Goal: Task Accomplishment & Management: Manage account settings

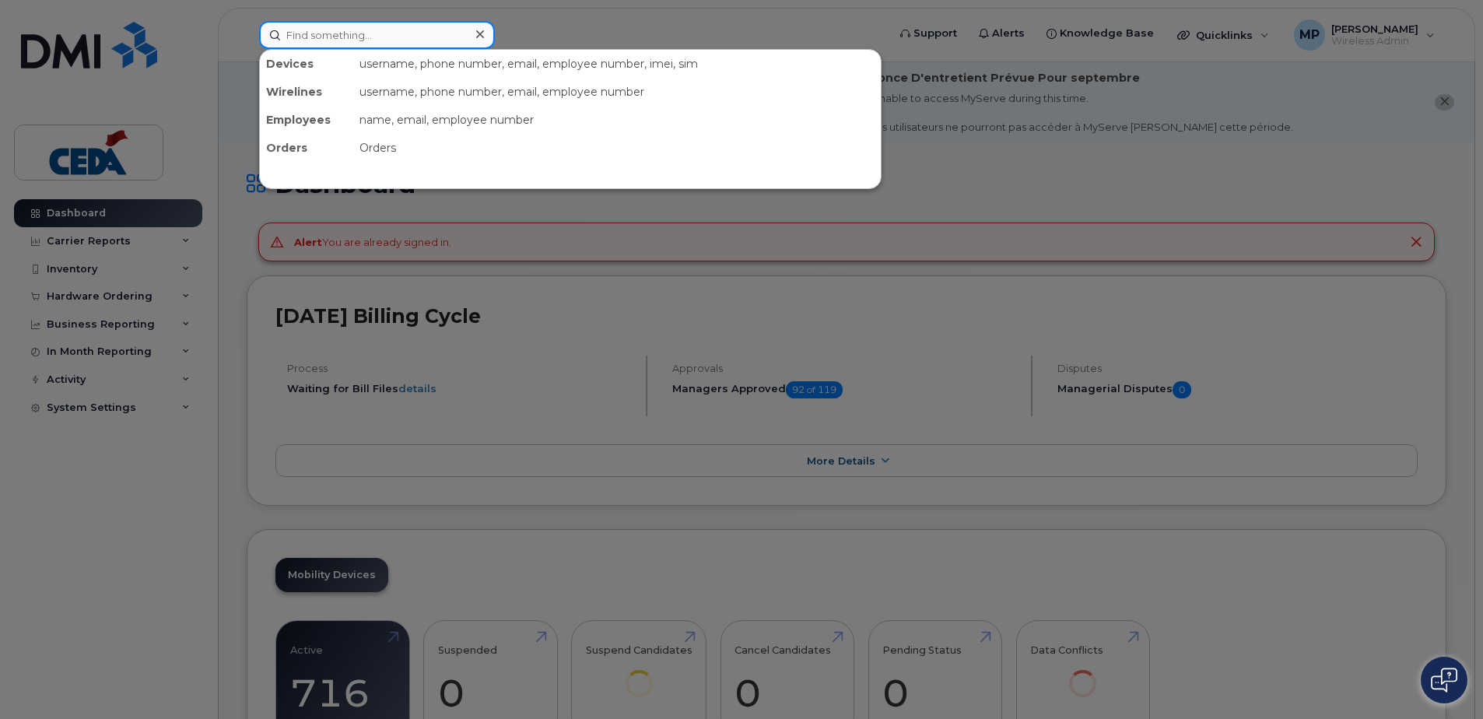
click at [373, 44] on input at bounding box center [377, 35] width 236 height 28
paste input "$330.00"
type input "$330.00"
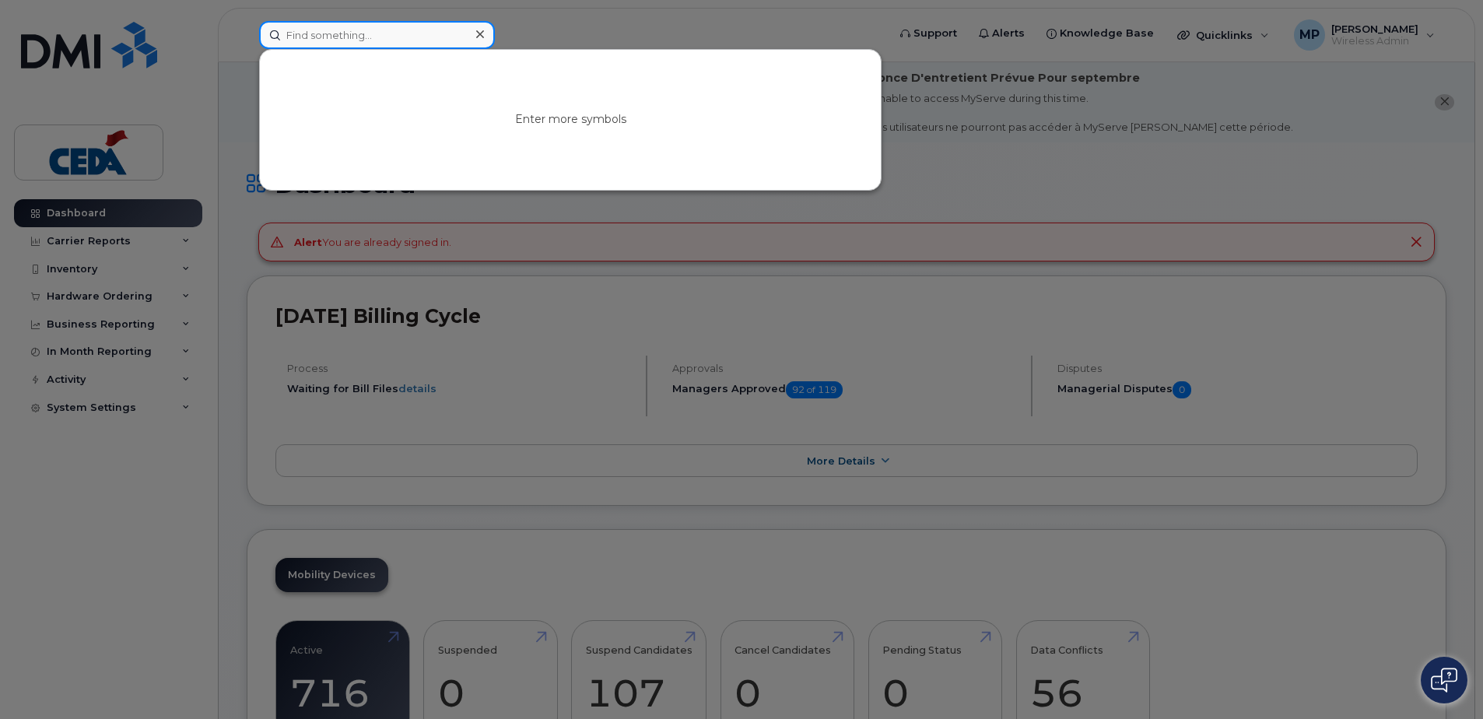
click at [305, 37] on input at bounding box center [377, 35] width 236 height 28
paste input "780-446-8344"
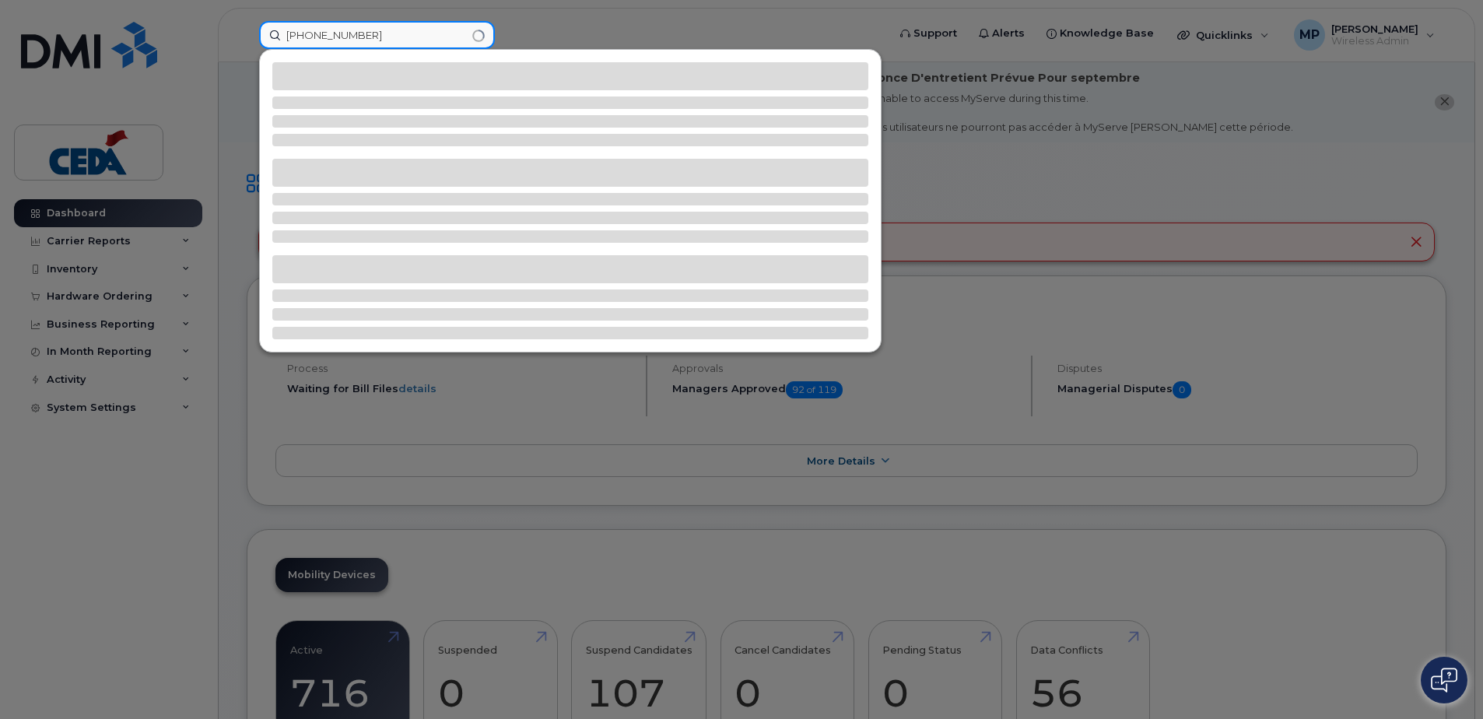
type input "780-446-8344"
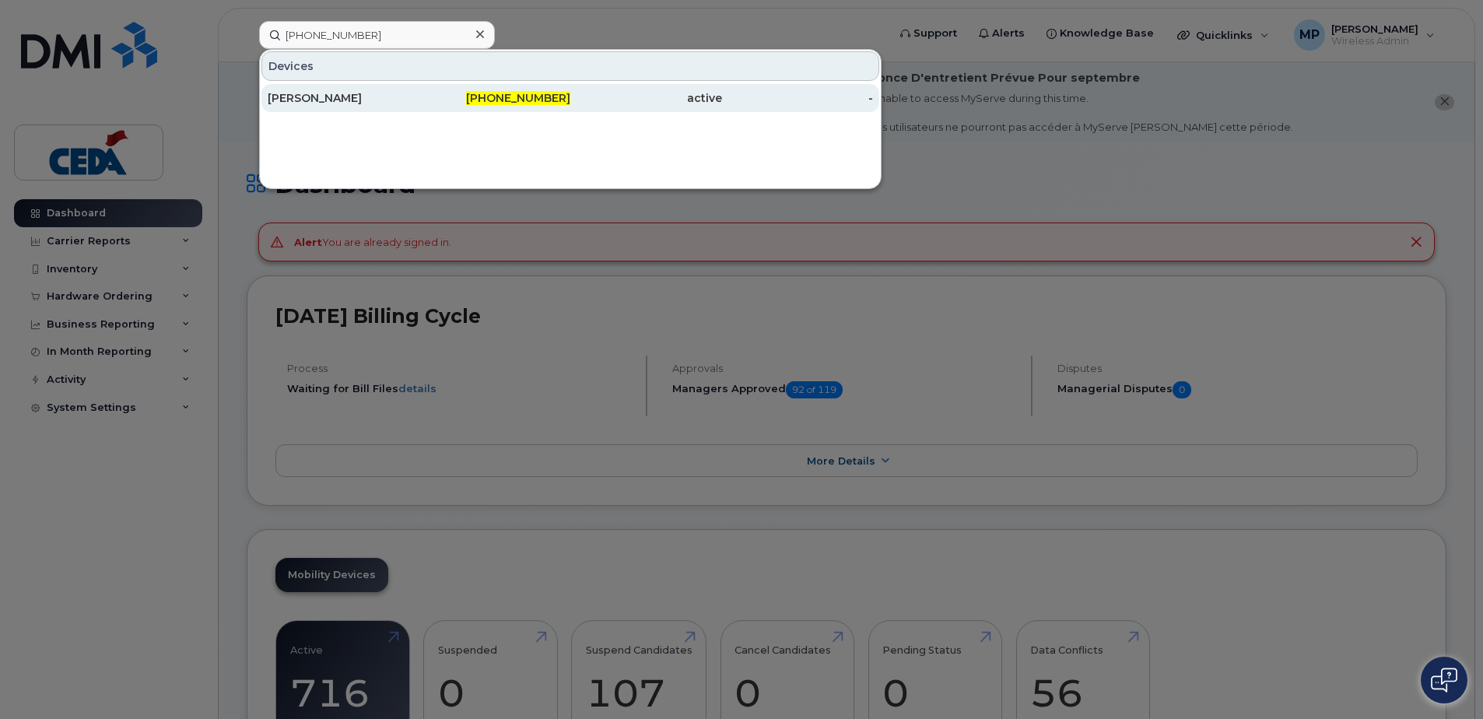
click at [323, 102] on div "Sarah Bochard" at bounding box center [344, 98] width 152 height 16
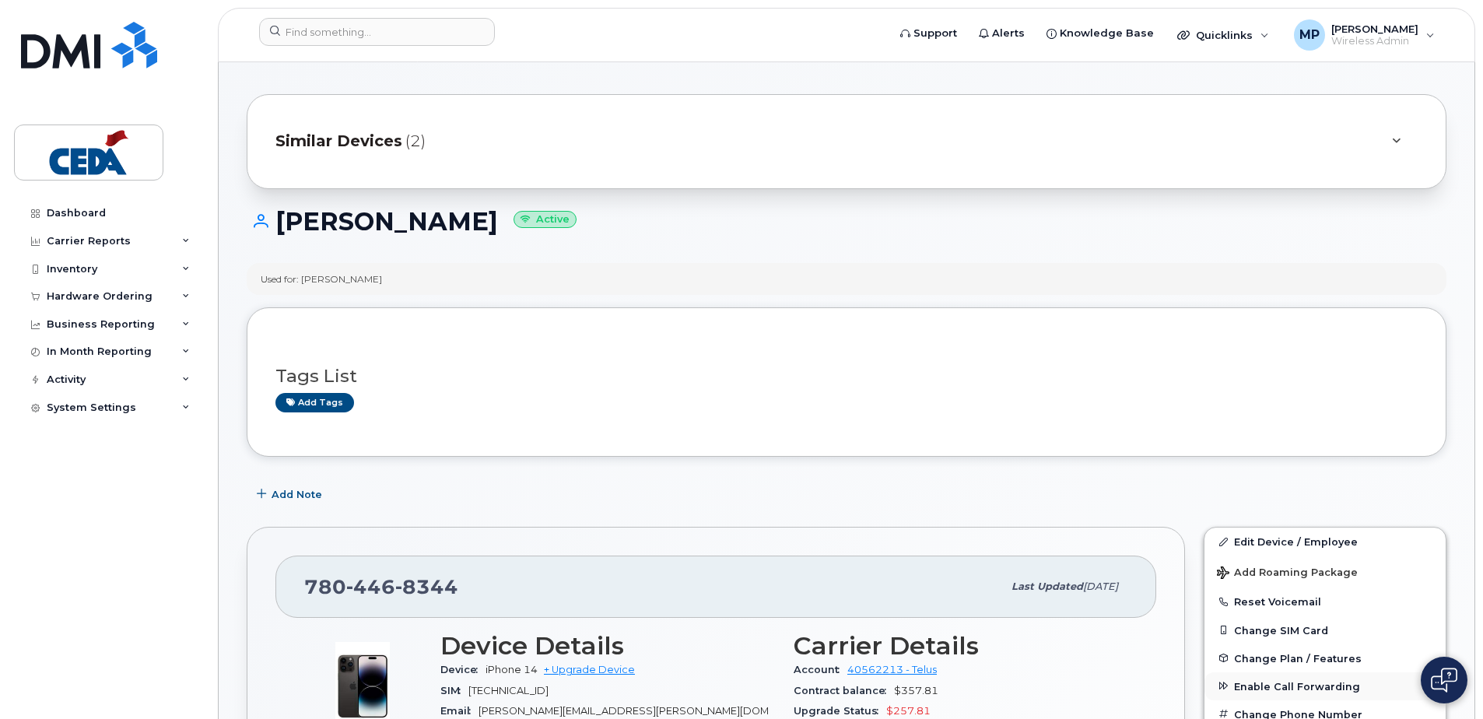
scroll to position [233, 0]
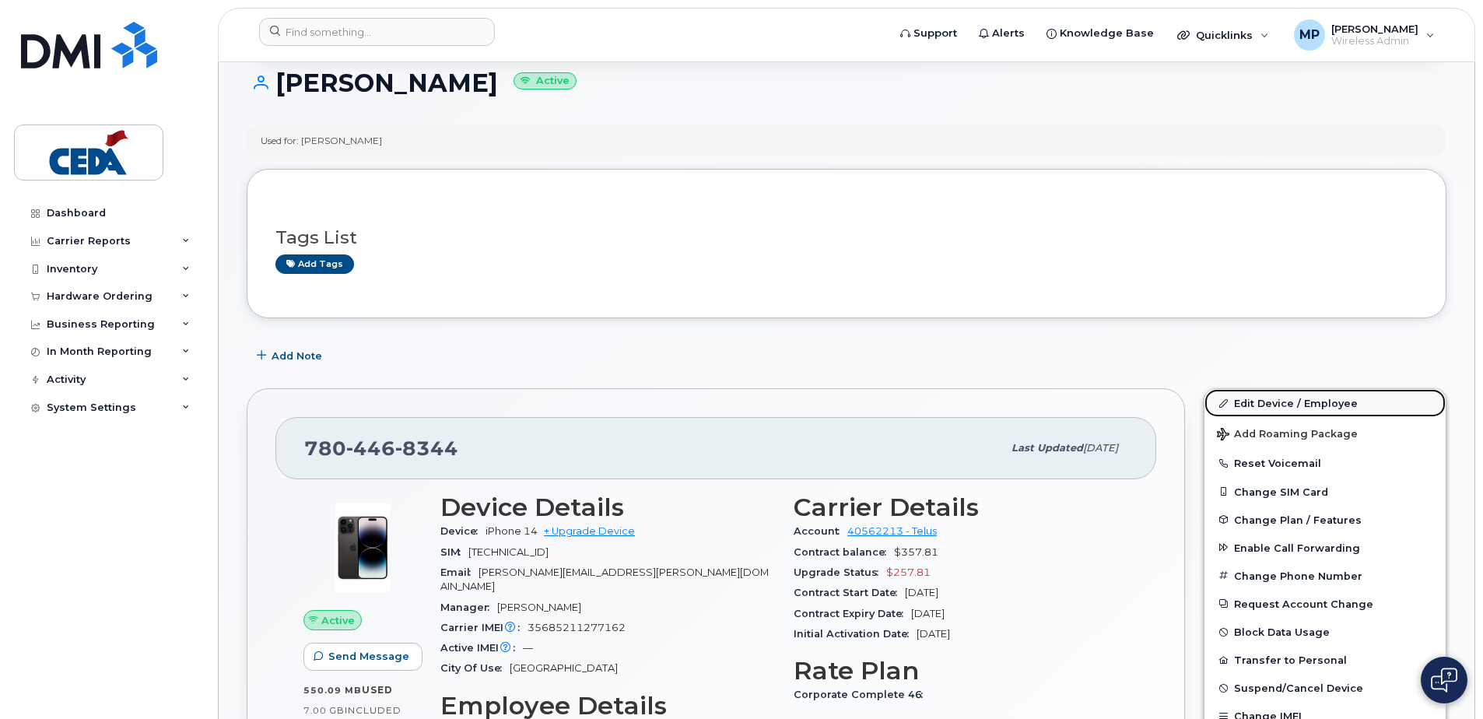
click at [1270, 399] on link "Edit Device / Employee" at bounding box center [1325, 403] width 241 height 28
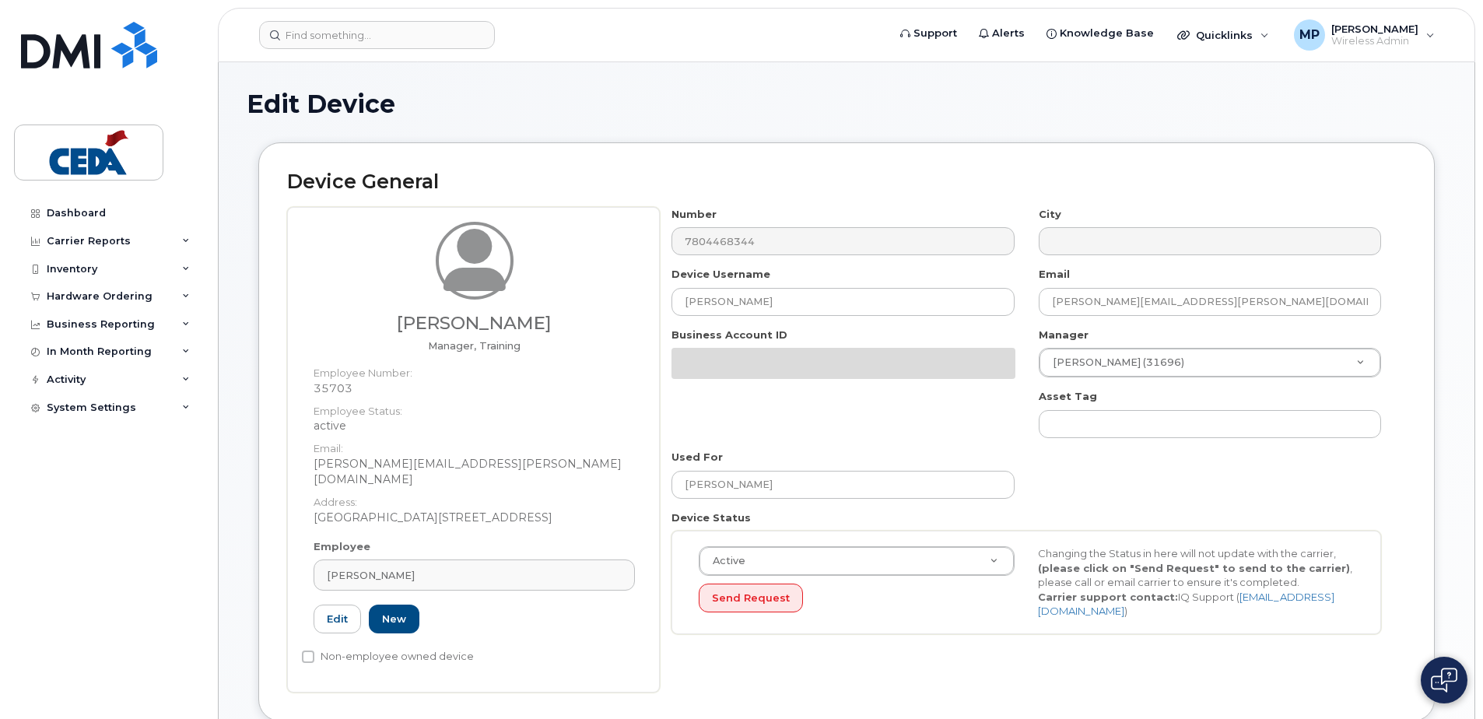
select select "31907"
select select "31919"
select select "31943"
select select "31964"
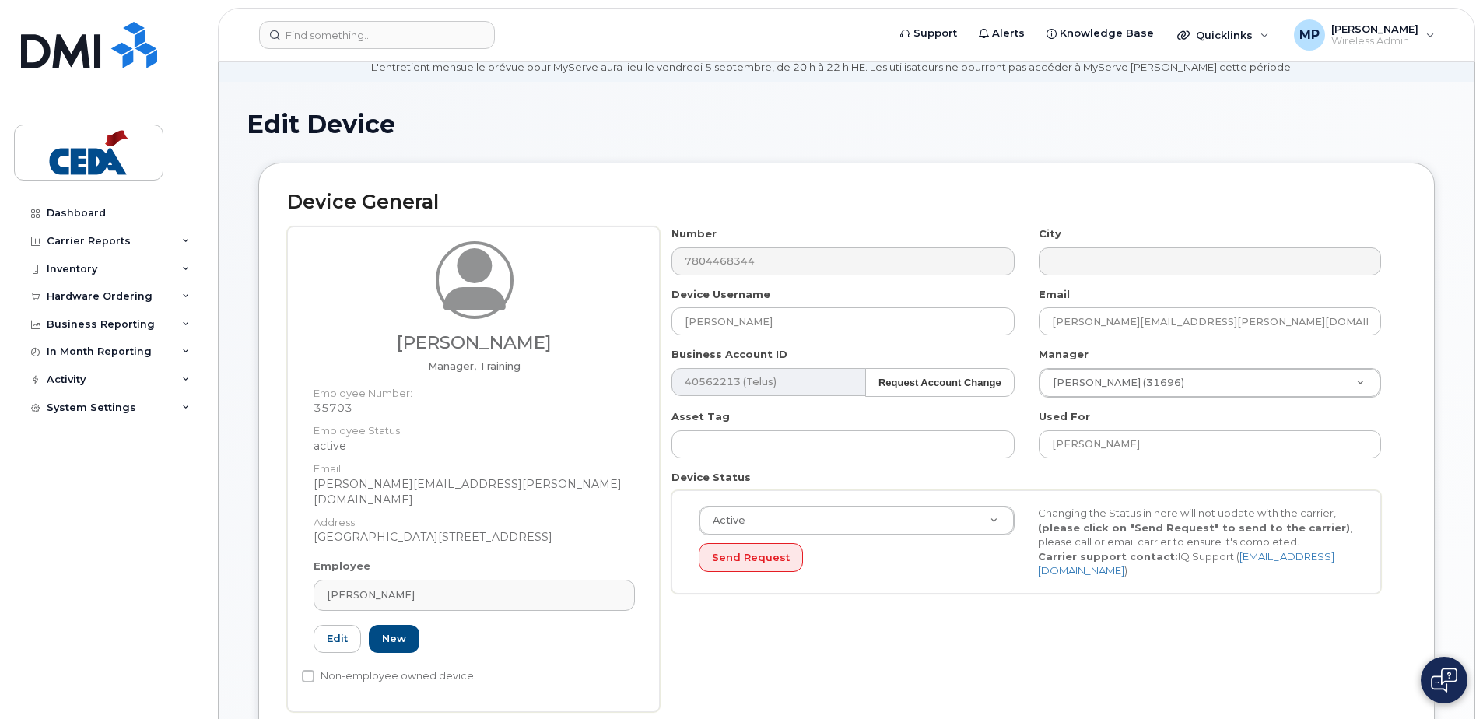
scroll to position [211, 0]
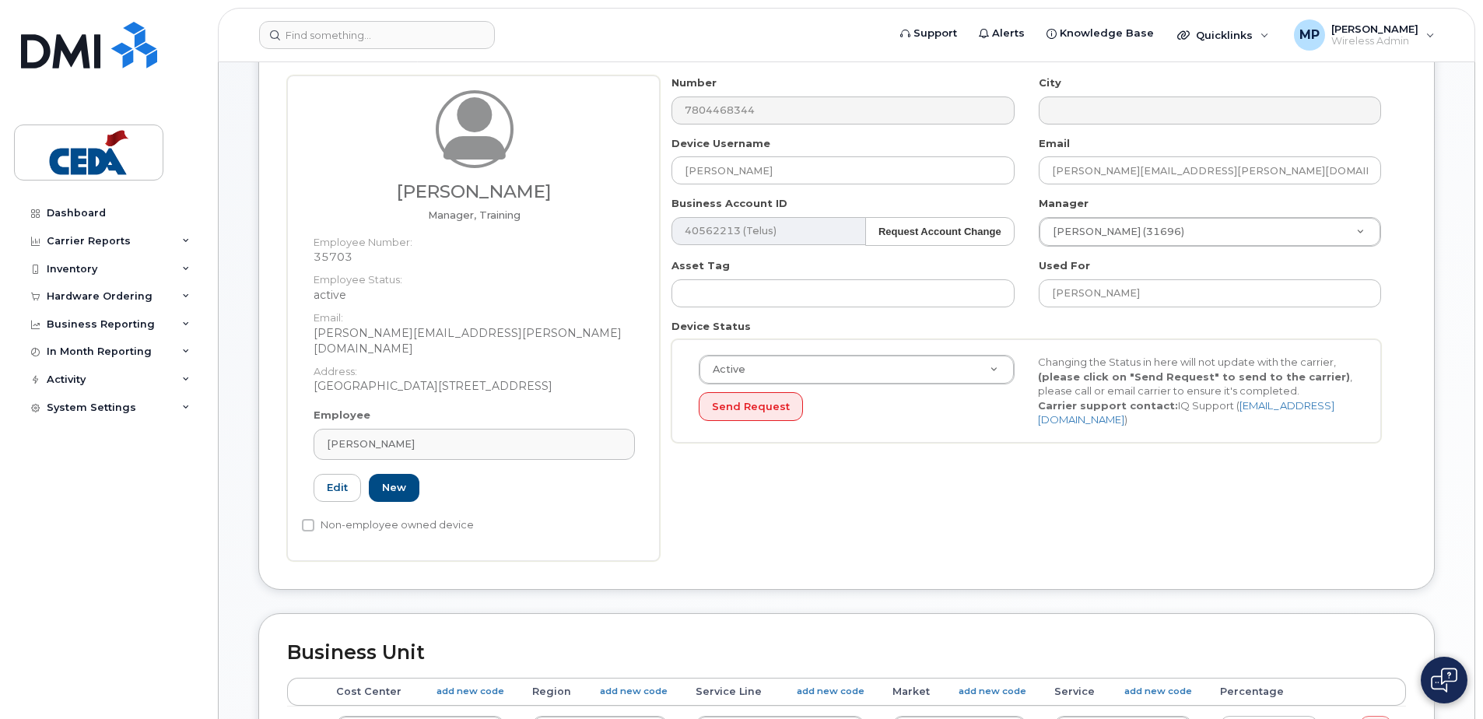
click at [483, 429] on link "Sarah Bochard" at bounding box center [474, 444] width 321 height 31
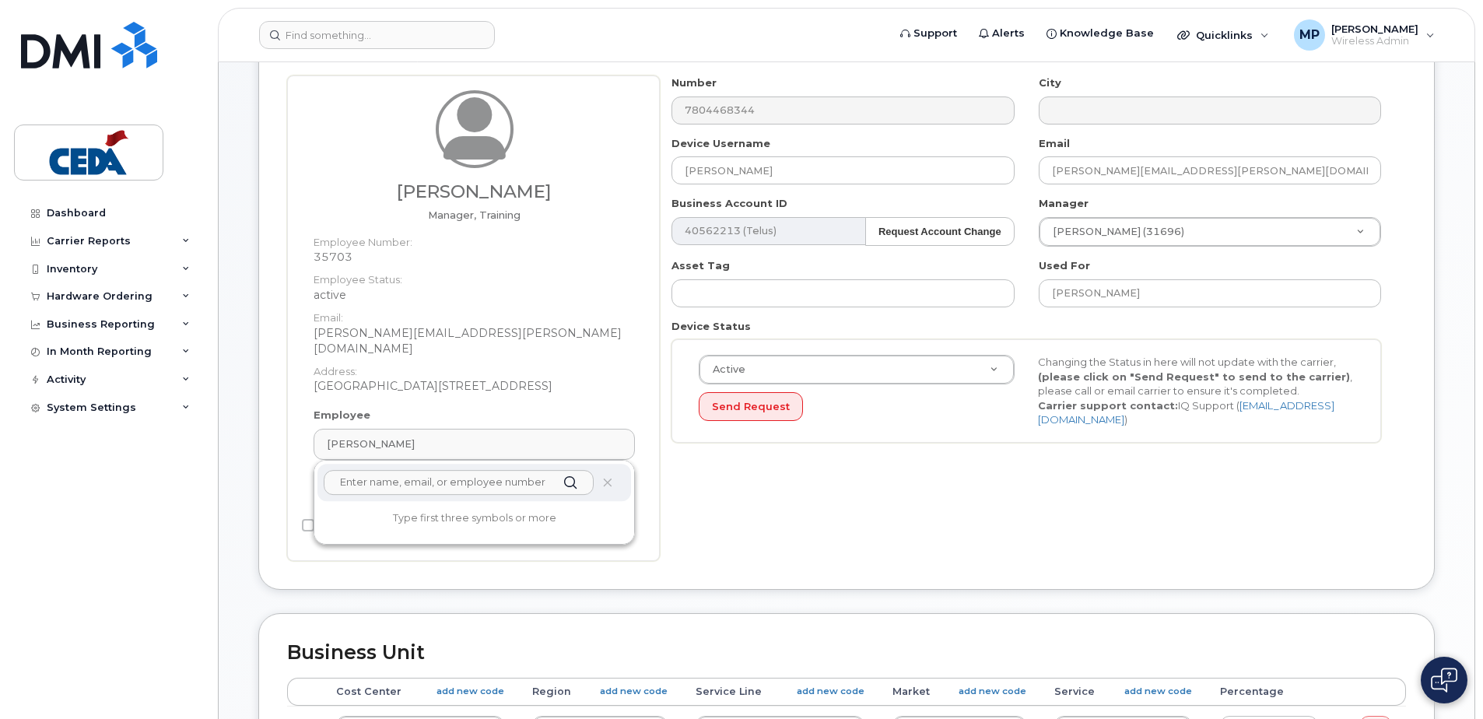
scroll to position [233, 0]
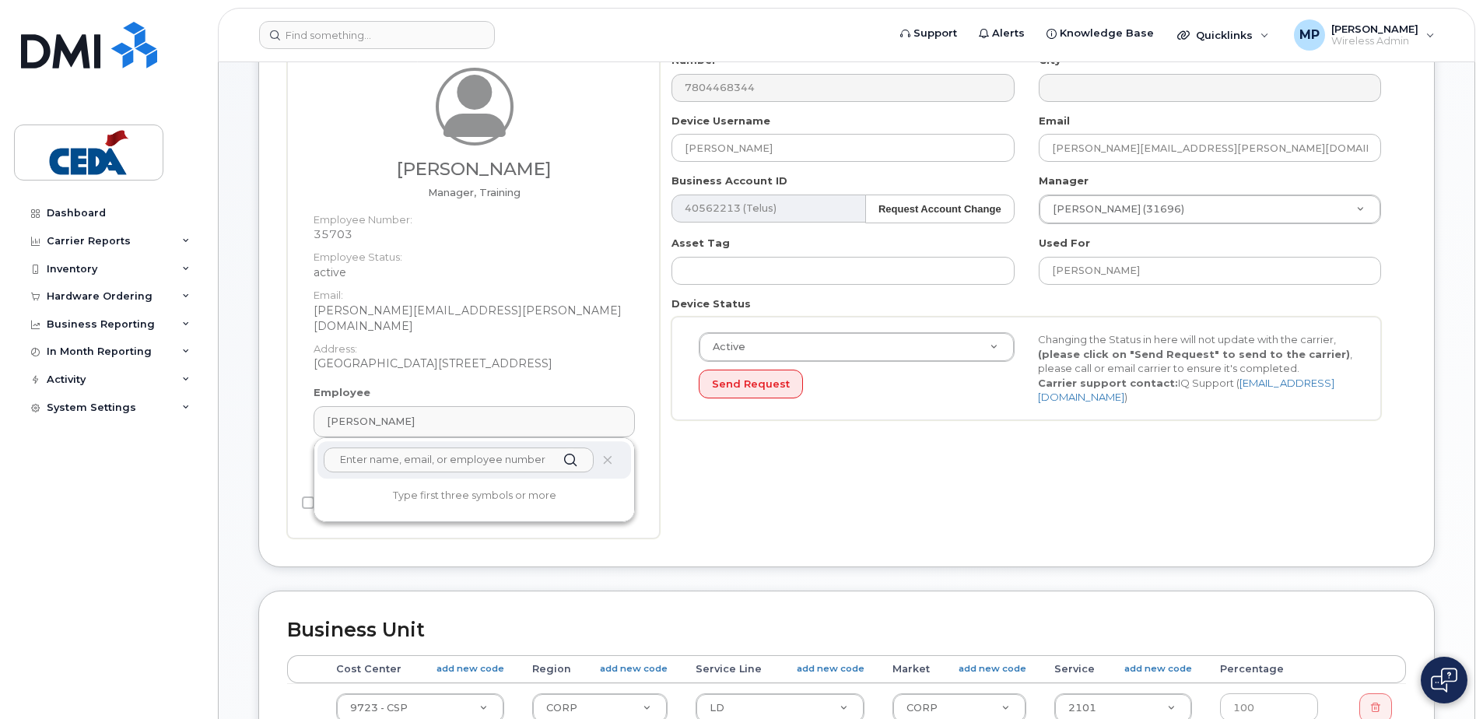
click at [340, 447] on input "text" at bounding box center [459, 459] width 270 height 25
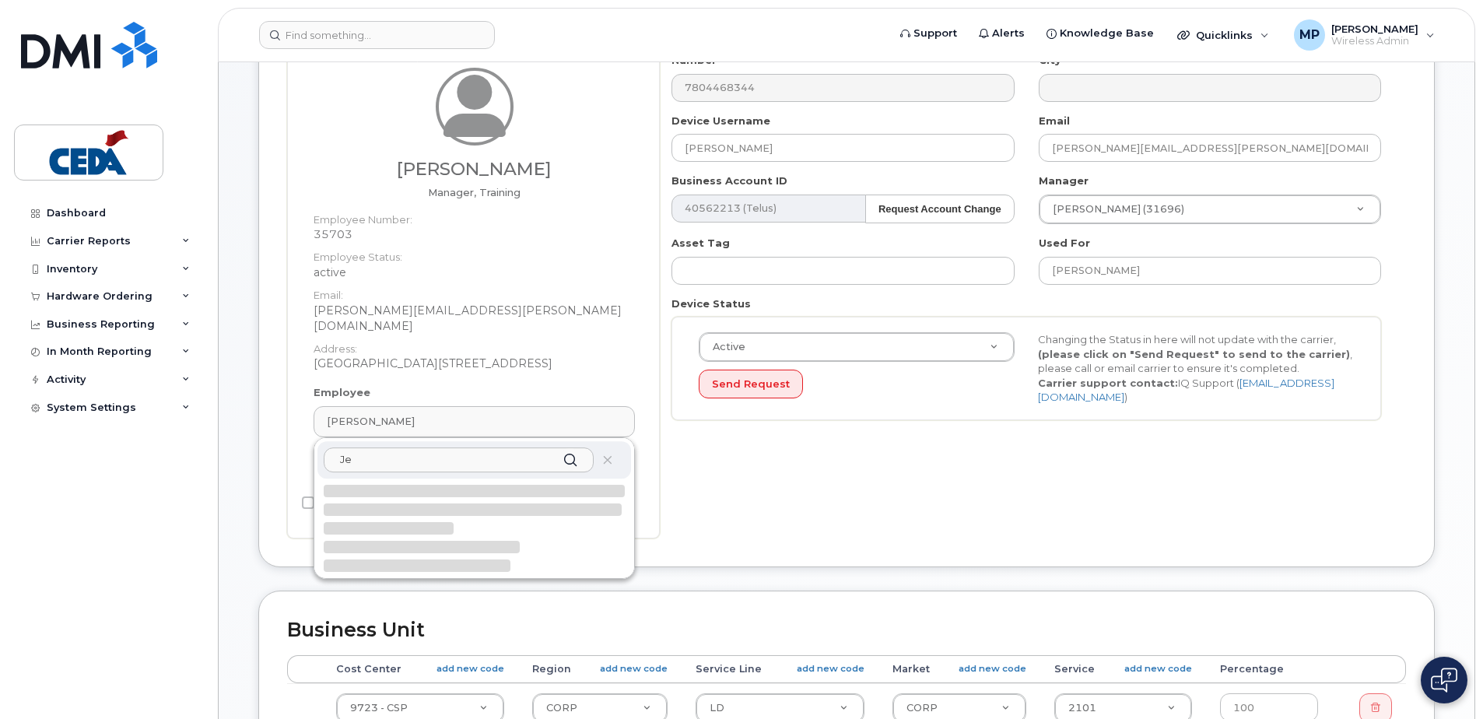
type input "J"
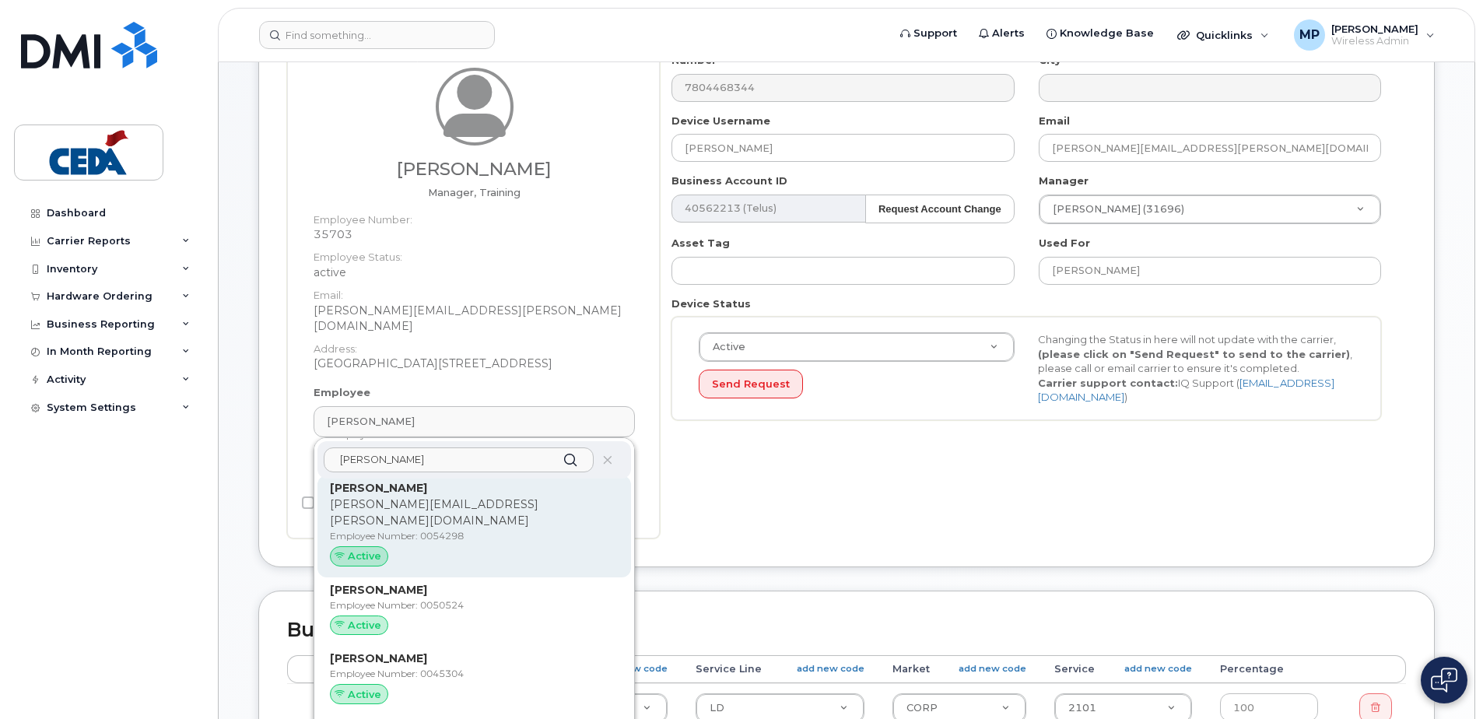
scroll to position [0, 0]
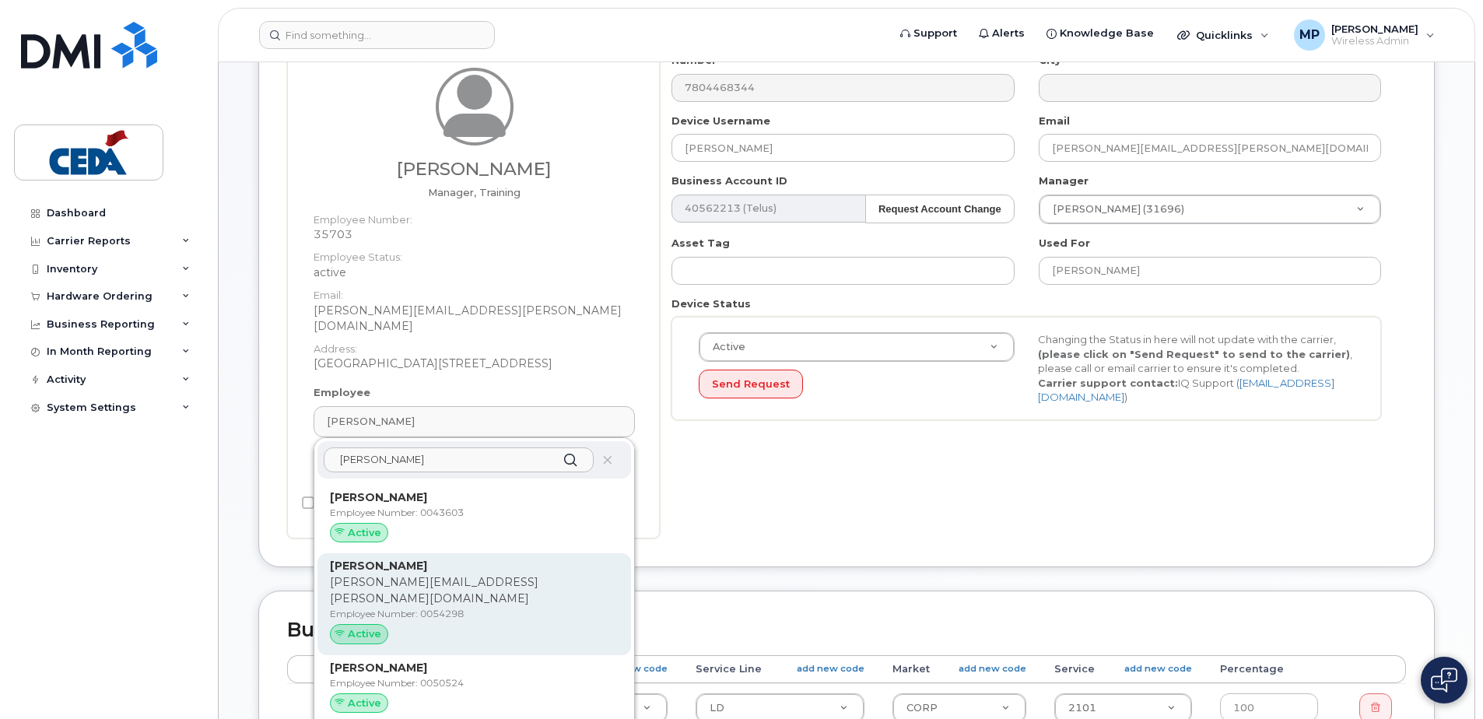
type input "Kang"
click at [478, 558] on p "Jennifer Kang" at bounding box center [474, 566] width 289 height 16
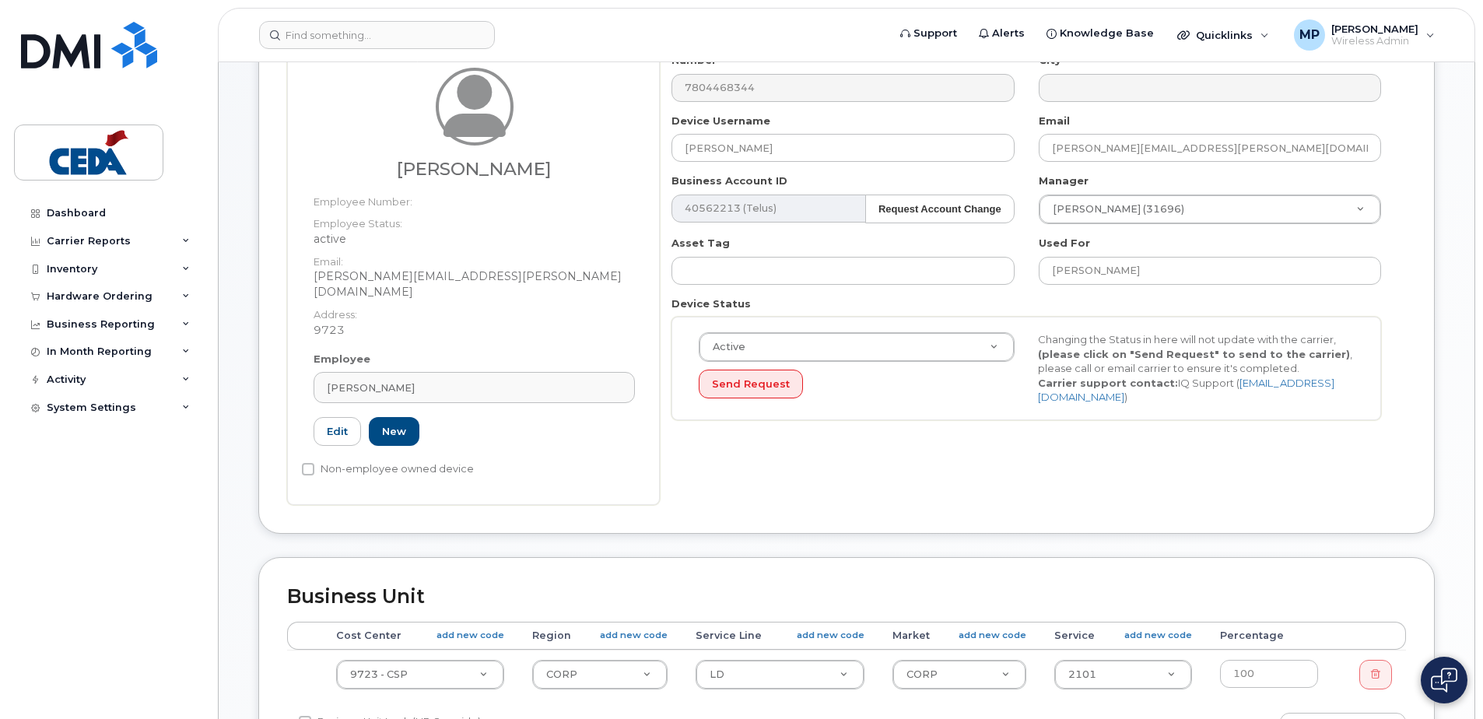
type input "0054298"
type input "Jennifer Kang"
type input "jennifer.kang@cedagroup.com"
drag, startPoint x: 1173, startPoint y: 281, endPoint x: 871, endPoint y: 290, distance: 302.8
click at [841, 272] on div "Number 7804468344 City Device Username Jennifer Kang Email jennifer.kang@cedagr…" at bounding box center [1027, 242] width 734 height 379
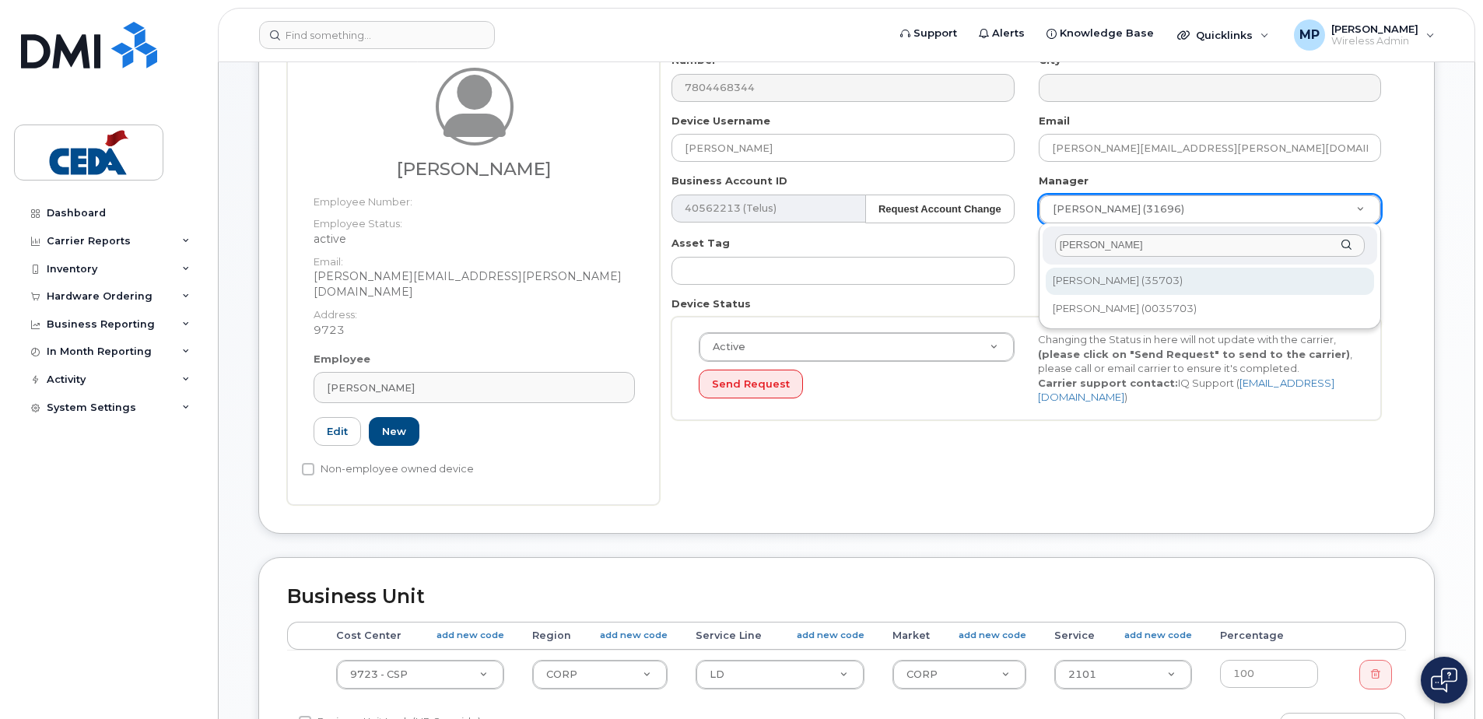
type input "Sarah B"
type input "2379006"
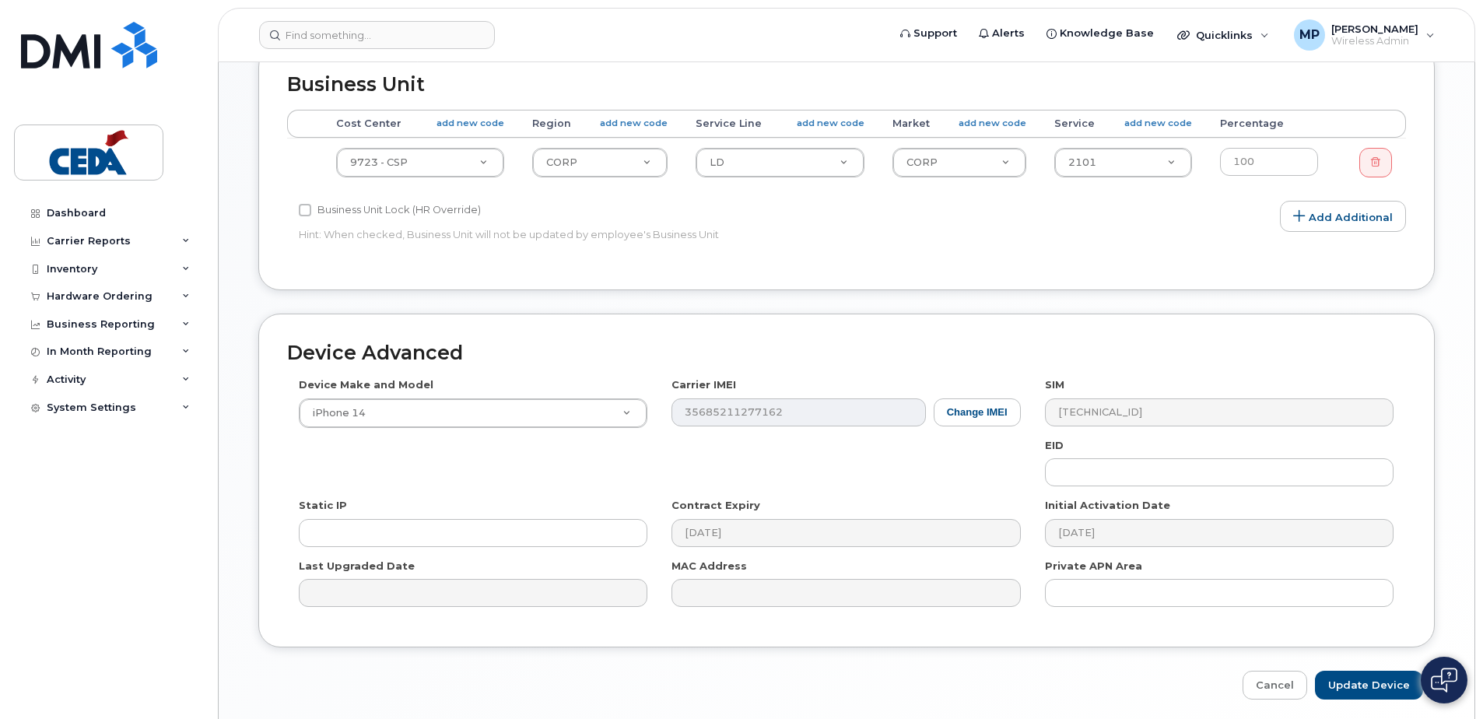
scroll to position [788, 0]
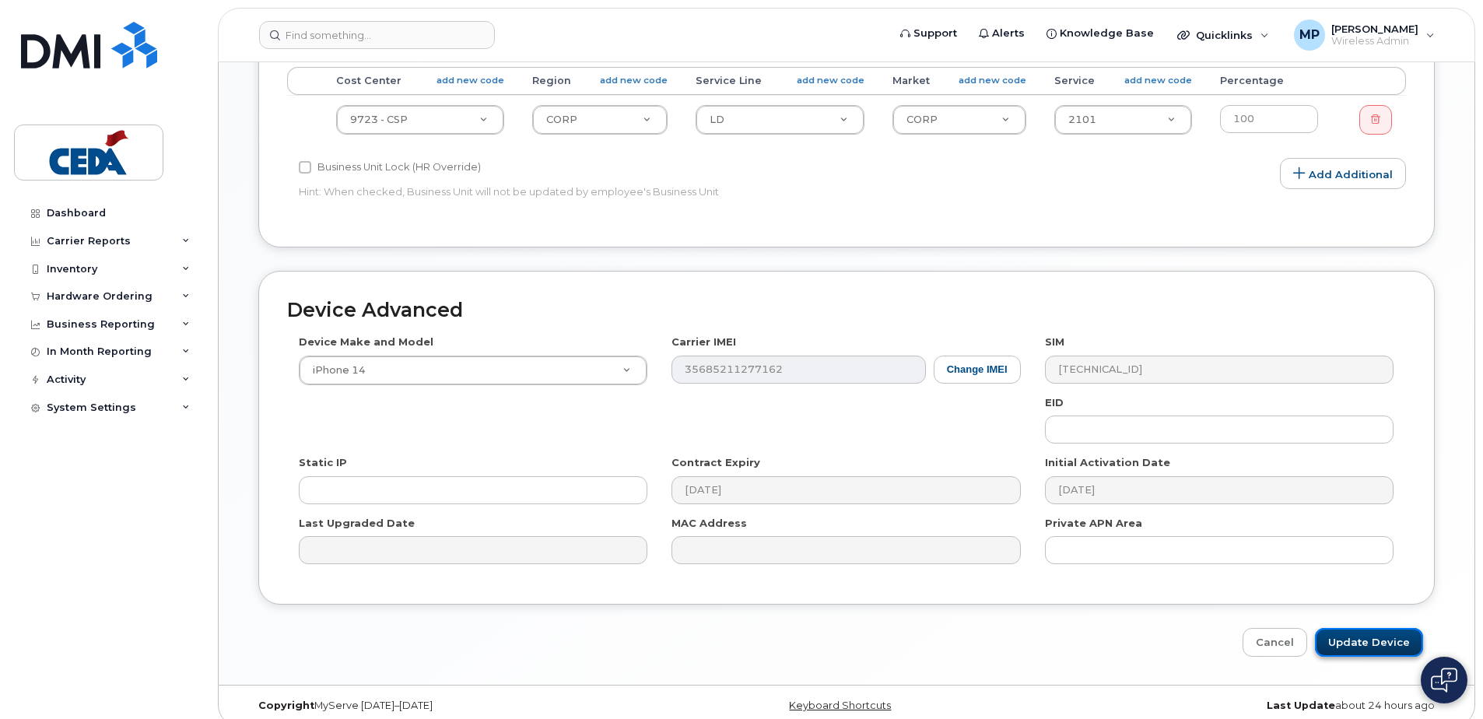
click at [1351, 628] on input "Update Device" at bounding box center [1369, 642] width 108 height 29
type input "Saving..."
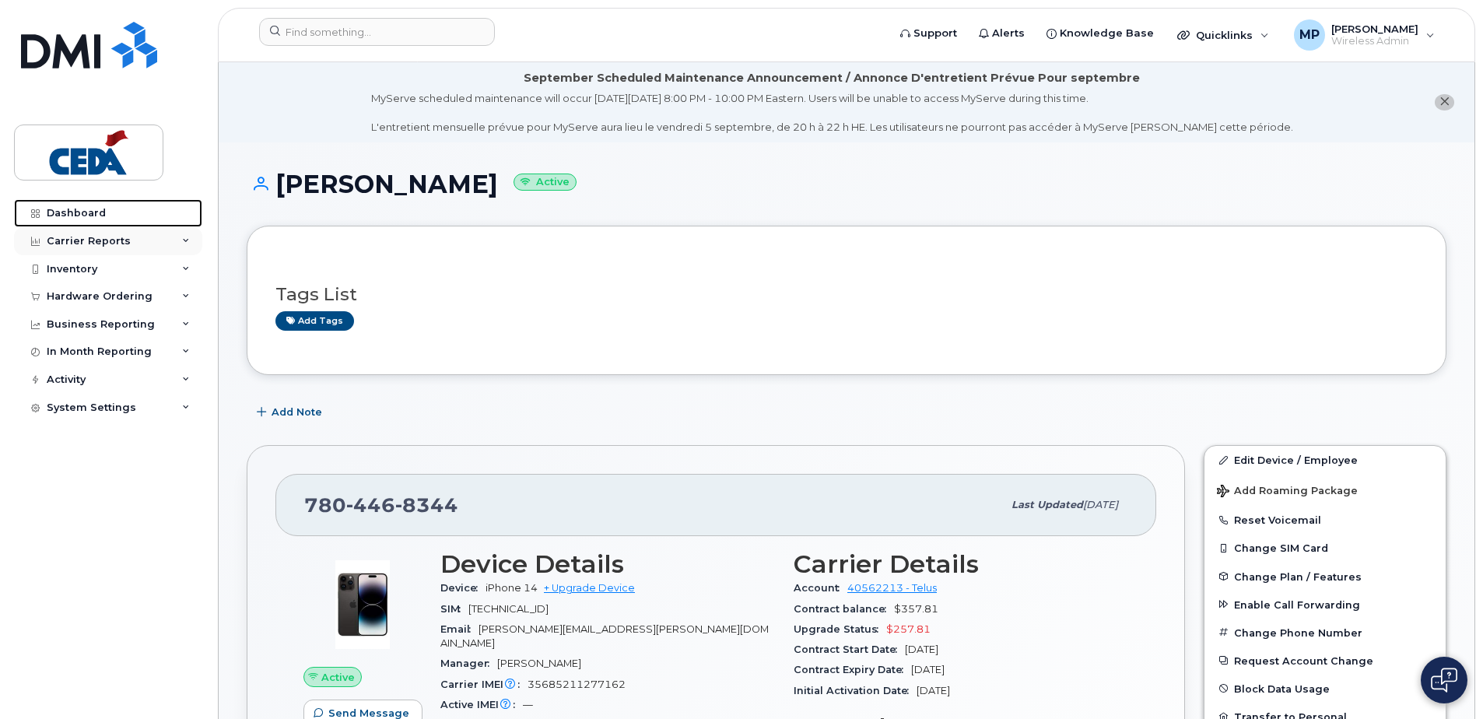
drag, startPoint x: 102, startPoint y: 208, endPoint x: 121, endPoint y: 228, distance: 28.1
click at [102, 208] on div "Dashboard" at bounding box center [76, 213] width 59 height 12
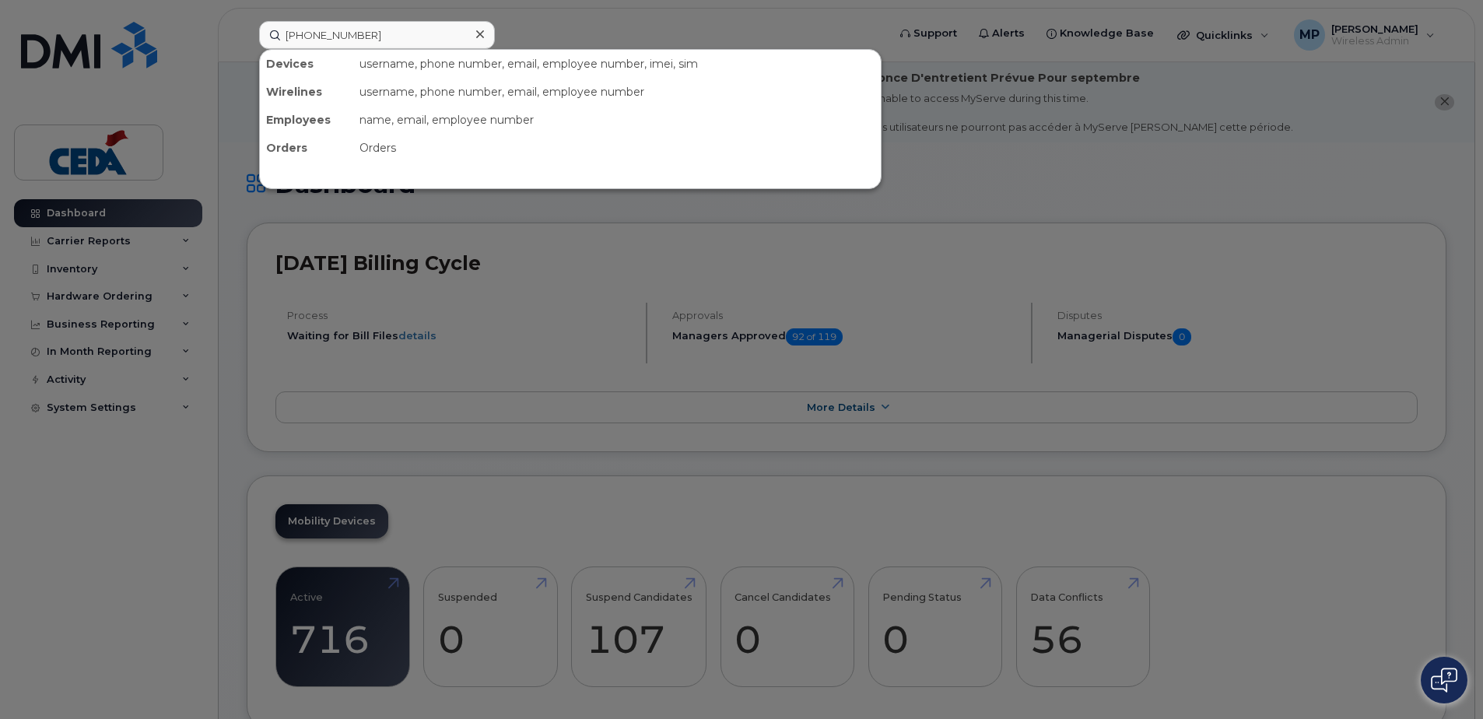
type input "[PHONE_NUMBER]"
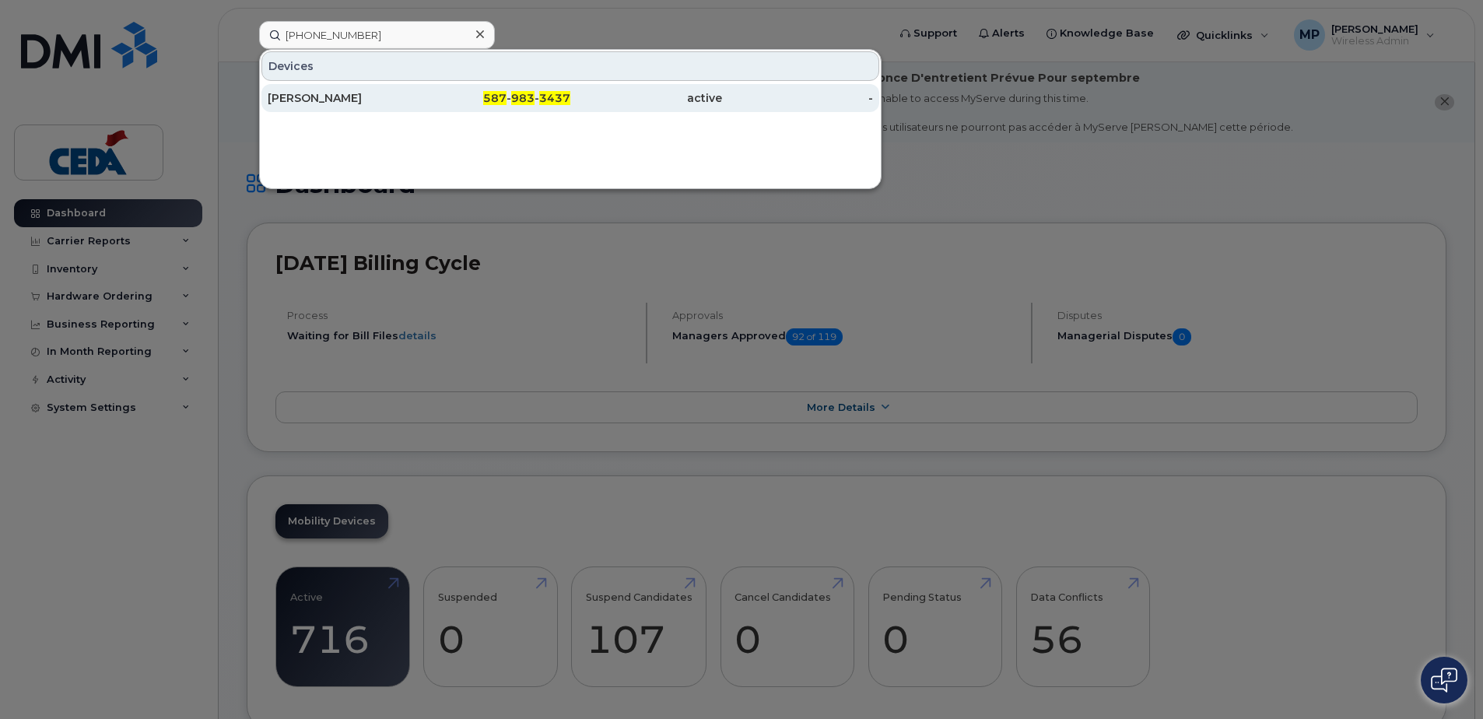
click at [294, 95] on div "[PERSON_NAME]" at bounding box center [344, 98] width 152 height 16
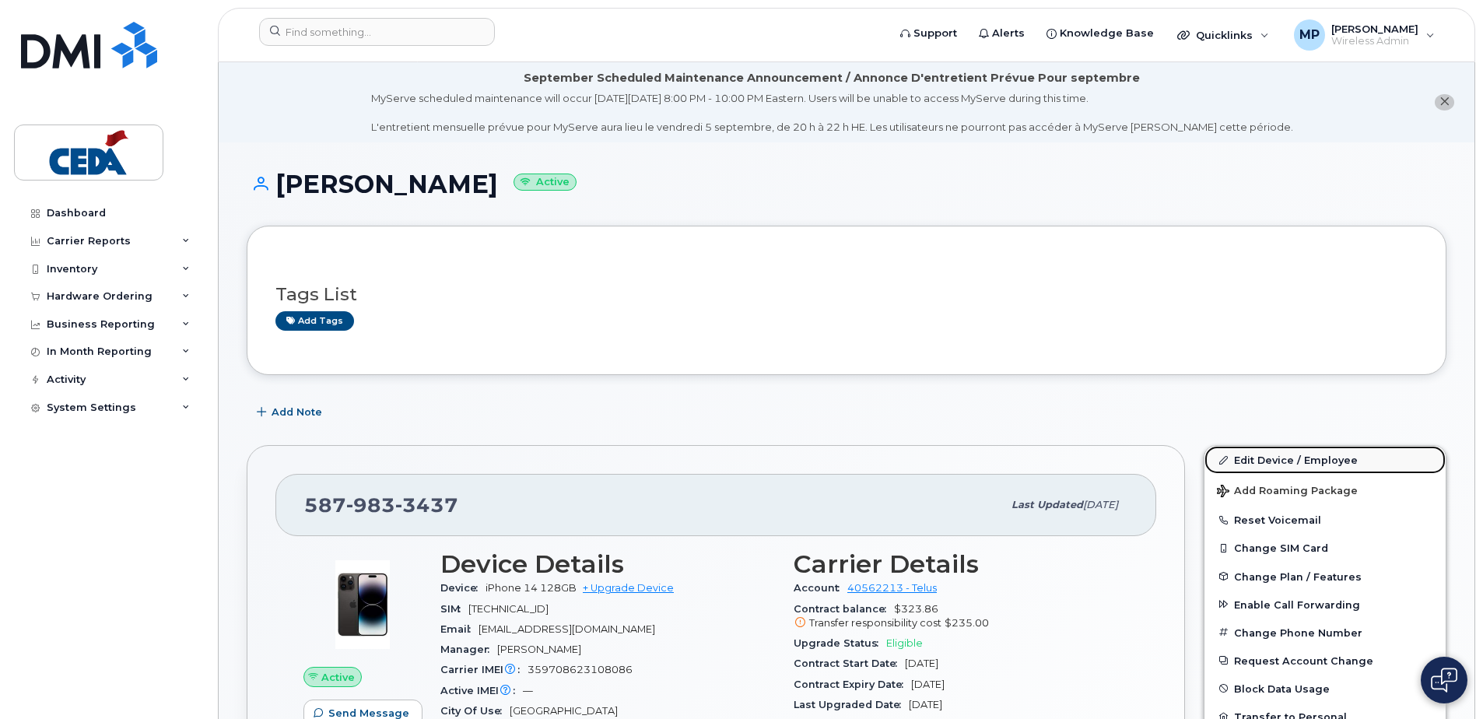
click at [1343, 463] on link "Edit Device / Employee" at bounding box center [1325, 460] width 241 height 28
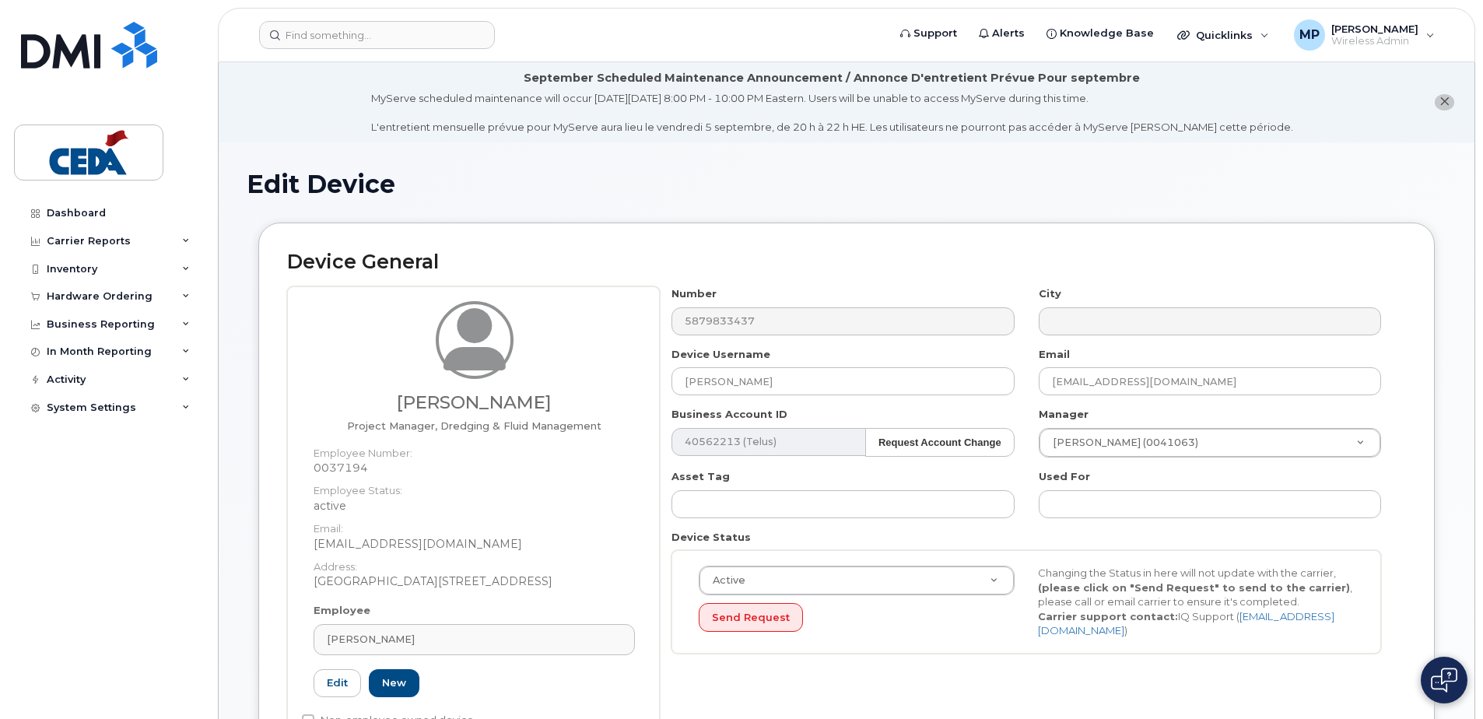
select select "29569271"
select select "31928"
select select "31942"
select select "31976"
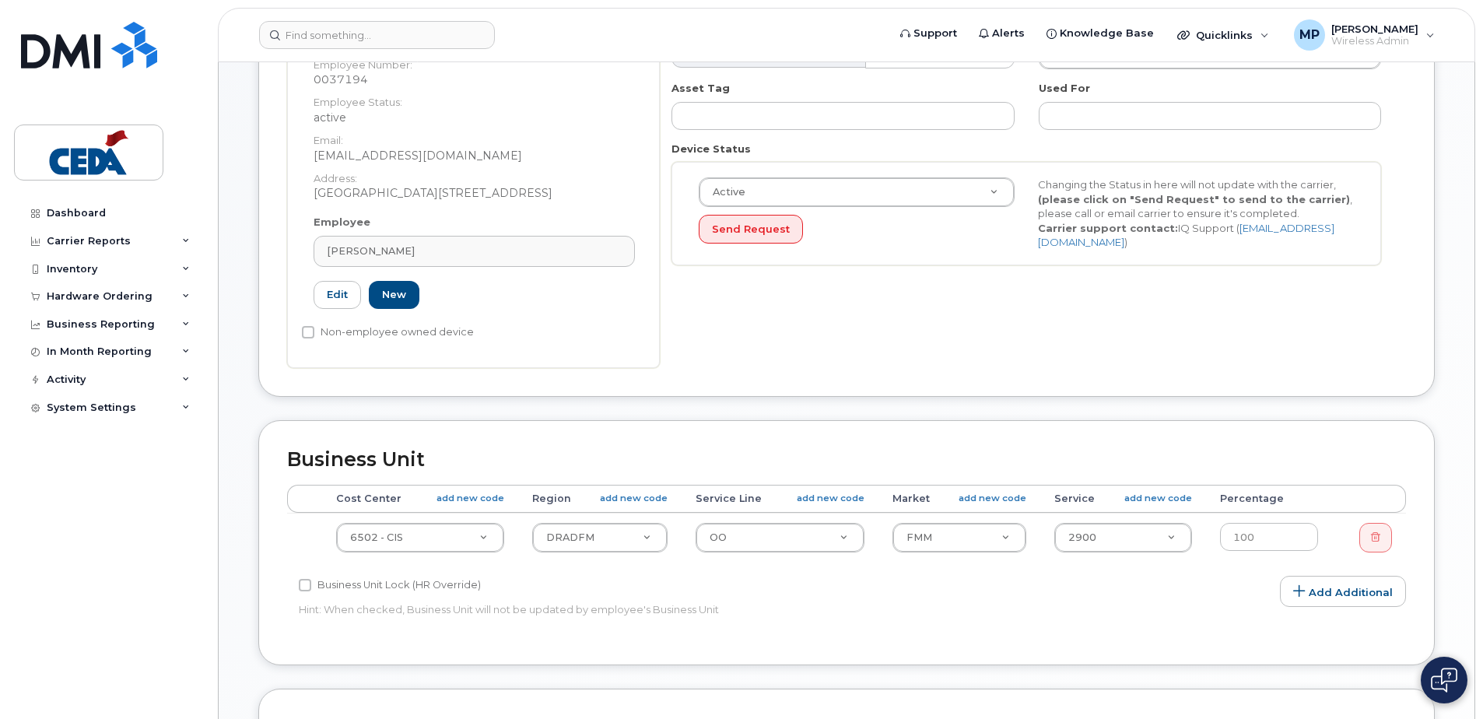
scroll to position [78, 0]
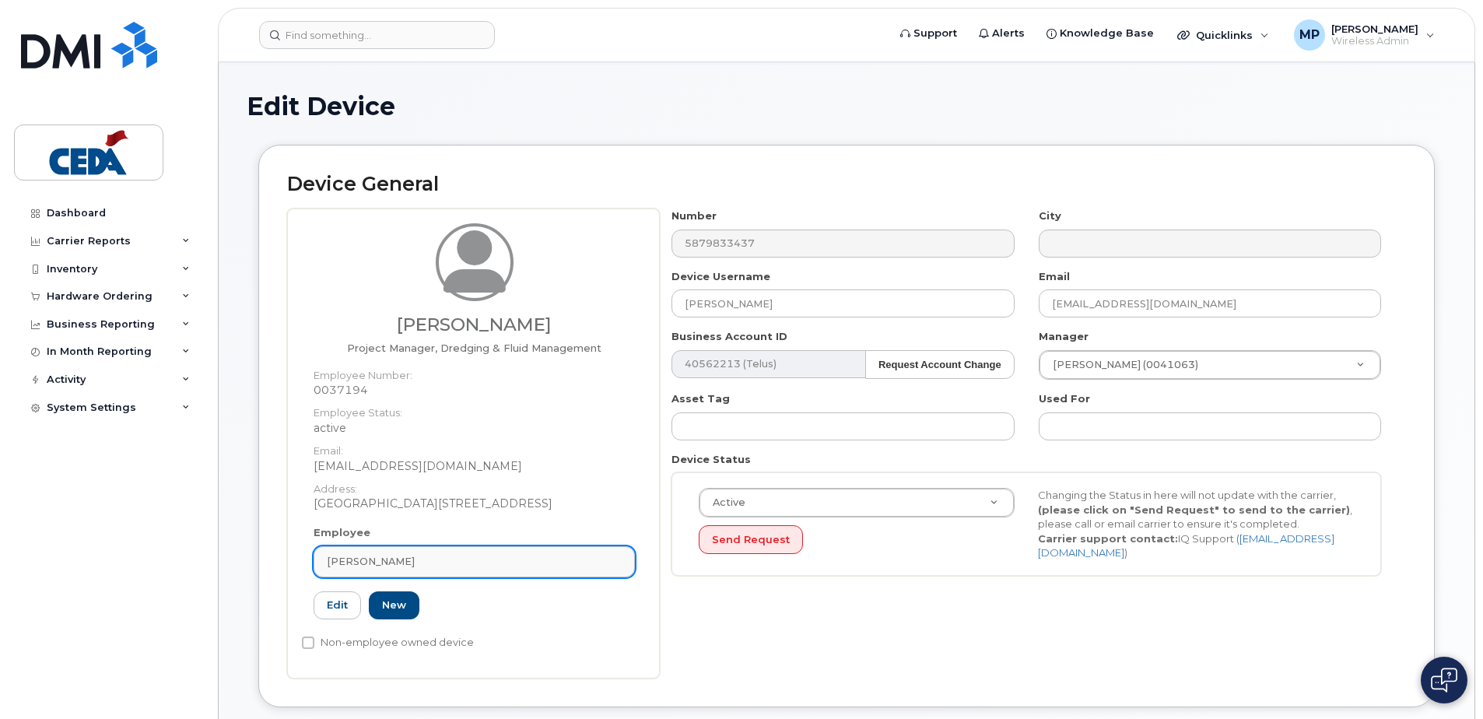
click at [529, 560] on div "Ali Sultan" at bounding box center [474, 561] width 295 height 15
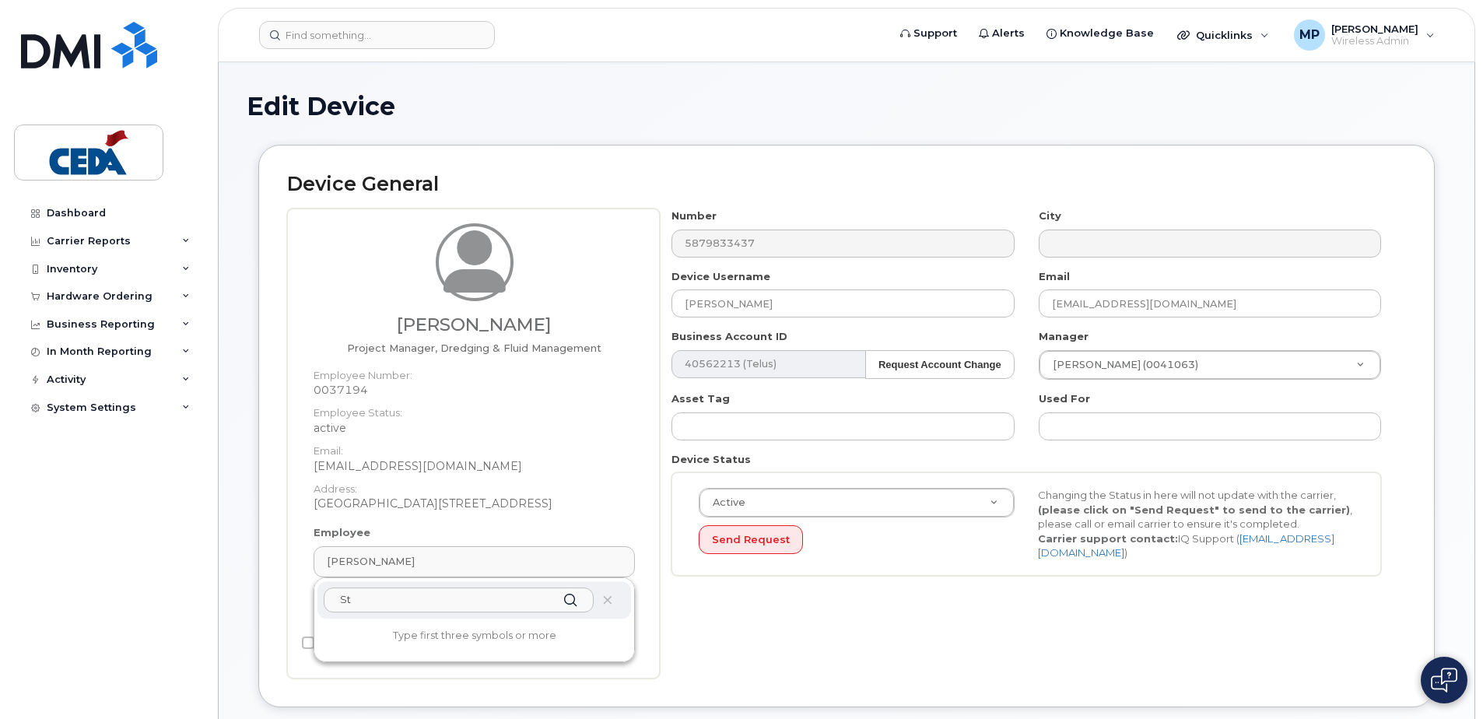
type input "S"
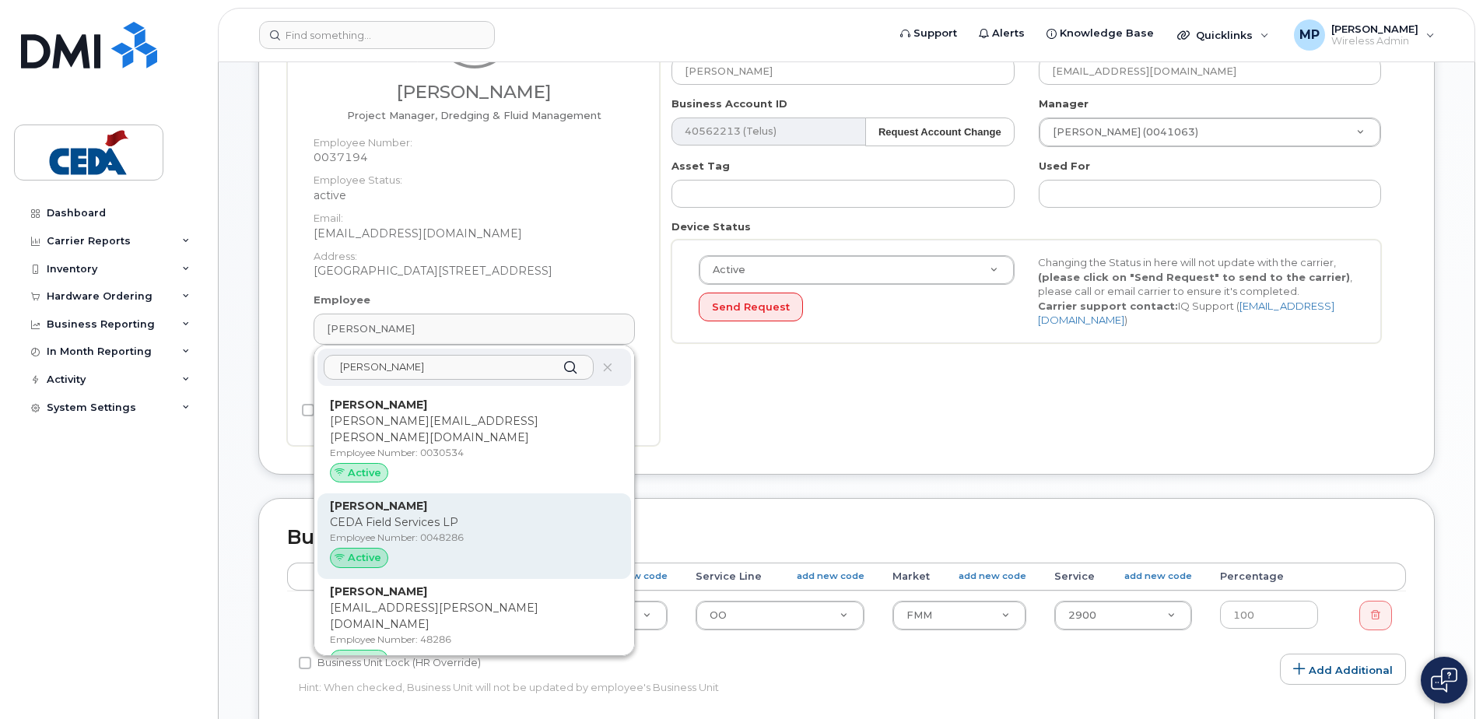
scroll to position [311, 0]
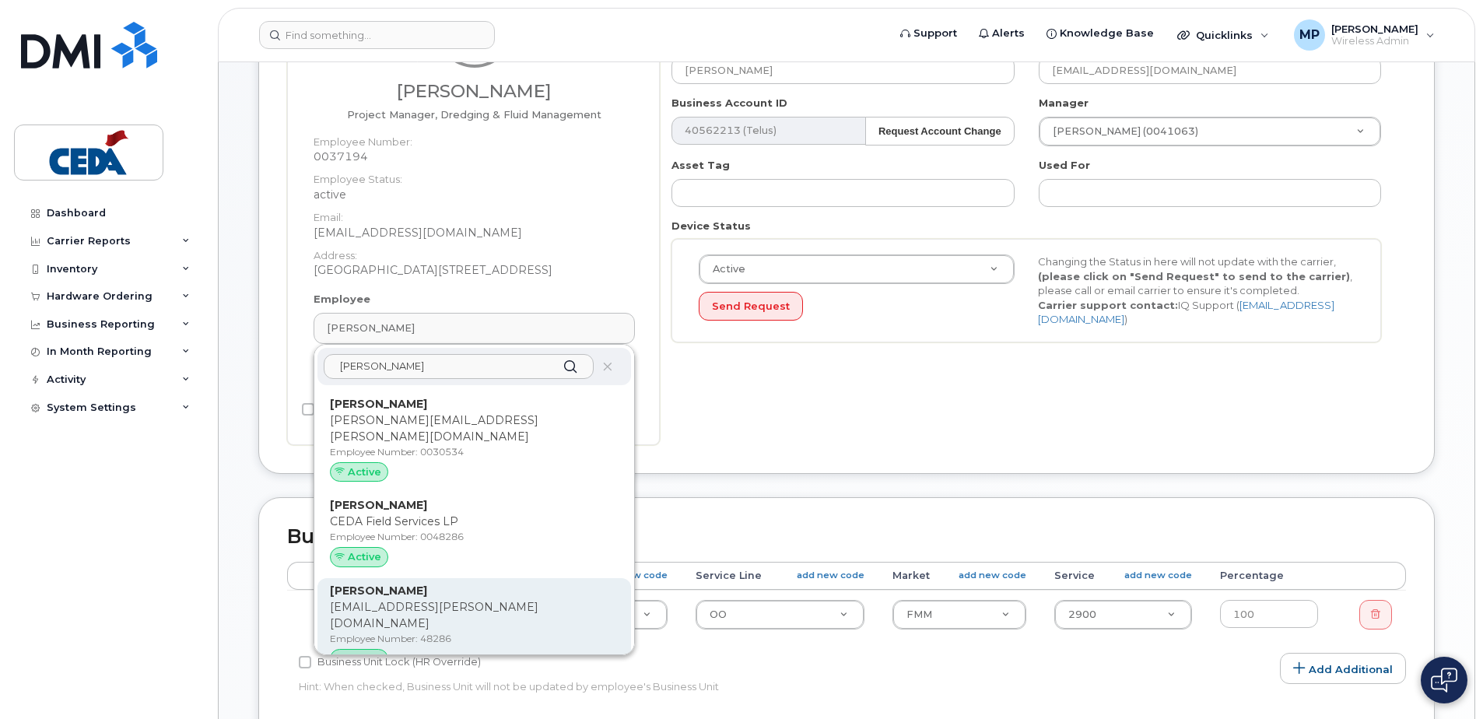
type input "Aube"
click at [482, 632] on p "Employee Number: 48286" at bounding box center [474, 639] width 289 height 14
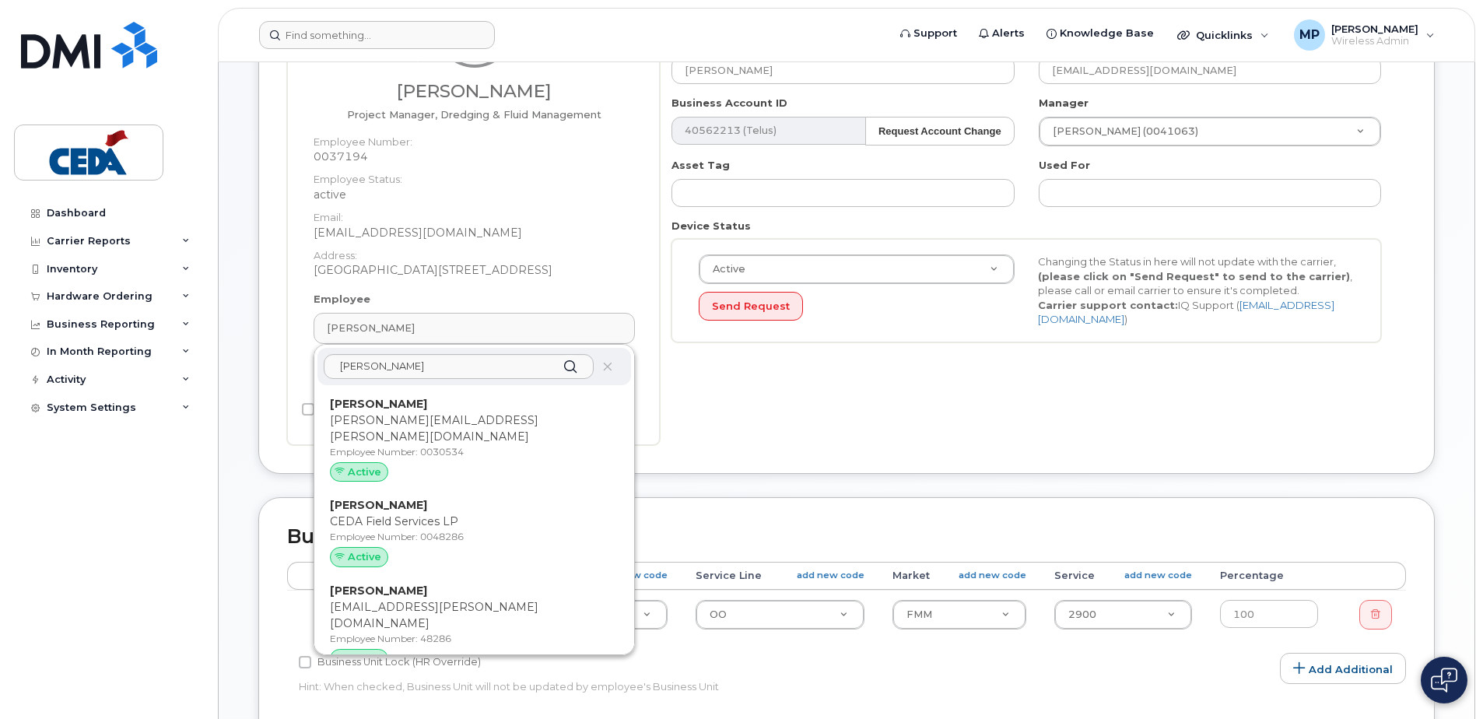
type input "48286"
type input "Stephane Aube"
type input "stephane.aube@cedagroup.com"
select select "31904"
select select "31917"
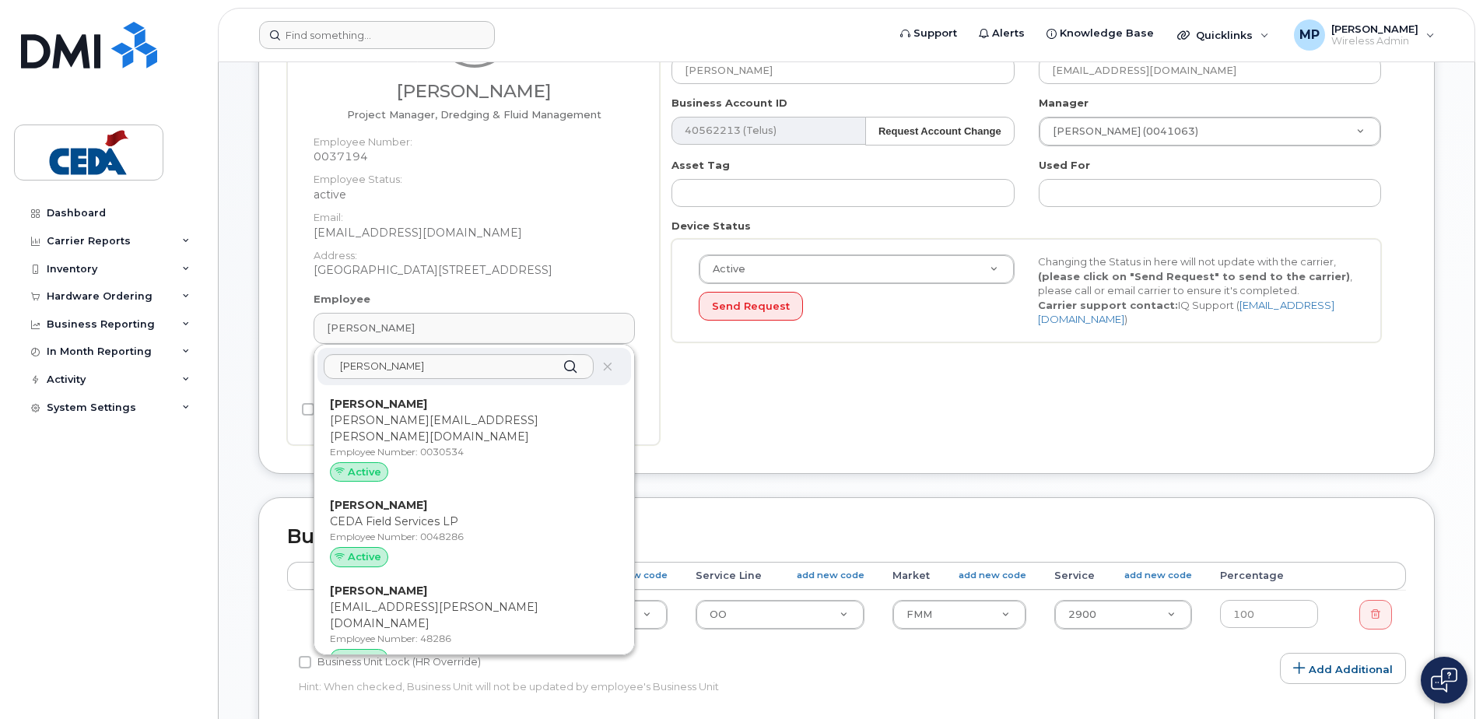
select select "31937"
select select "32071"
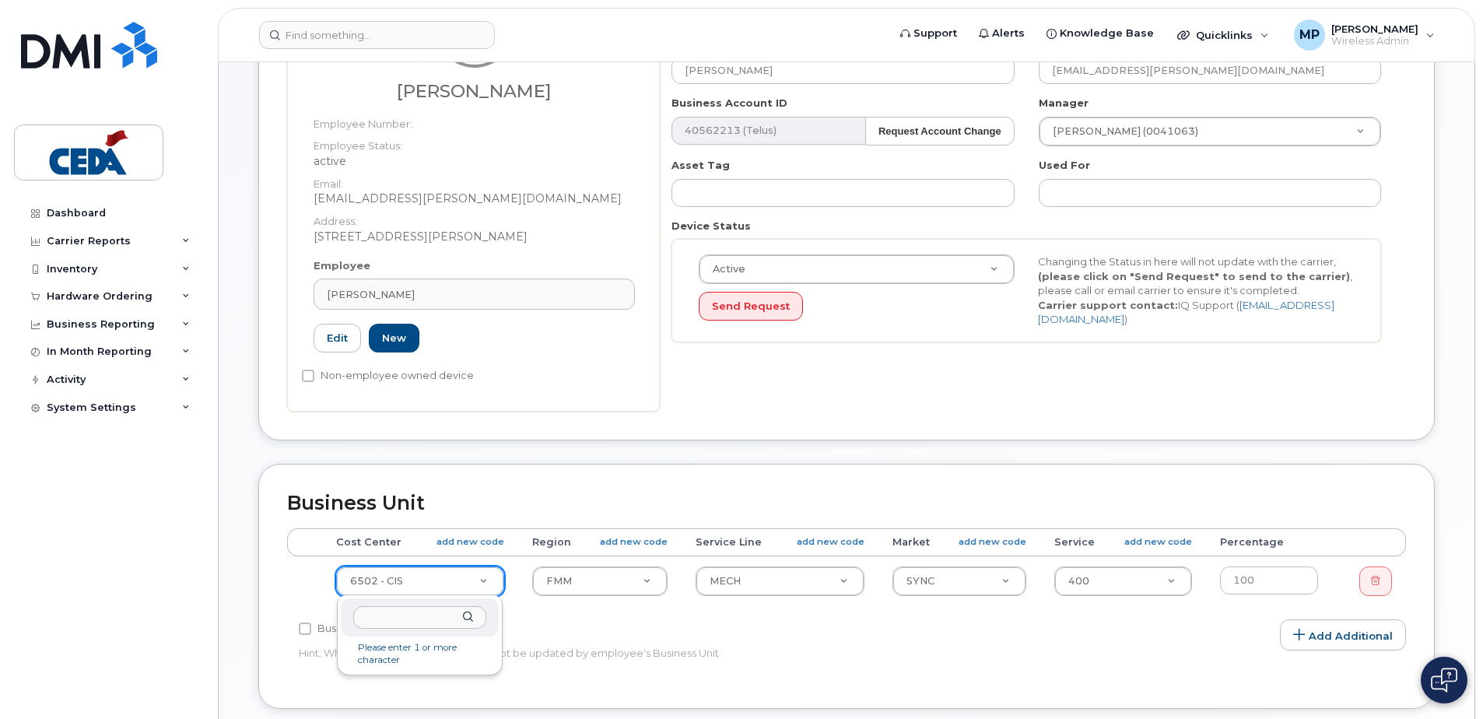
click at [436, 610] on input "text" at bounding box center [419, 617] width 133 height 23
type input "6602"
type input "31826"
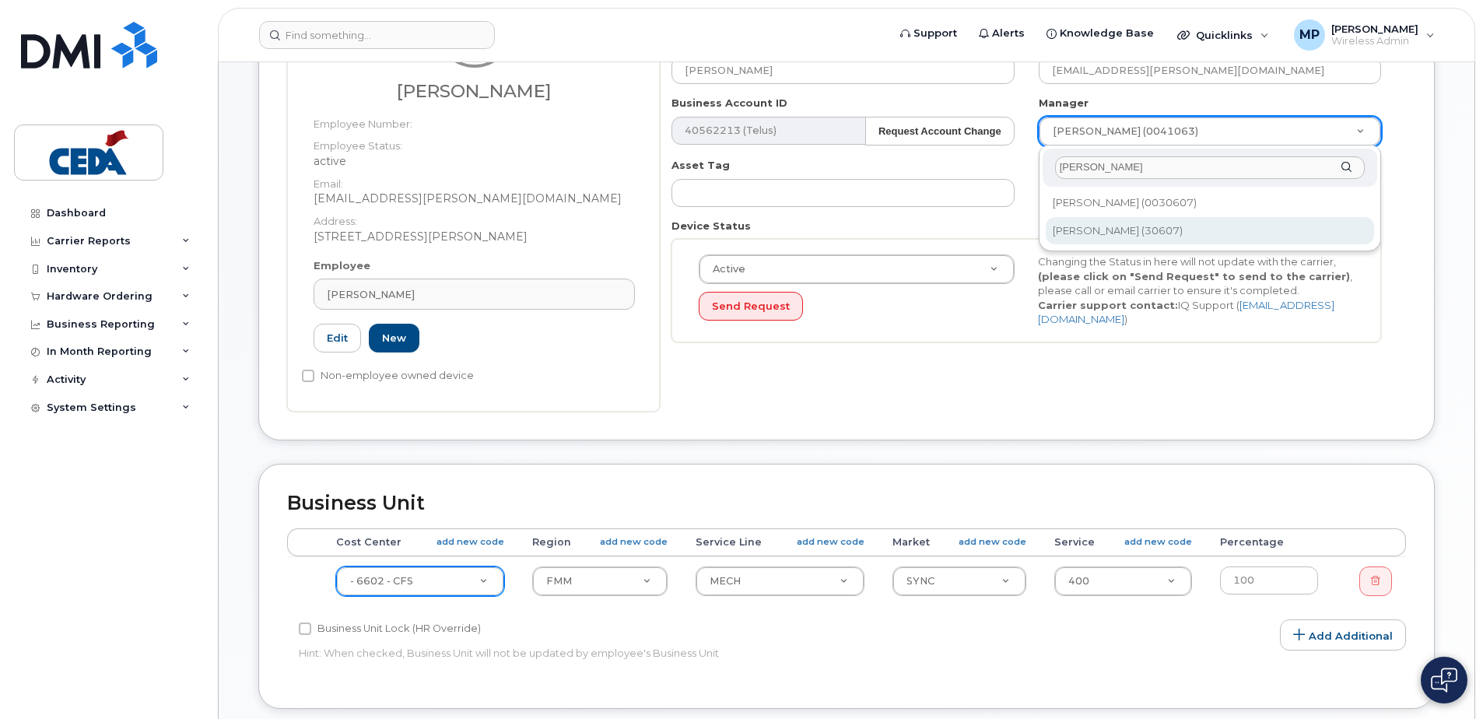
type input "Amy Cr"
type input "2378838"
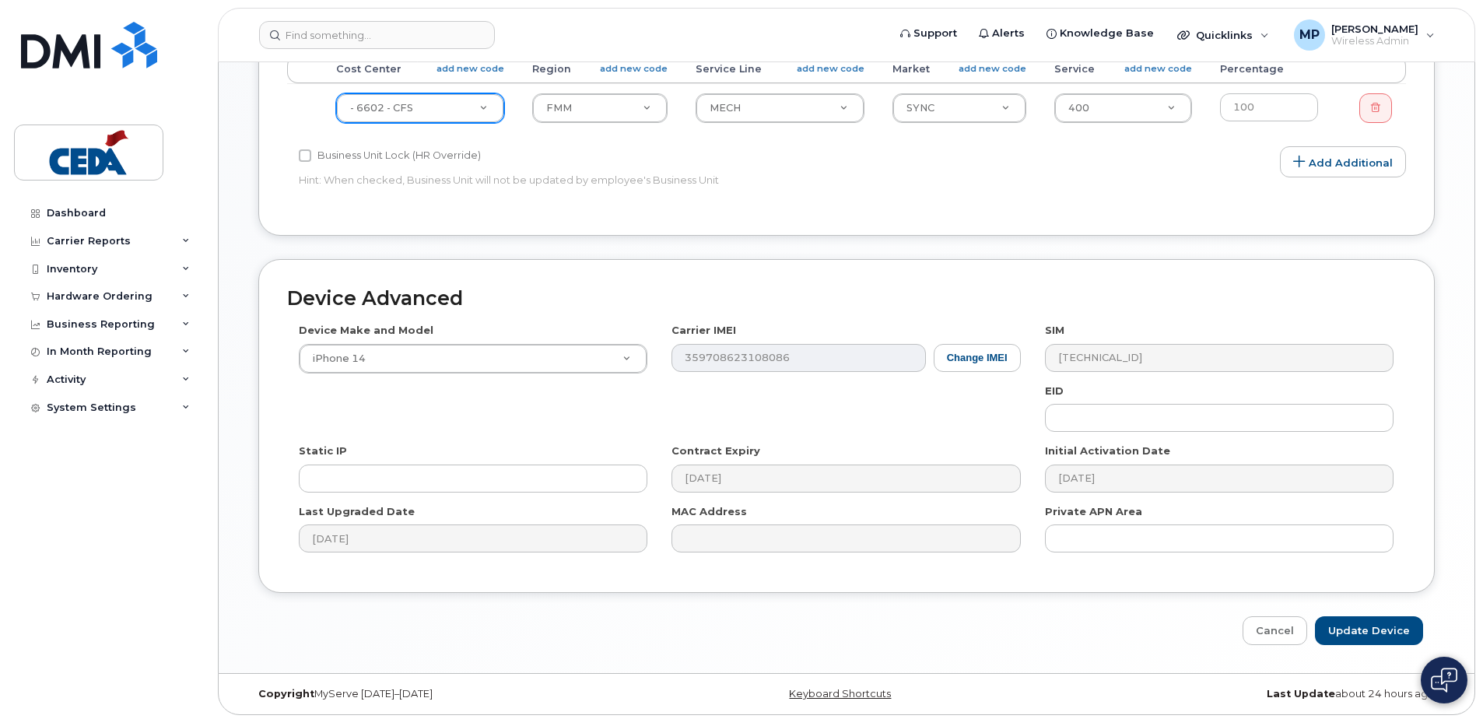
scroll to position [788, 0]
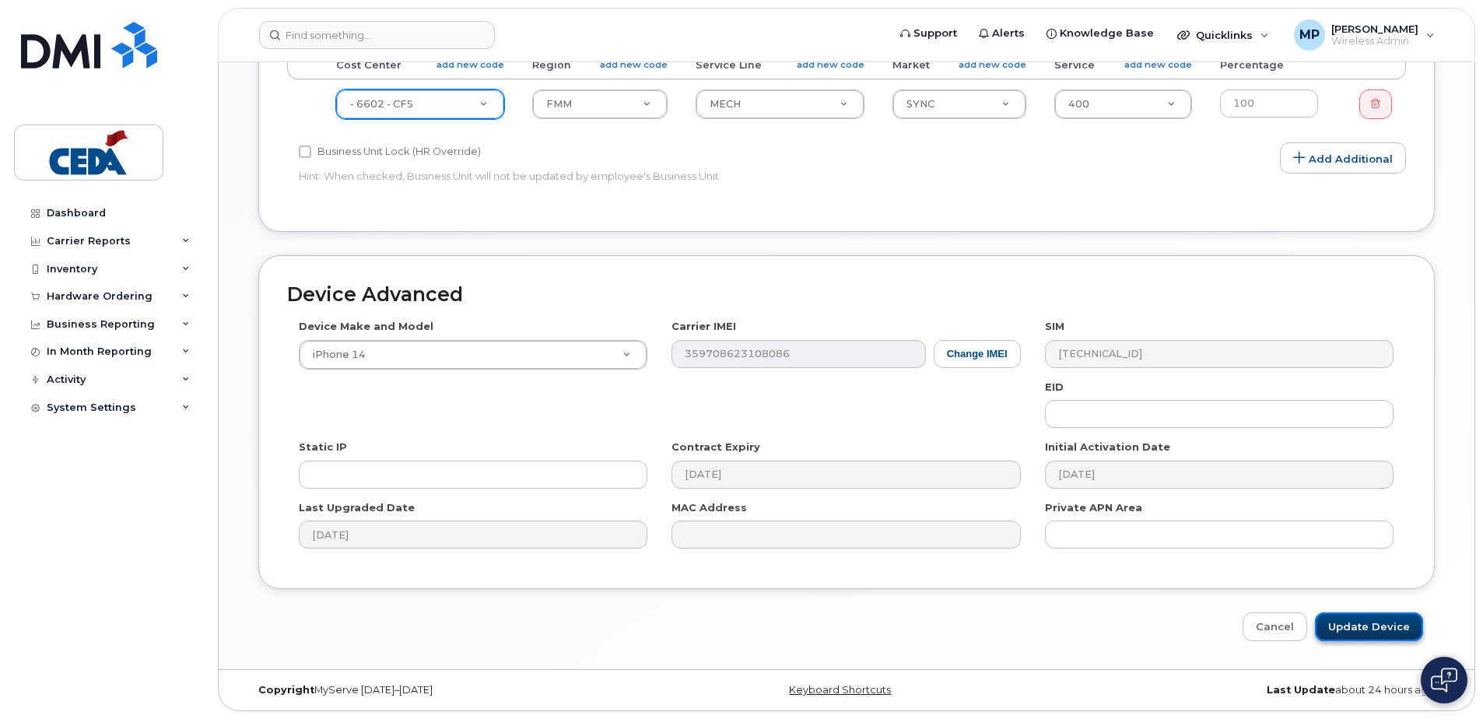
click at [1369, 628] on input "Update Device" at bounding box center [1369, 626] width 108 height 29
type input "Saving..."
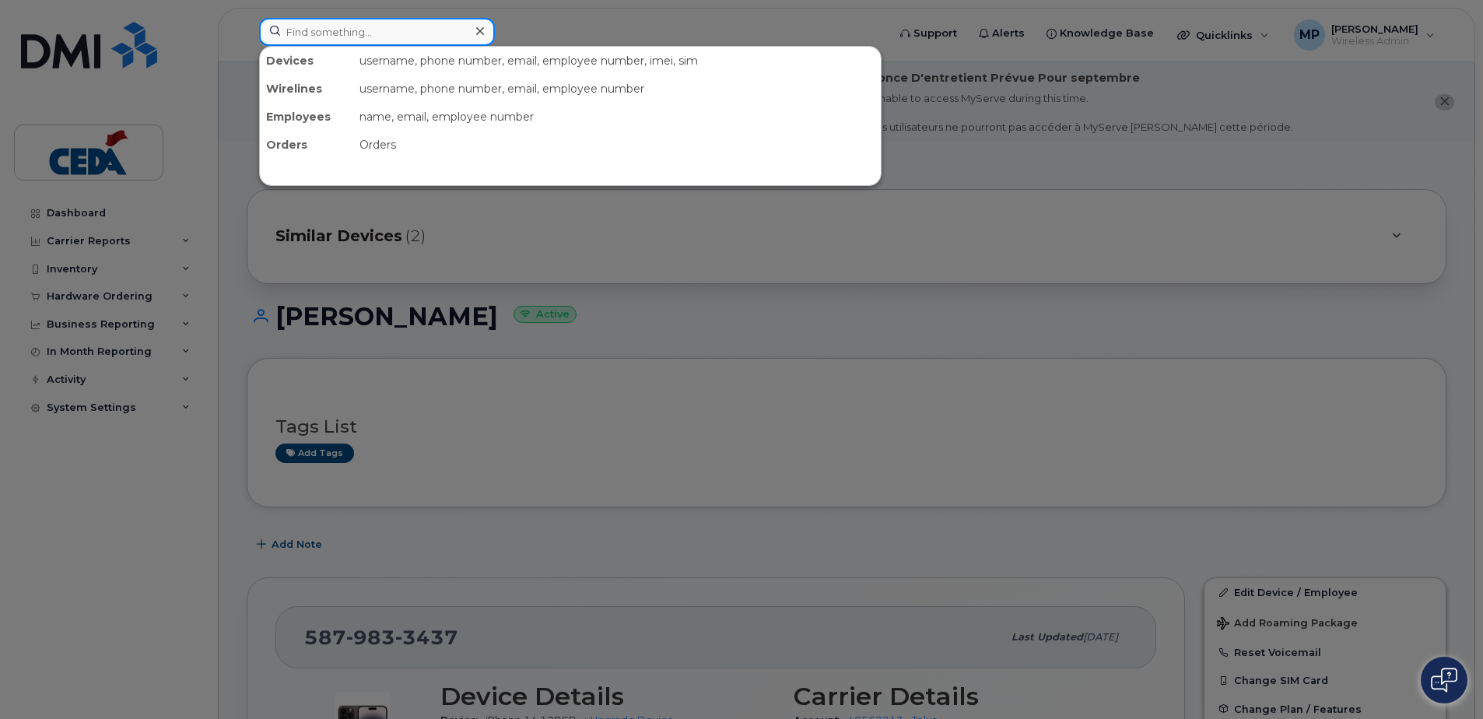
drag, startPoint x: 401, startPoint y: 30, endPoint x: 426, endPoint y: 37, distance: 26.1
click at [401, 30] on input at bounding box center [377, 32] width 236 height 28
paste input "587 645 0816"
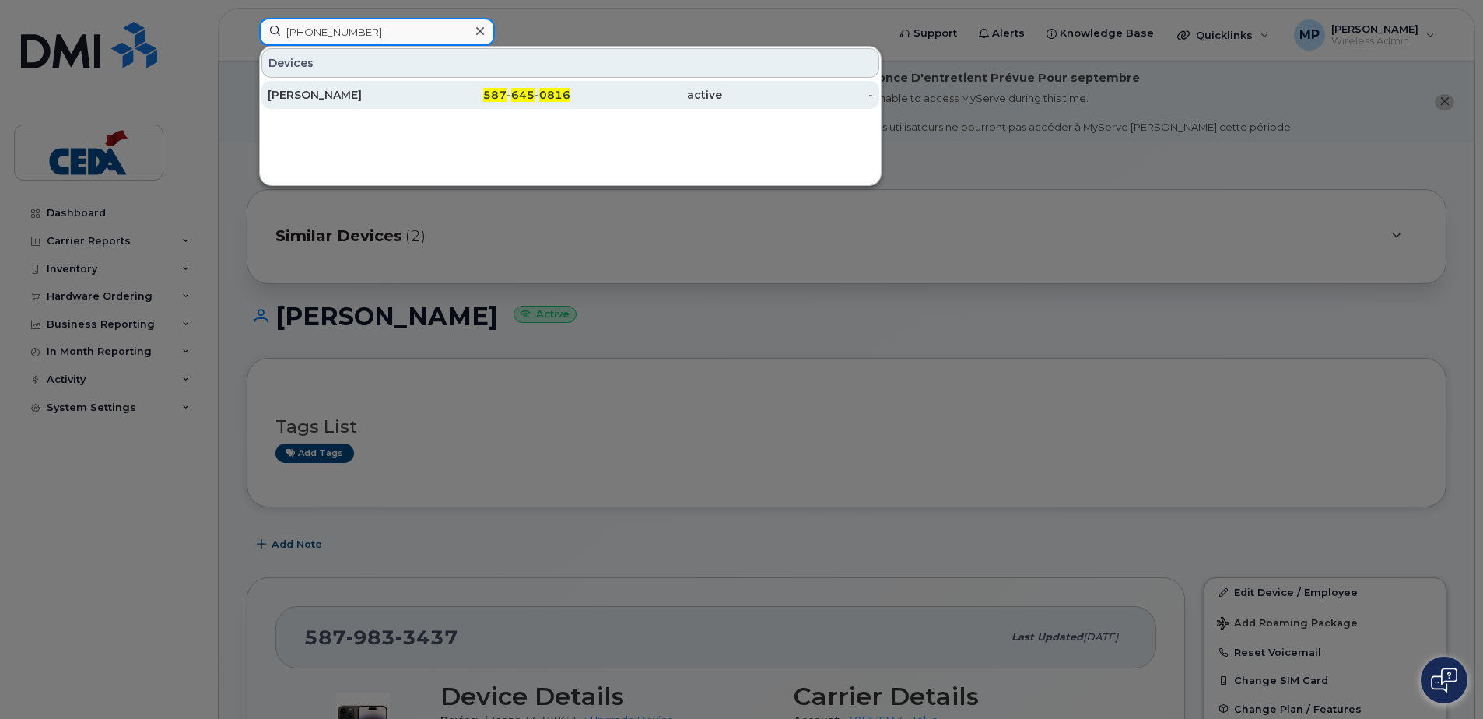
type input "587 645 0816"
click at [330, 95] on div "[PERSON_NAME]" at bounding box center [344, 95] width 152 height 16
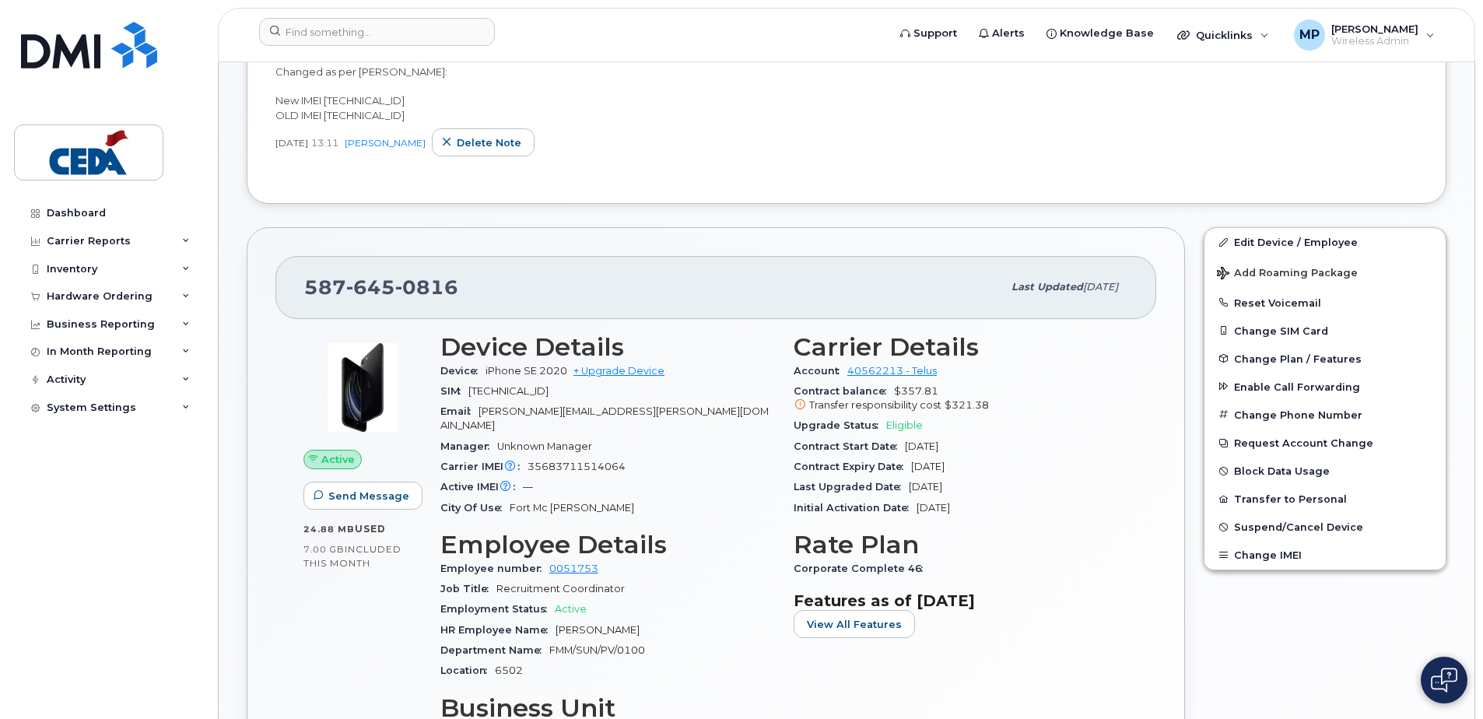
scroll to position [545, 0]
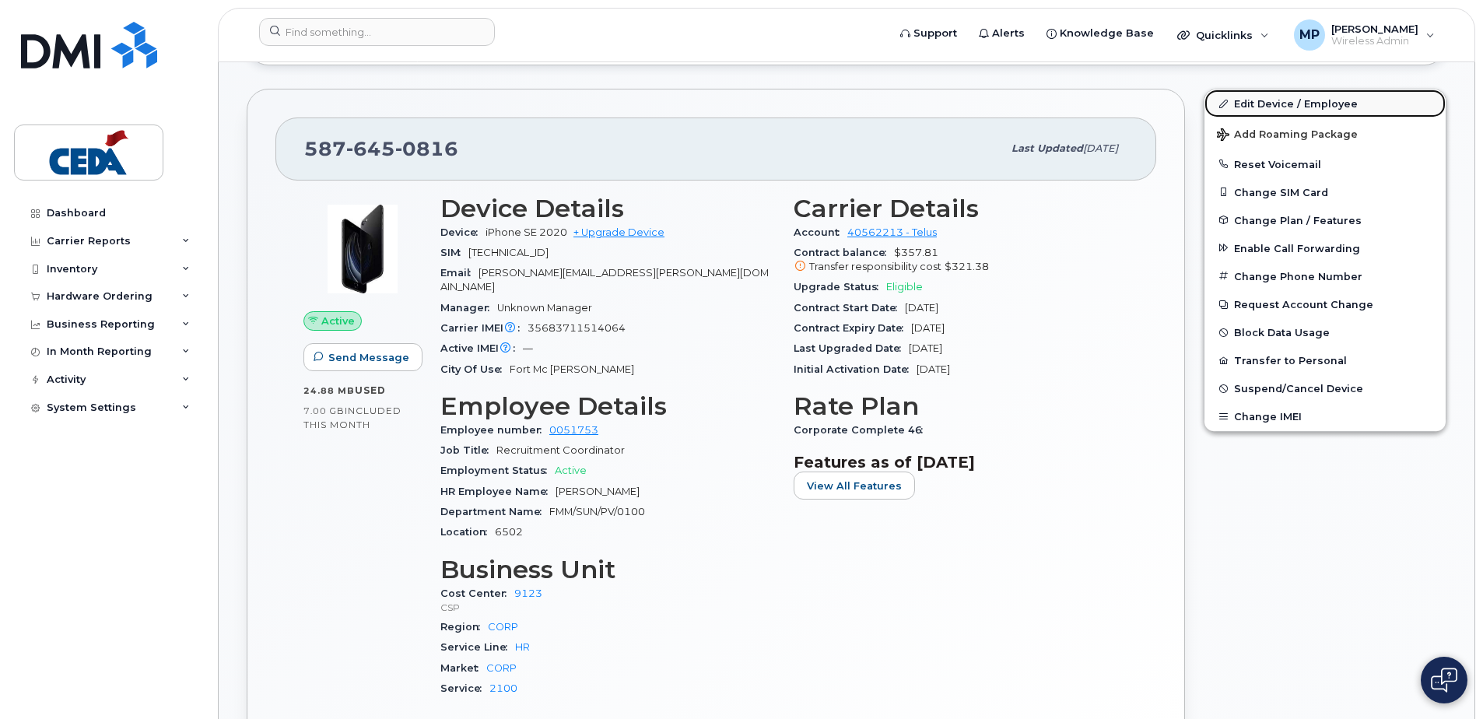
click at [1290, 103] on link "Edit Device / Employee" at bounding box center [1325, 103] width 241 height 28
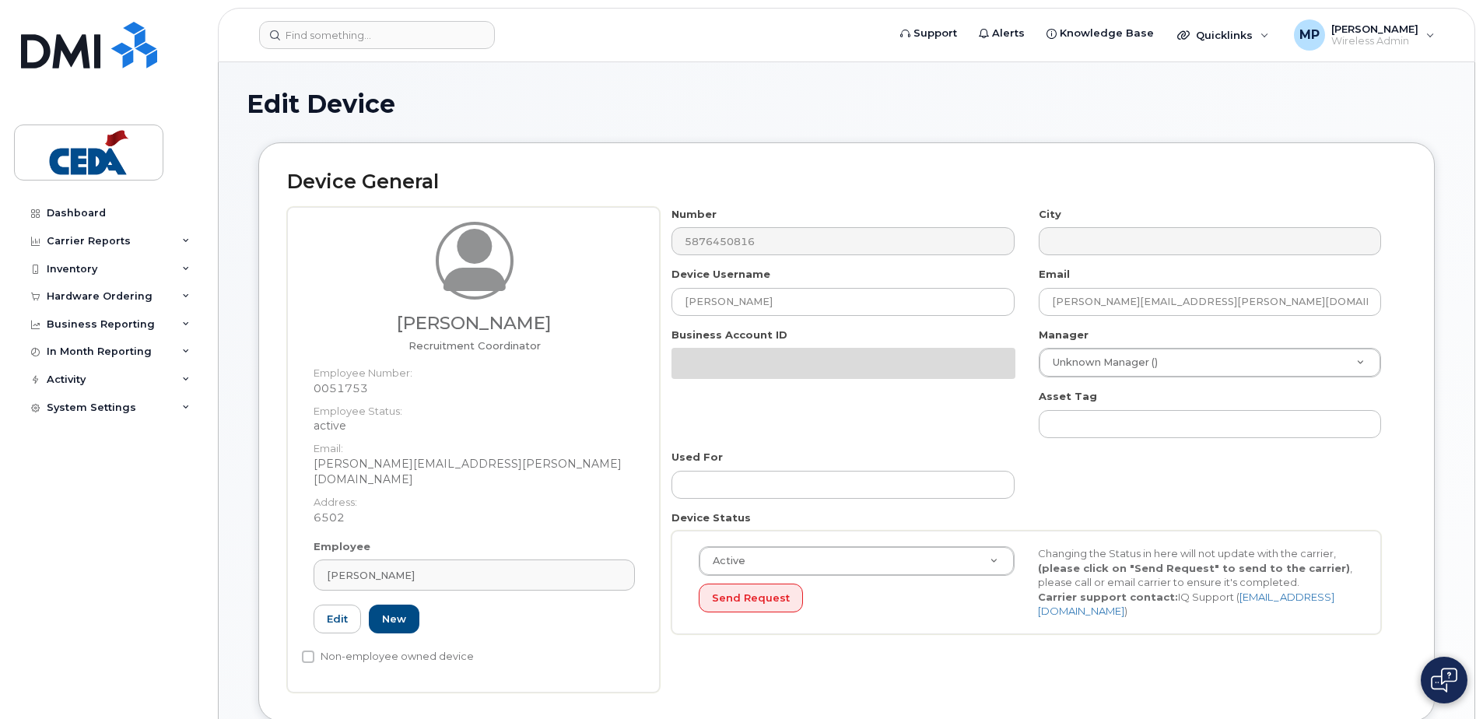
select select "31907"
select select "31922"
select select "31943"
select select "31967"
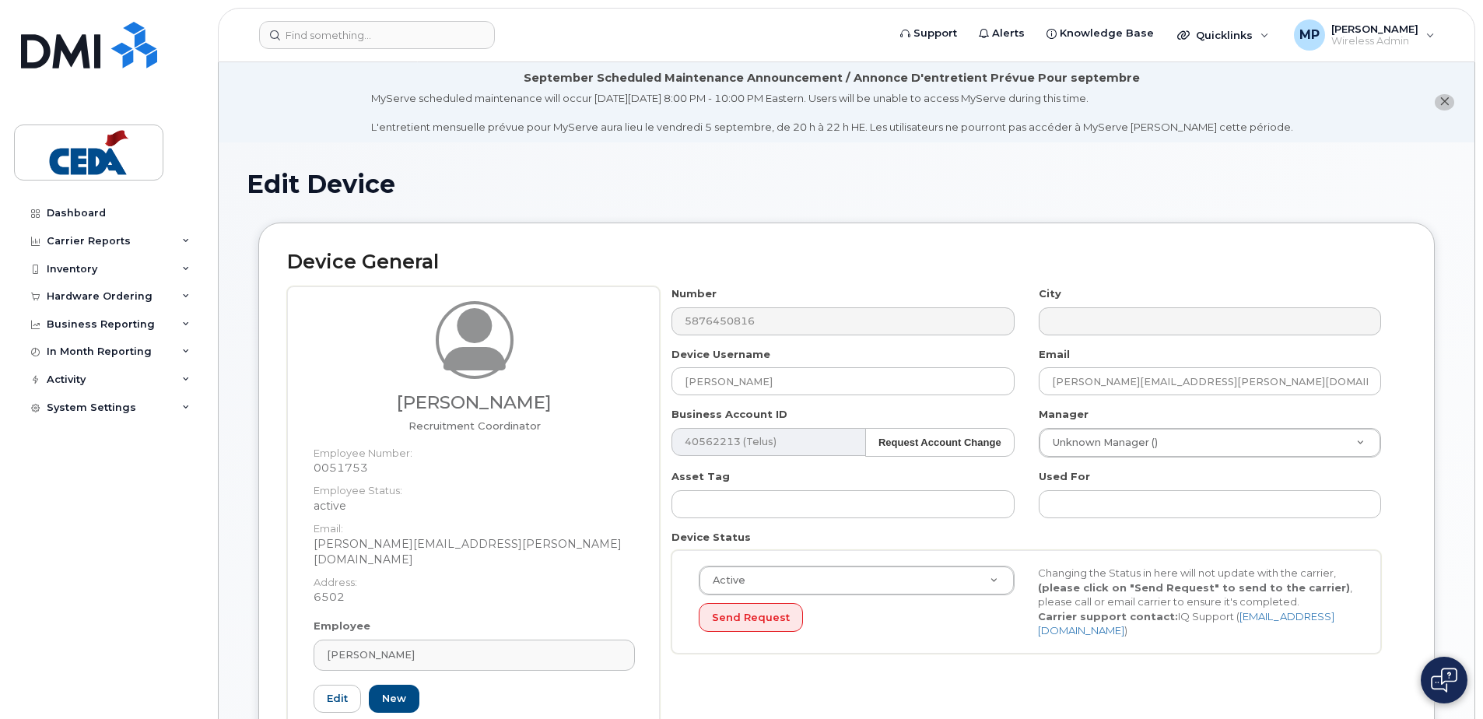
scroll to position [622, 0]
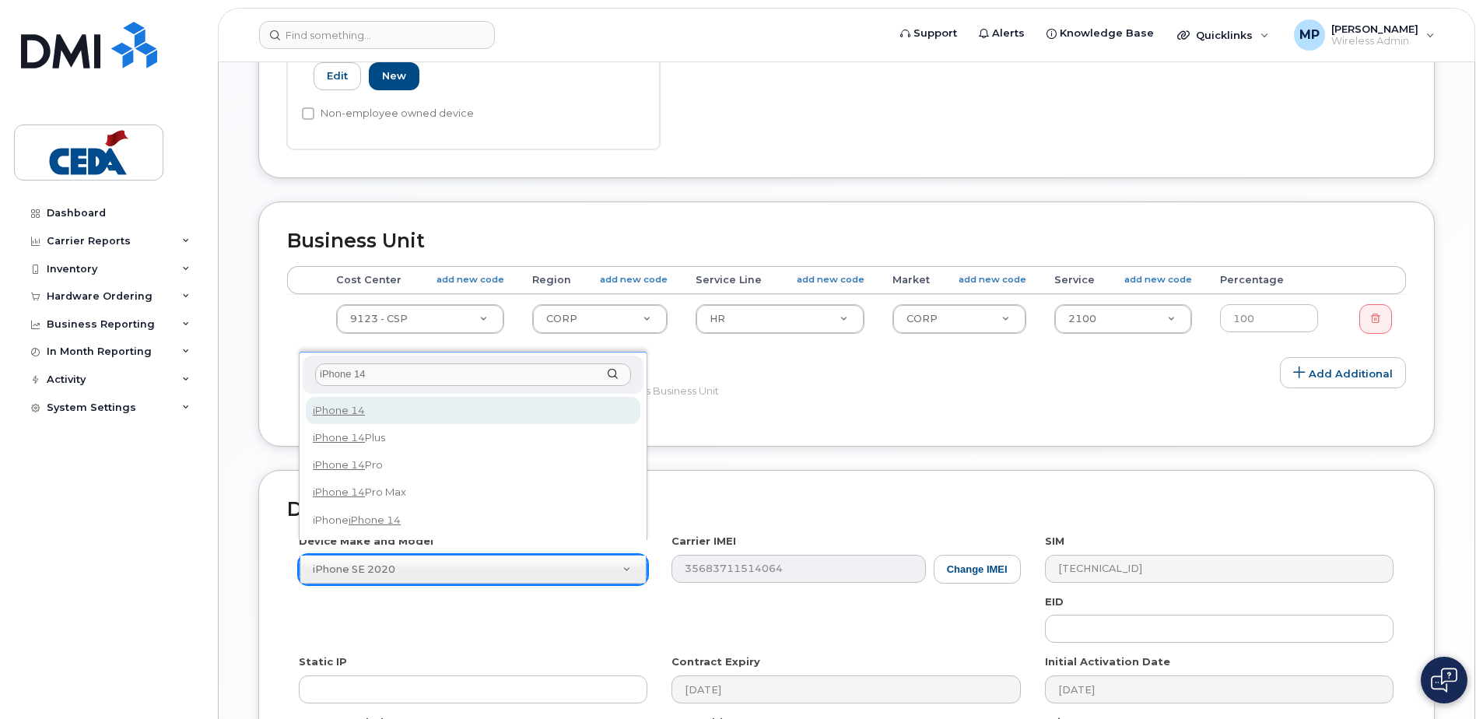
type input "iPhone 14"
select select "2778"
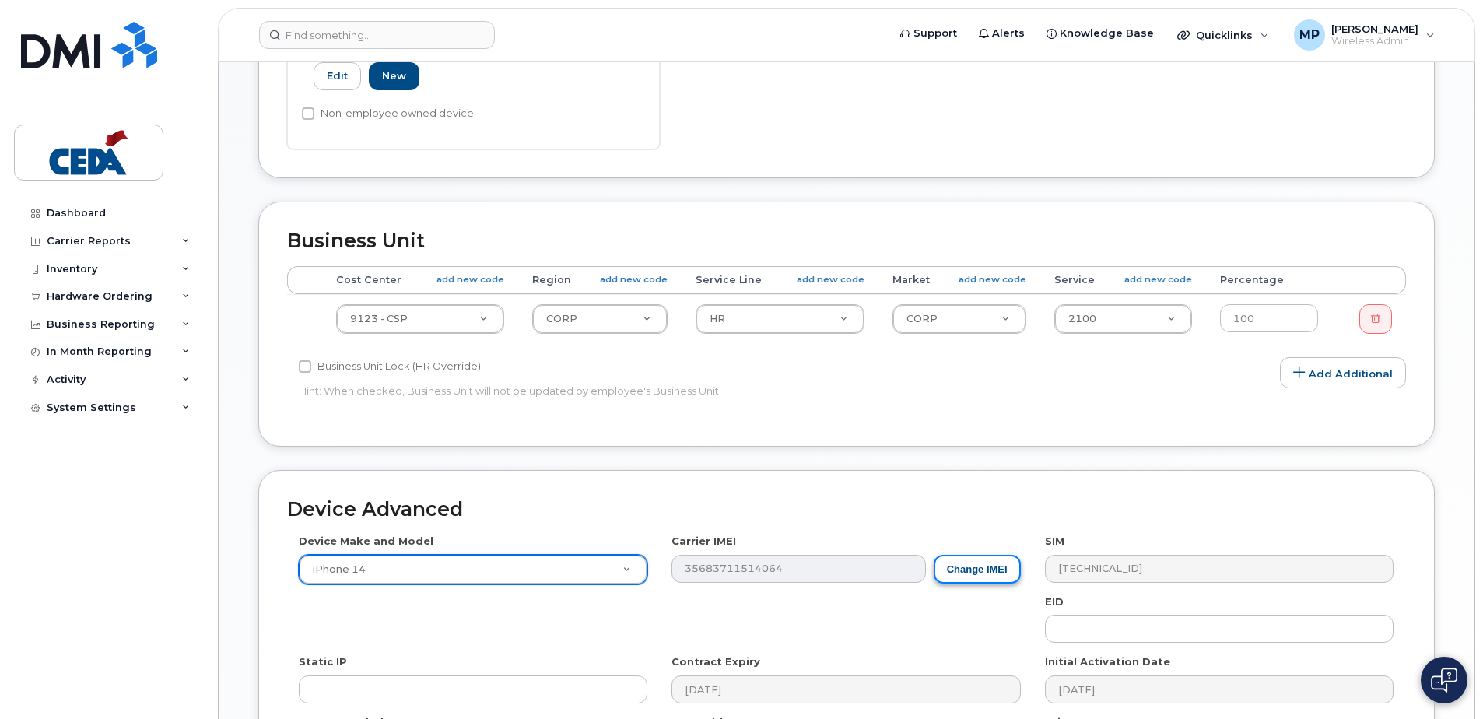
click at [988, 555] on button "Change IMEI" at bounding box center [977, 569] width 87 height 29
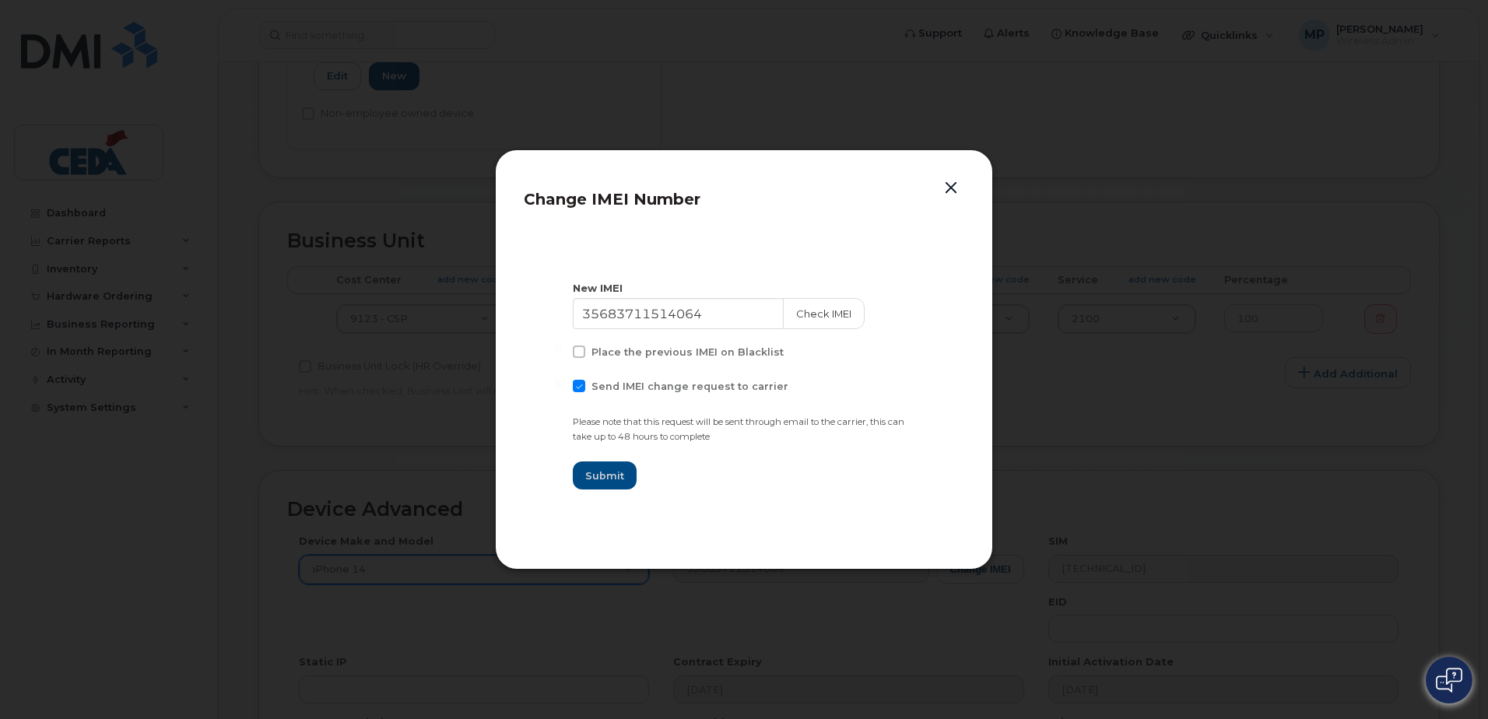
click at [581, 385] on span at bounding box center [579, 386] width 12 height 12
click at [562, 385] on input "Send IMEI change request to carrier" at bounding box center [558, 384] width 8 height 8
checkbox input "false"
drag, startPoint x: 713, startPoint y: 316, endPoint x: 352, endPoint y: 317, distance: 360.3
click at [397, 311] on div "Change IMEI Number New IMEI 35683711514064 Check IMEI Place the previous IMEI o…" at bounding box center [744, 359] width 1488 height 719
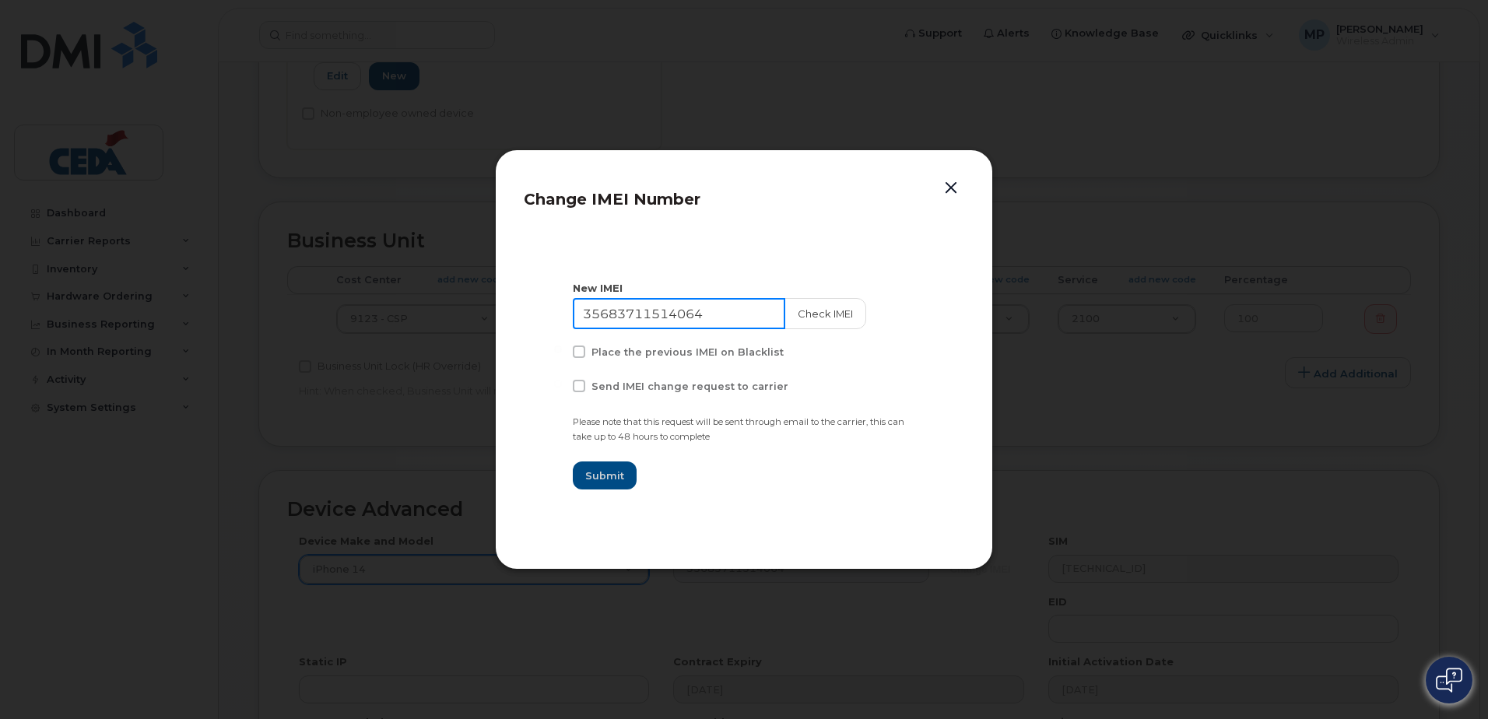
click at [700, 303] on input "35683711514064" at bounding box center [679, 313] width 212 height 31
drag, startPoint x: 601, startPoint y: 309, endPoint x: 759, endPoint y: 454, distance: 214.8
click at [417, 303] on div "Change IMEI Number New IMEI 35683711514064 Check IMEI Place the previous IMEI o…" at bounding box center [744, 359] width 1488 height 719
paste input "05 4260 2836 386"
type input "350542602836386"
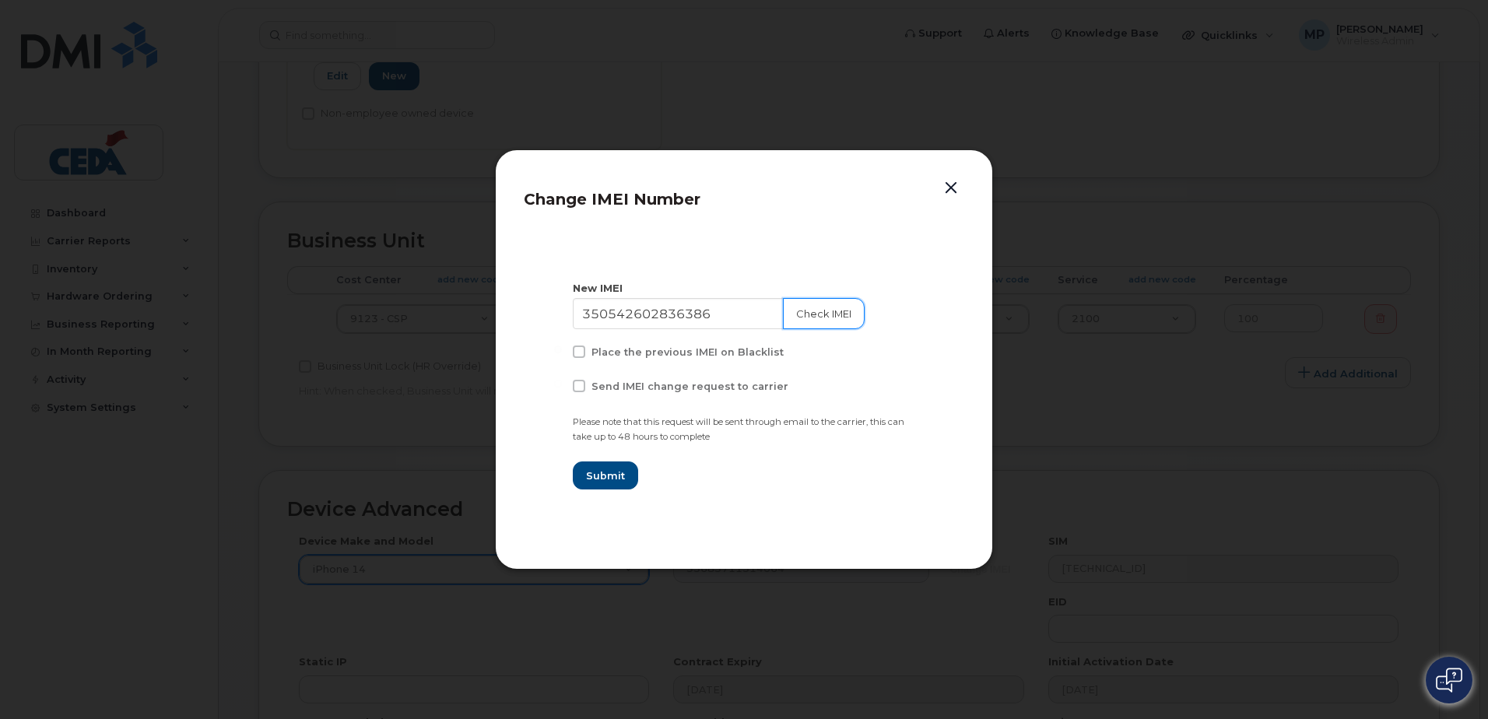
click at [808, 319] on button "Check IMEI" at bounding box center [824, 313] width 82 height 31
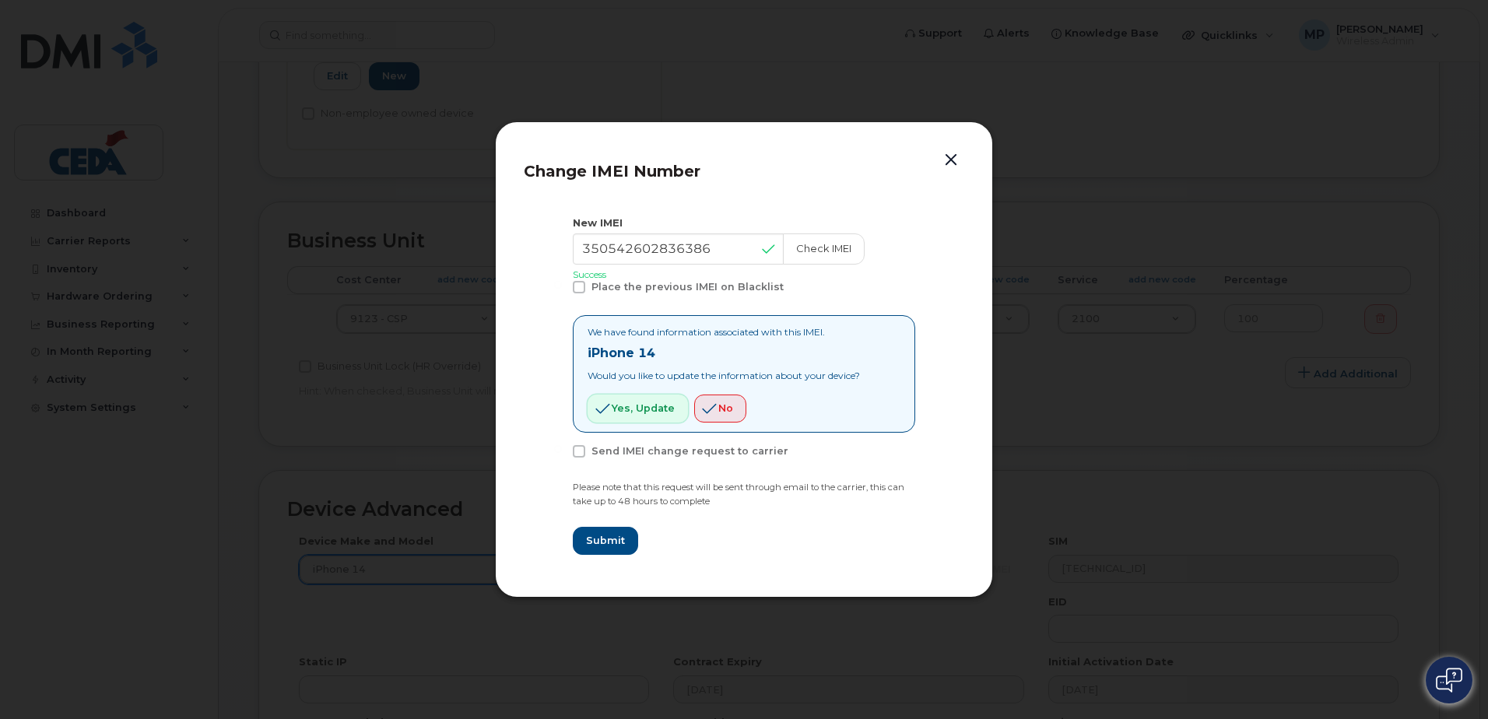
click at [665, 402] on span "Yes, update" at bounding box center [643, 408] width 63 height 15
click at [619, 534] on span "Submit" at bounding box center [604, 540] width 39 height 15
type input "350542602836386"
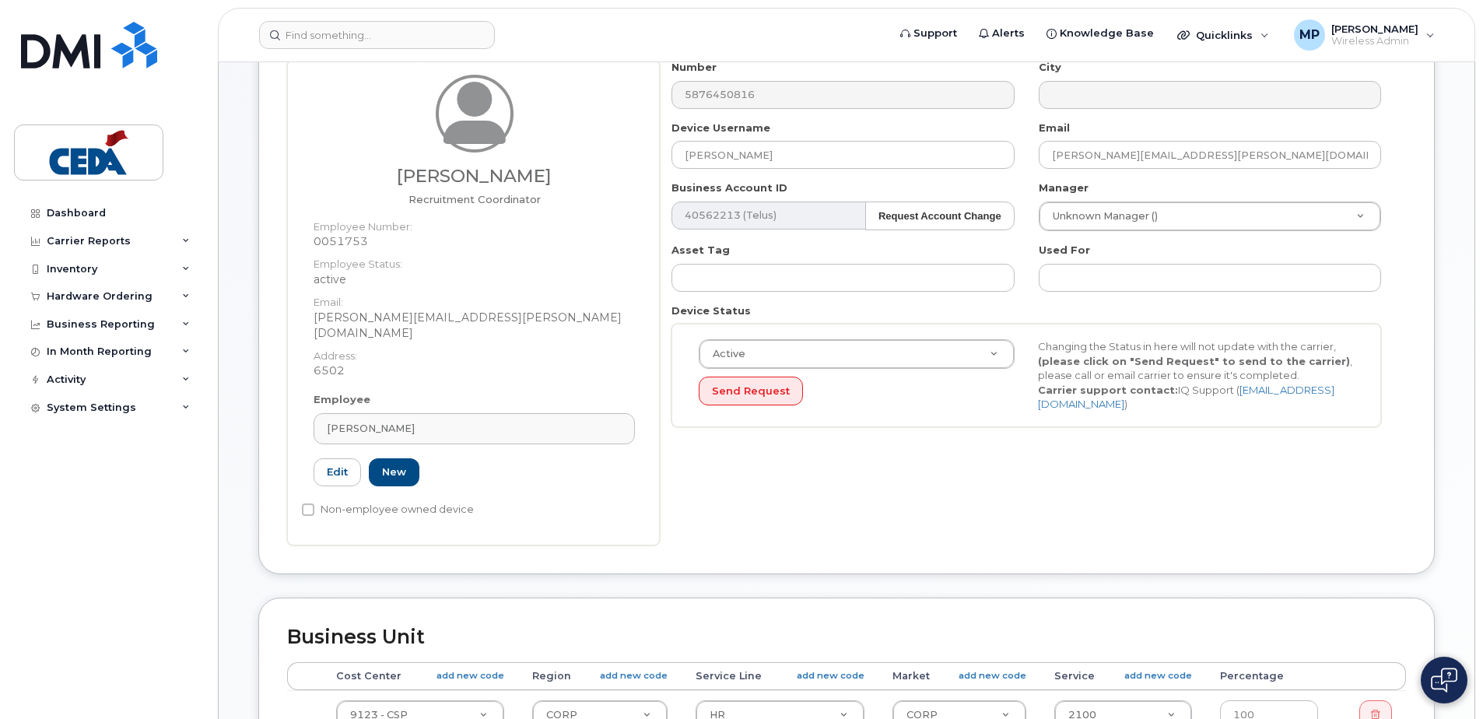
scroll to position [233, 0]
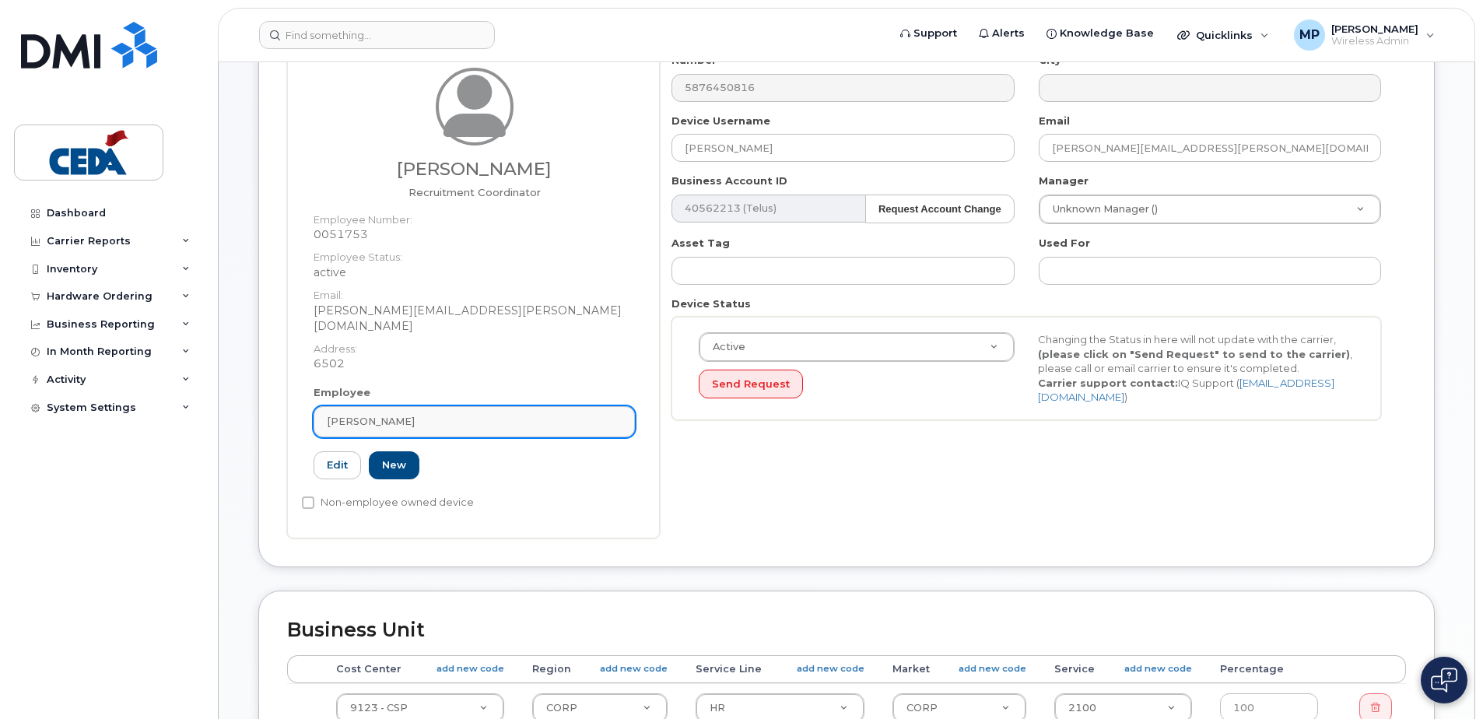
click at [506, 414] on div "Courtney McLaughlin" at bounding box center [474, 421] width 295 height 15
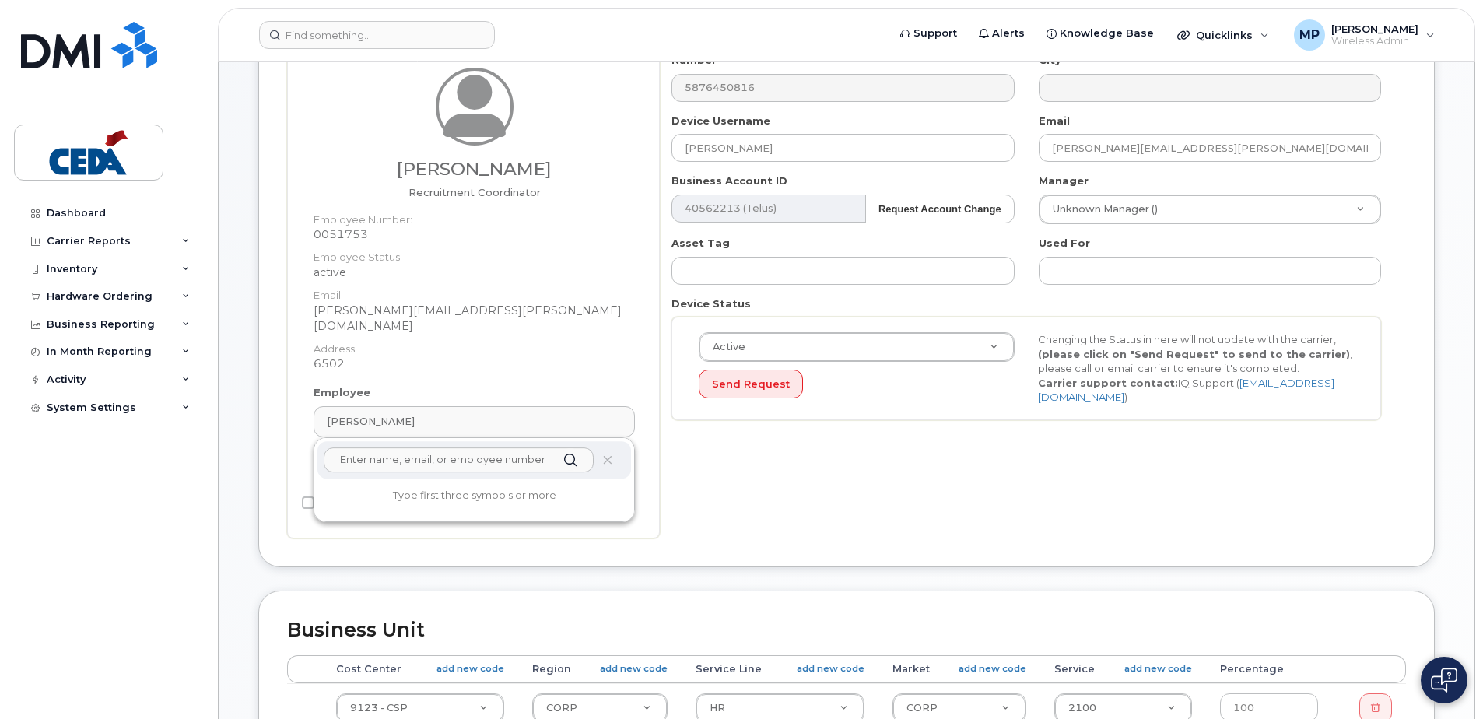
click at [476, 451] on input "text" at bounding box center [459, 459] width 270 height 25
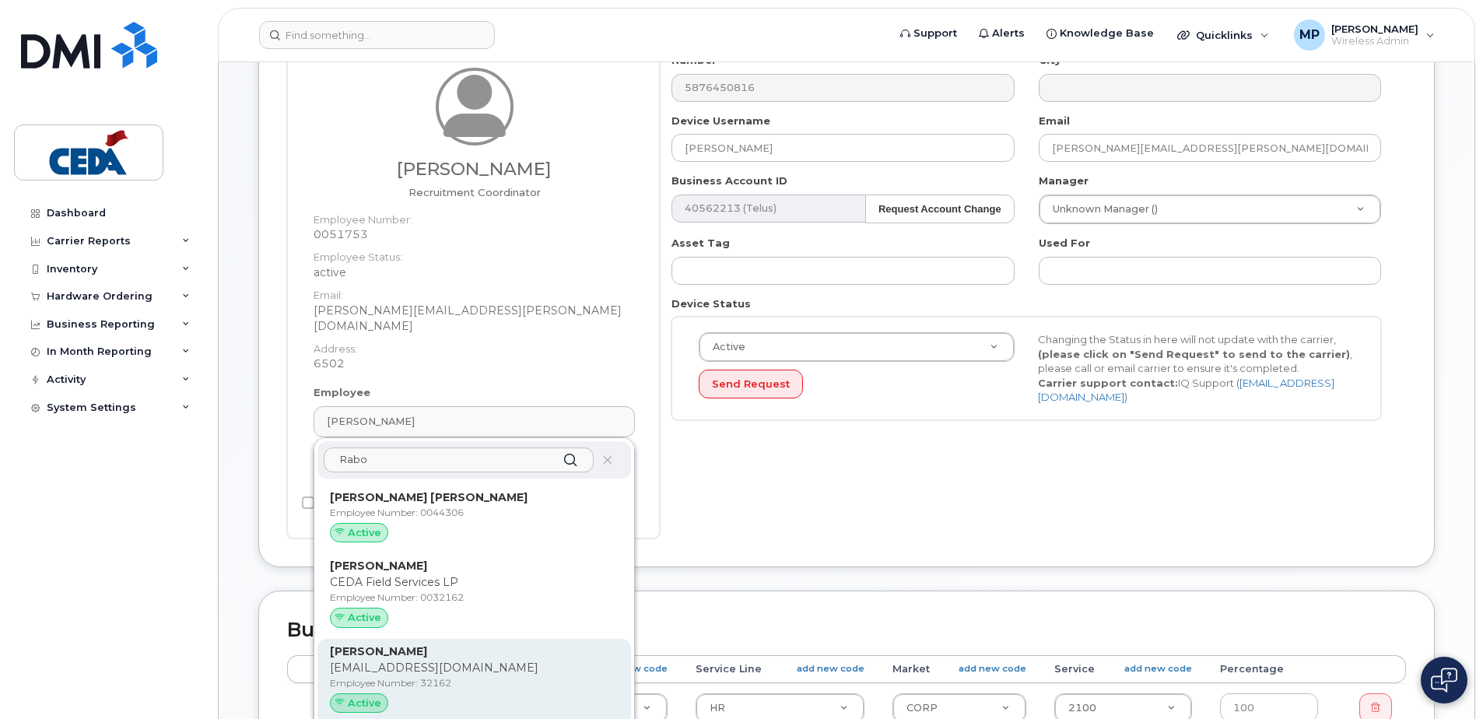
type input "Rabo"
click at [505, 676] on p "Employee Number: 32162" at bounding box center [474, 683] width 289 height 14
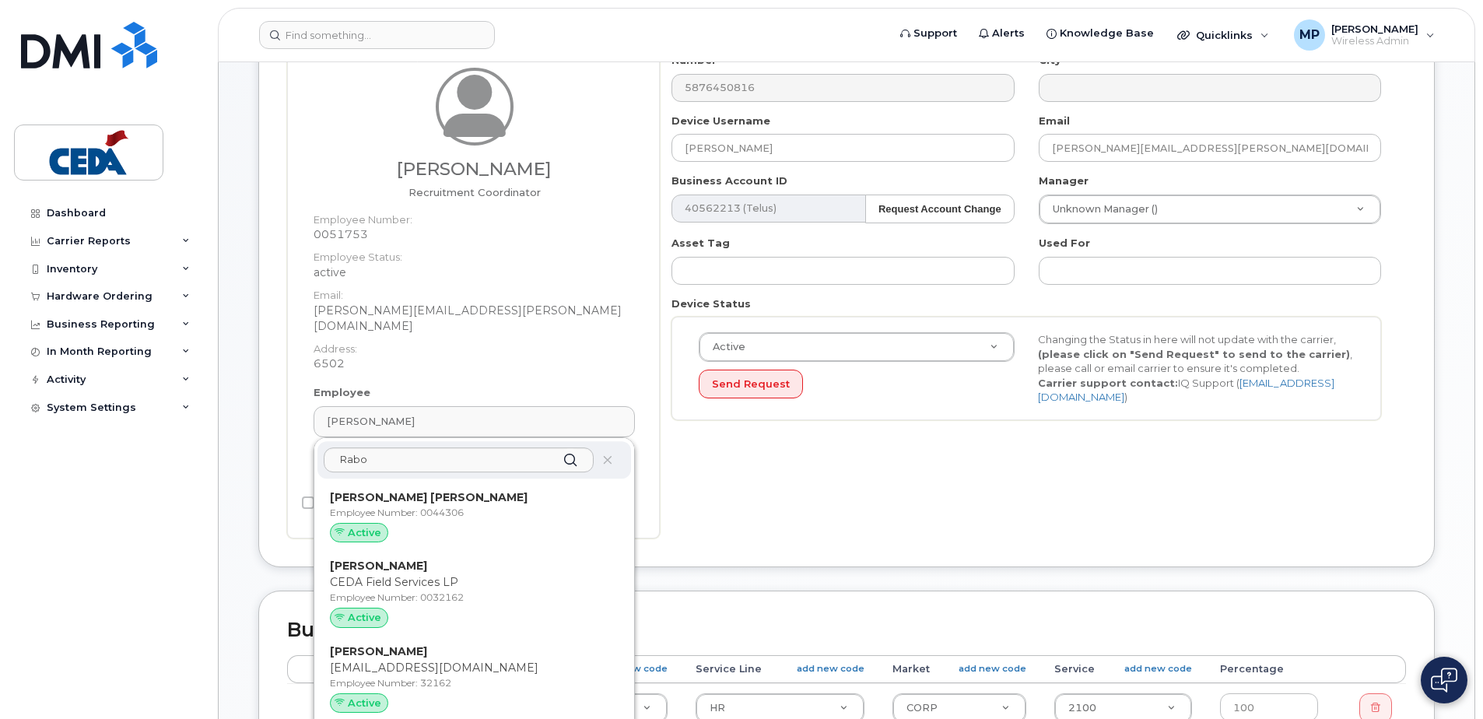
type input "32162"
type input "[PERSON_NAME]"
type input "[PERSON_NAME][EMAIL_ADDRESS][DOMAIN_NAME]"
select select "31904"
select select "31917"
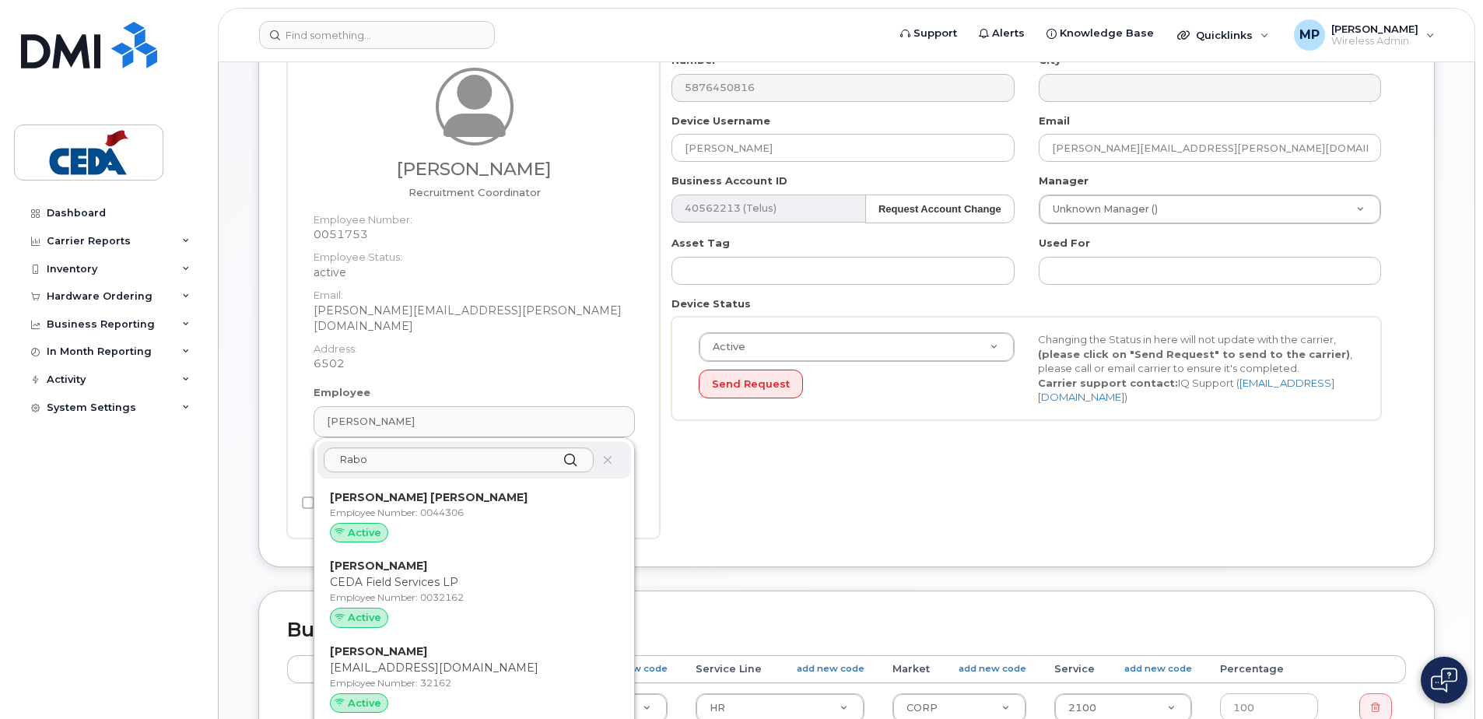
select select "31937"
select select "32071"
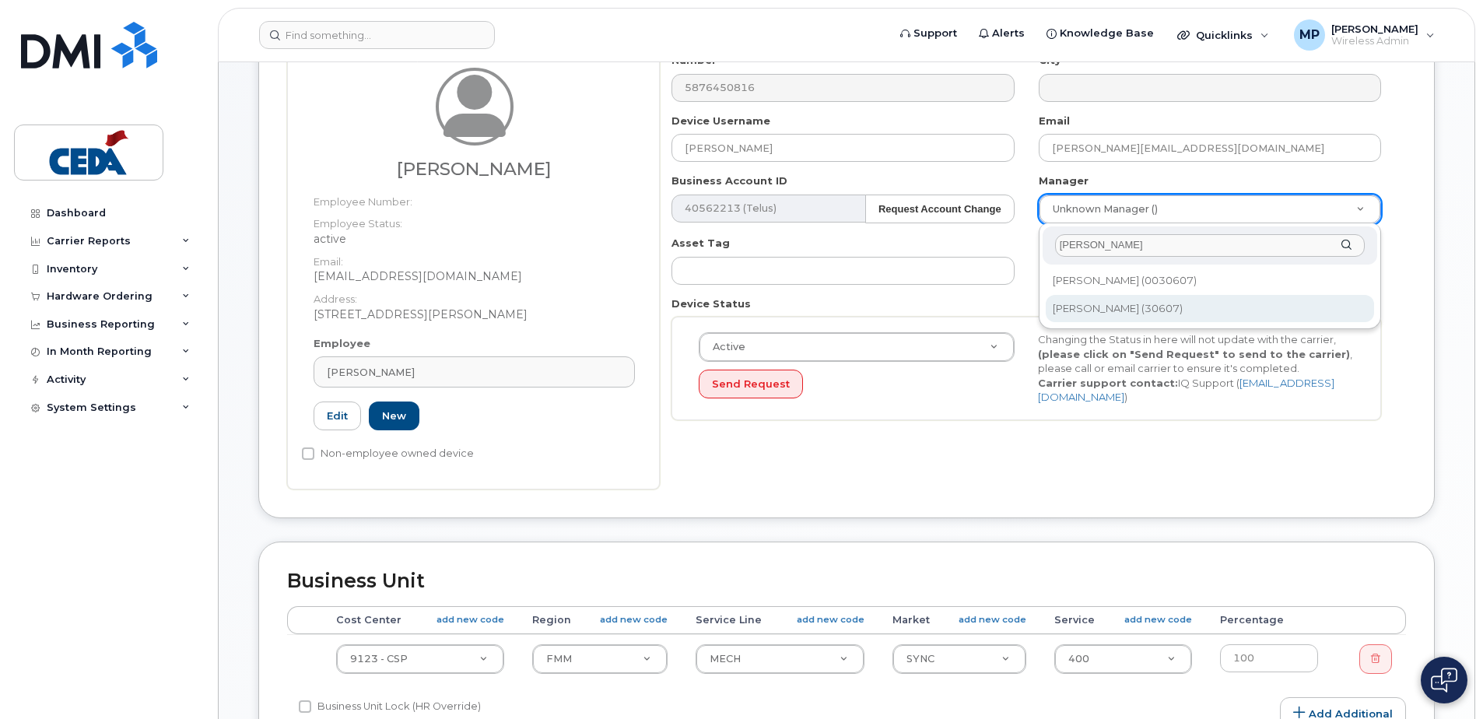
type input "Amy C"
type input "2378838"
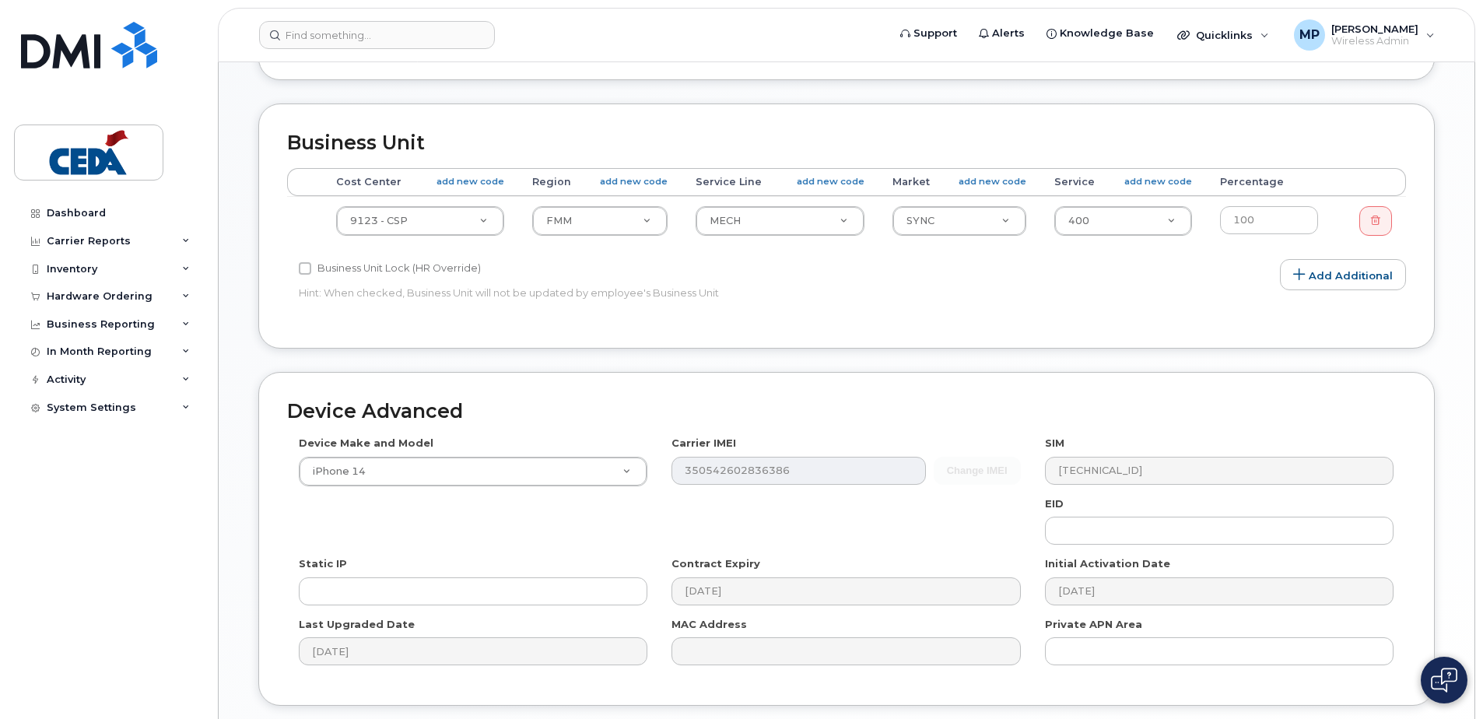
scroll to position [788, 0]
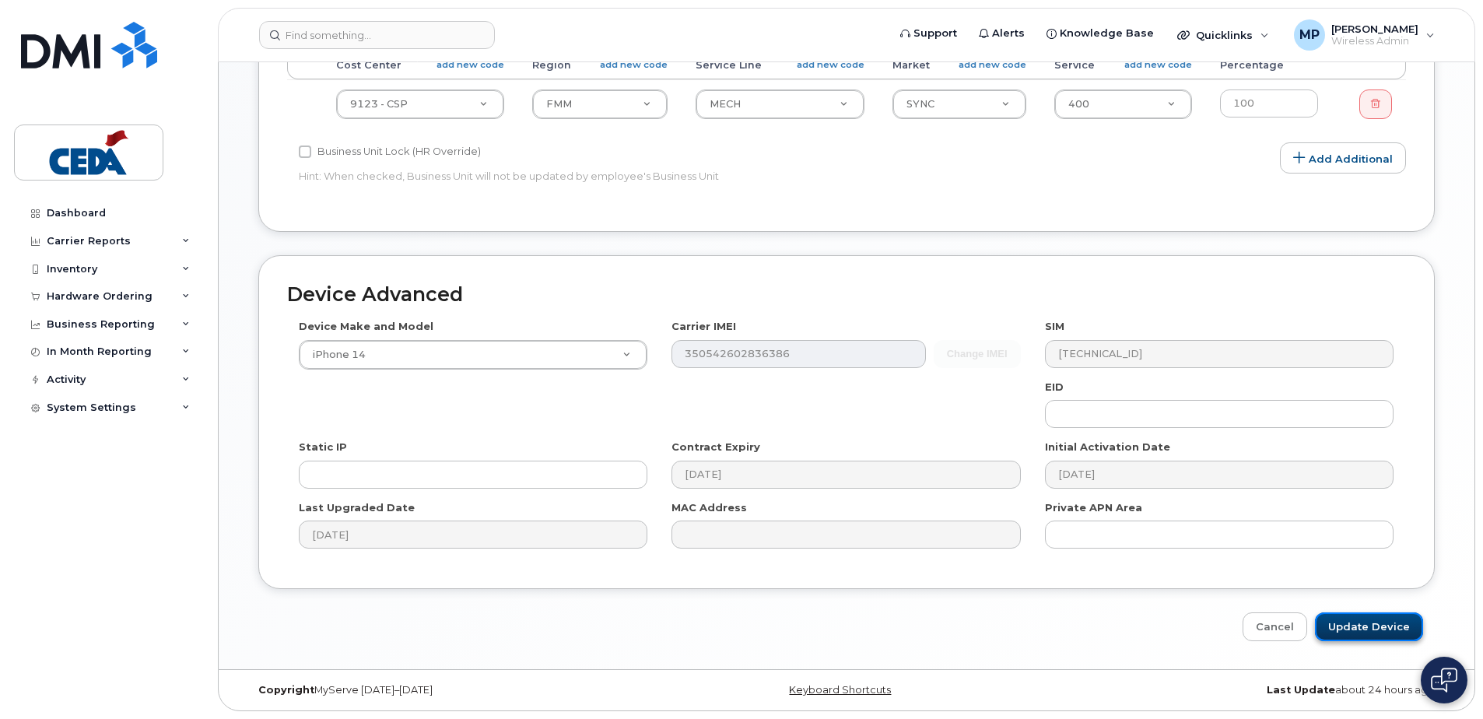
click at [1355, 633] on input "Update Device" at bounding box center [1369, 626] width 108 height 29
type input "Saving..."
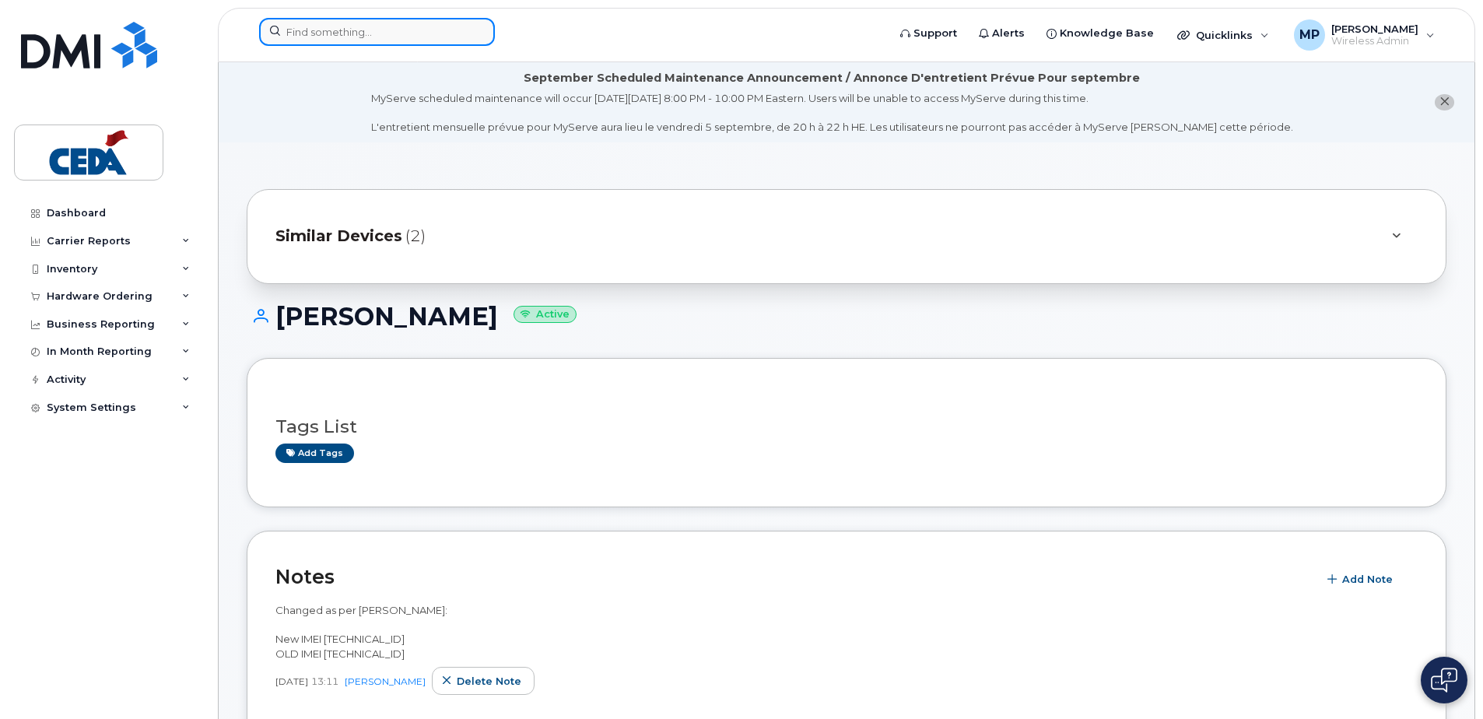
click at [326, 45] on input at bounding box center [377, 32] width 236 height 28
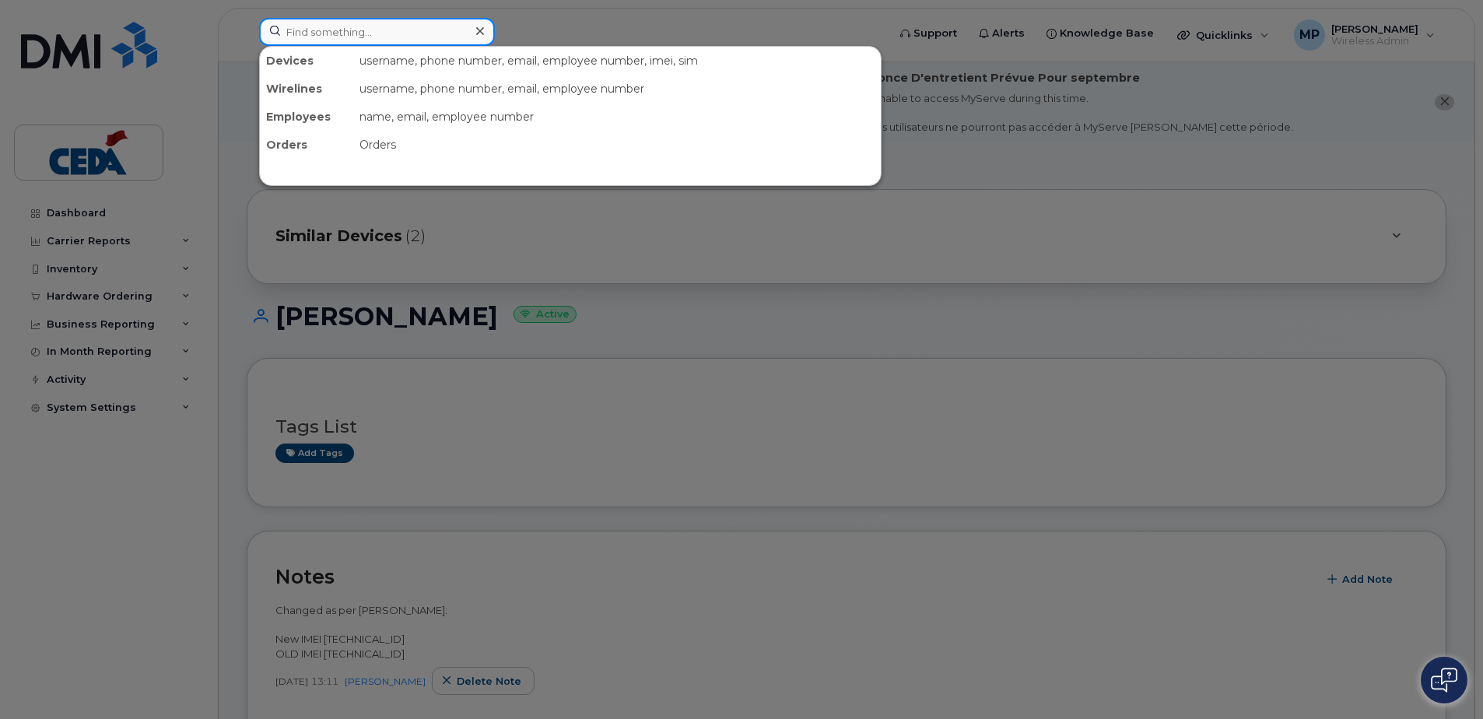
paste input "587 644 2714"
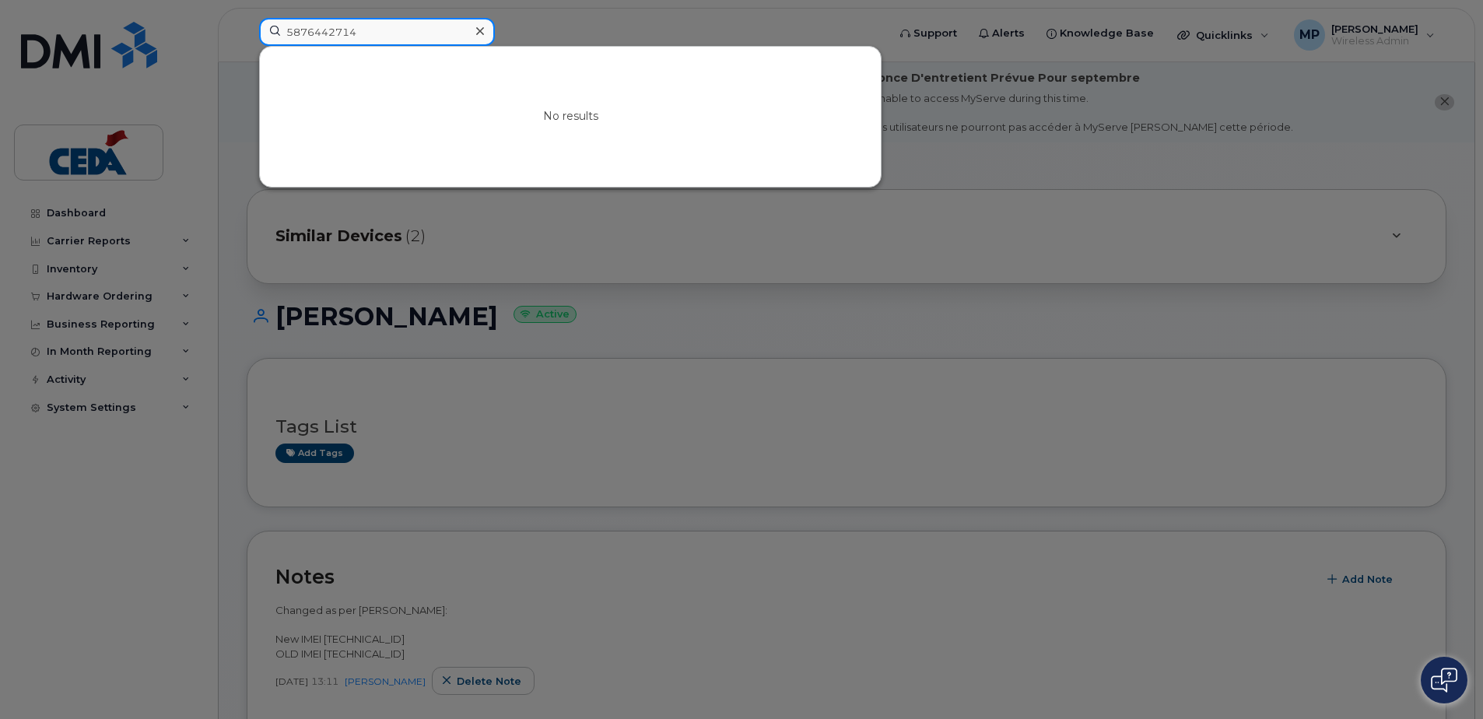
drag, startPoint x: 411, startPoint y: 32, endPoint x: 208, endPoint y: 173, distance: 247.1
paste input "919 6908"
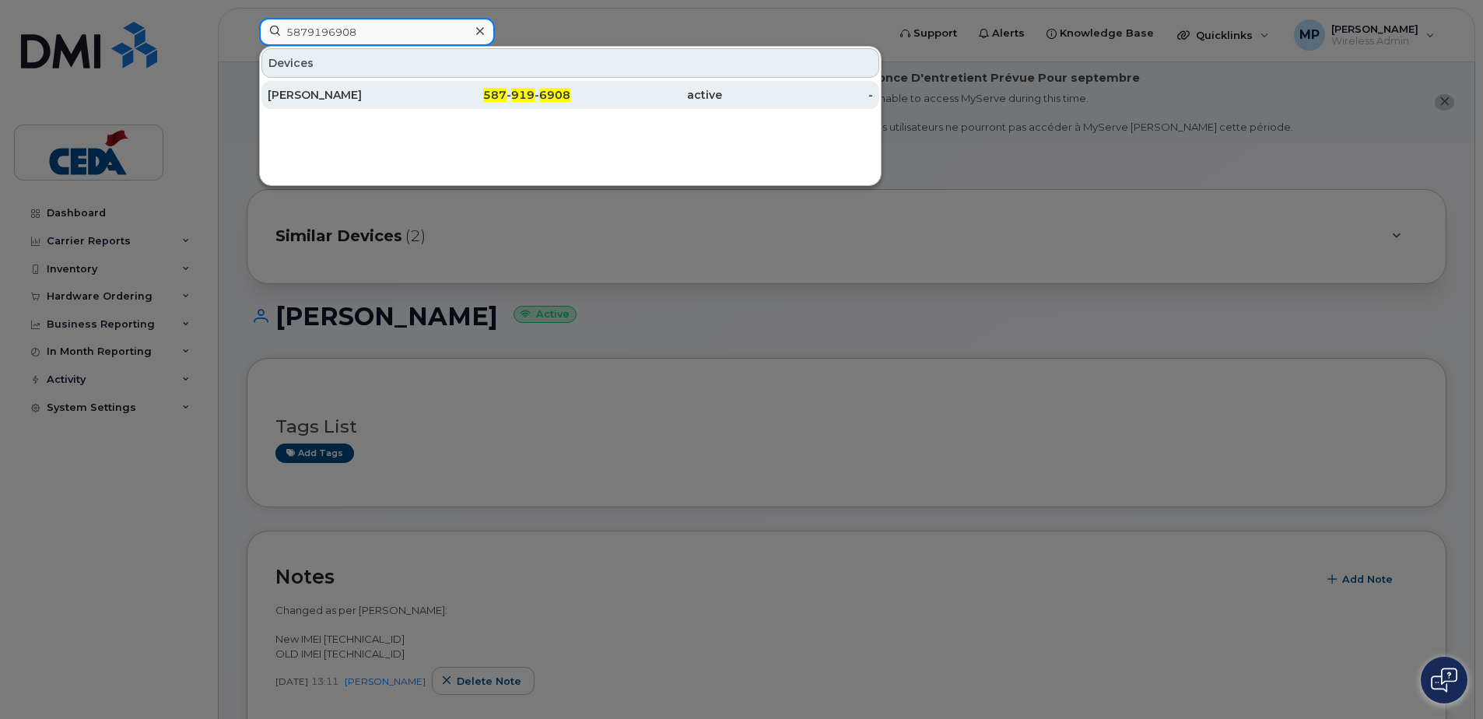
type input "5879196908"
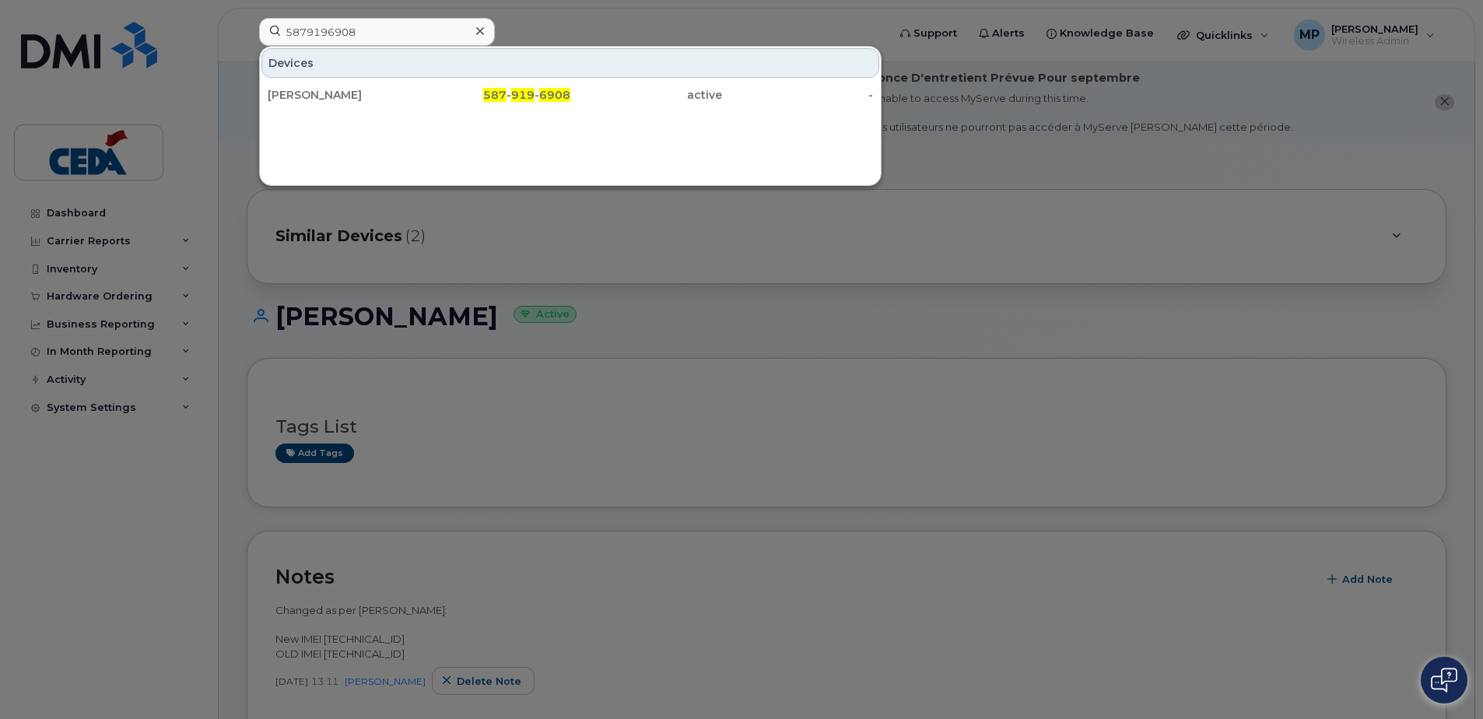
drag, startPoint x: 338, startPoint y: 97, endPoint x: 341, endPoint y: 111, distance: 14.3
click at [337, 97] on div "Garry Clarke" at bounding box center [344, 95] width 152 height 16
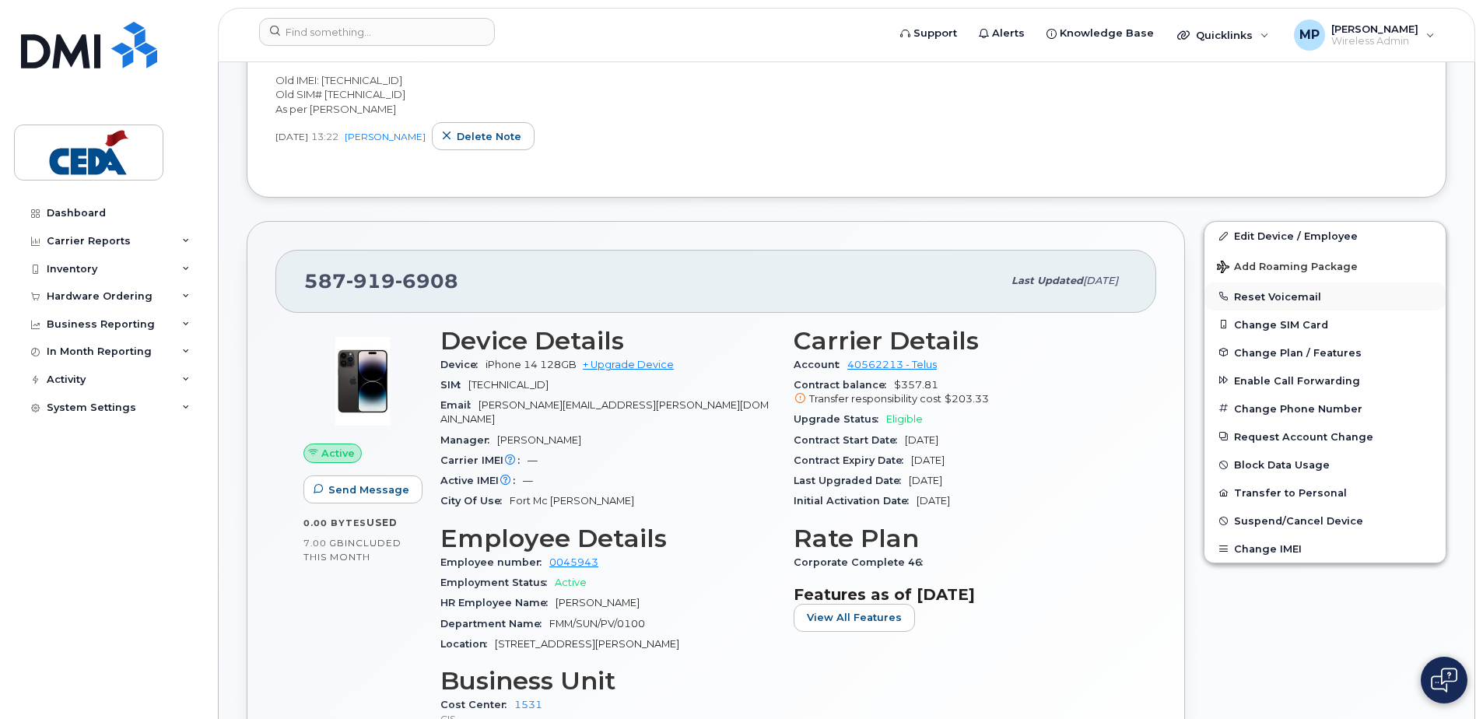
scroll to position [622, 0]
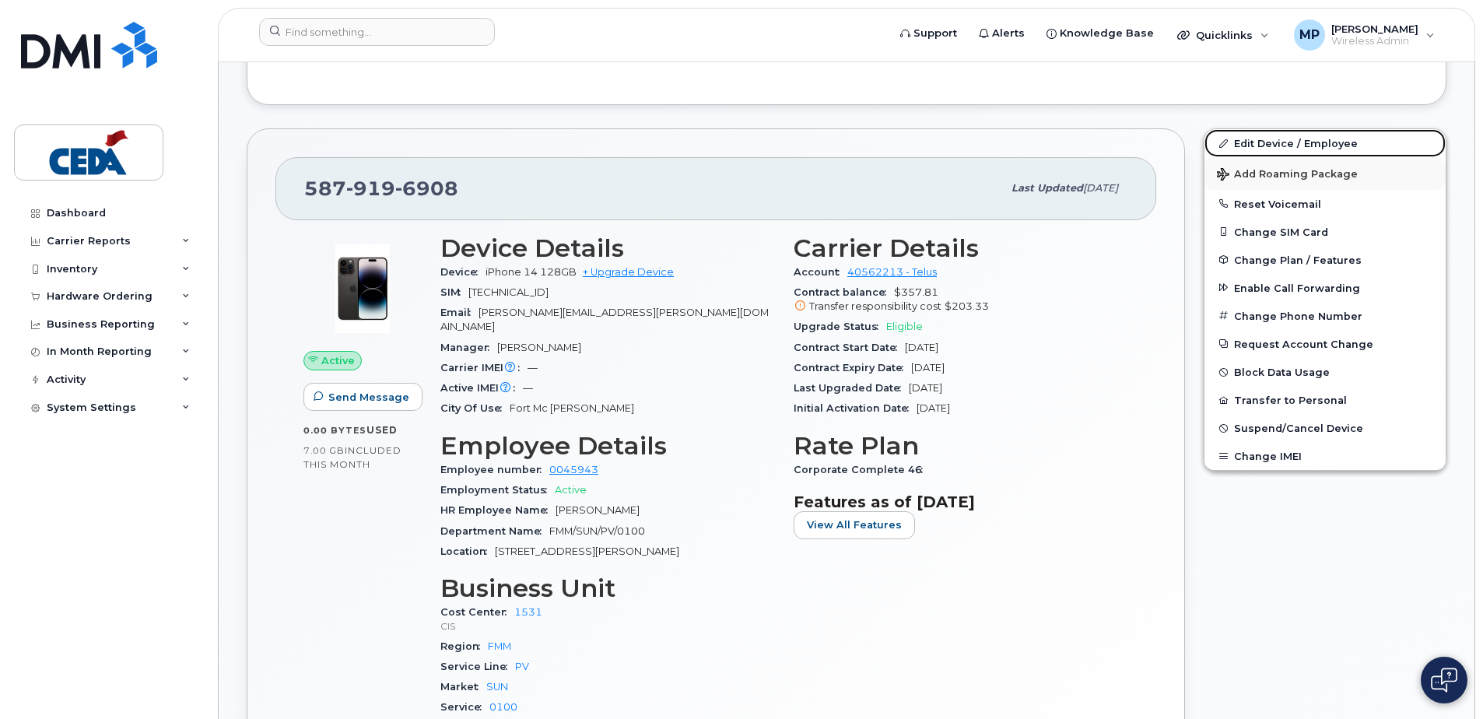
drag, startPoint x: 1266, startPoint y: 145, endPoint x: 1288, endPoint y: 163, distance: 28.2
click at [1266, 145] on link "Edit Device / Employee" at bounding box center [1325, 143] width 241 height 28
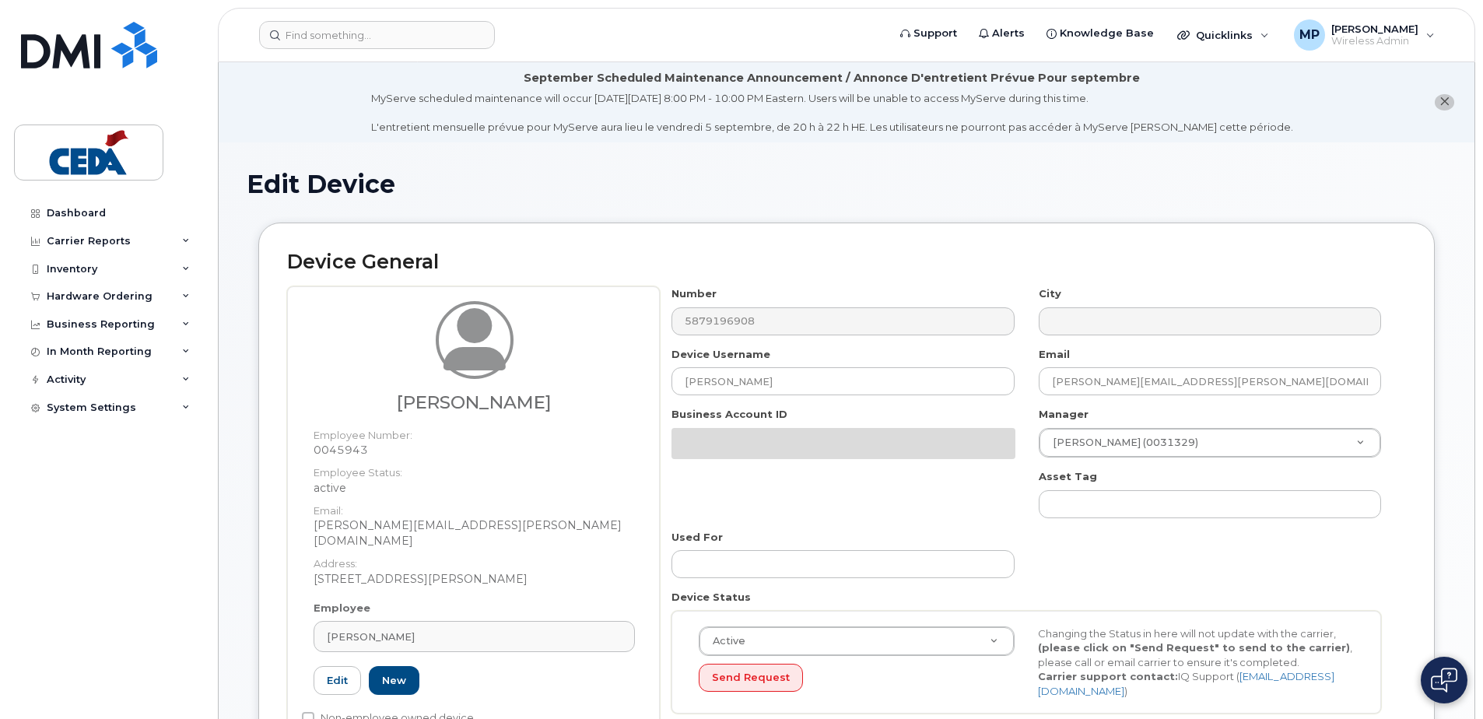
select select "31904"
select select "31913"
select select "31938"
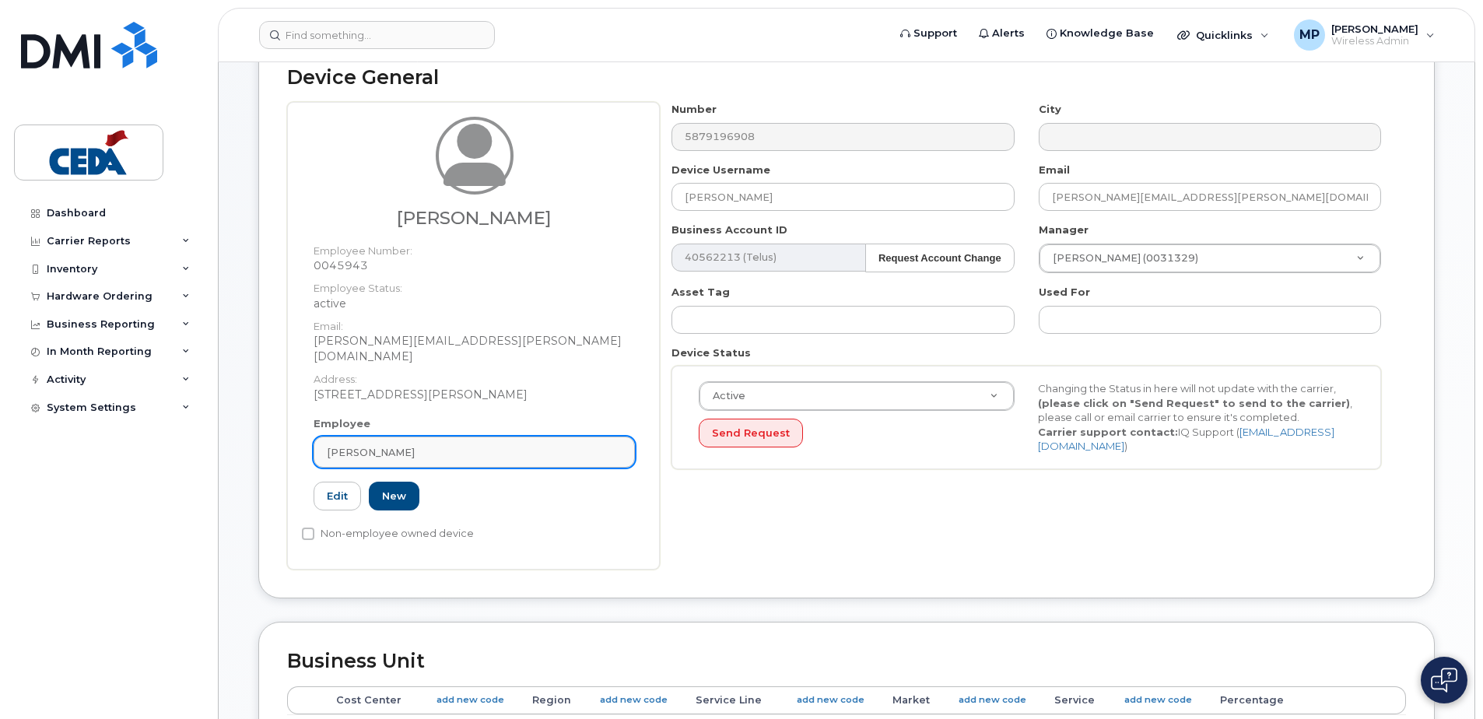
scroll to position [233, 0]
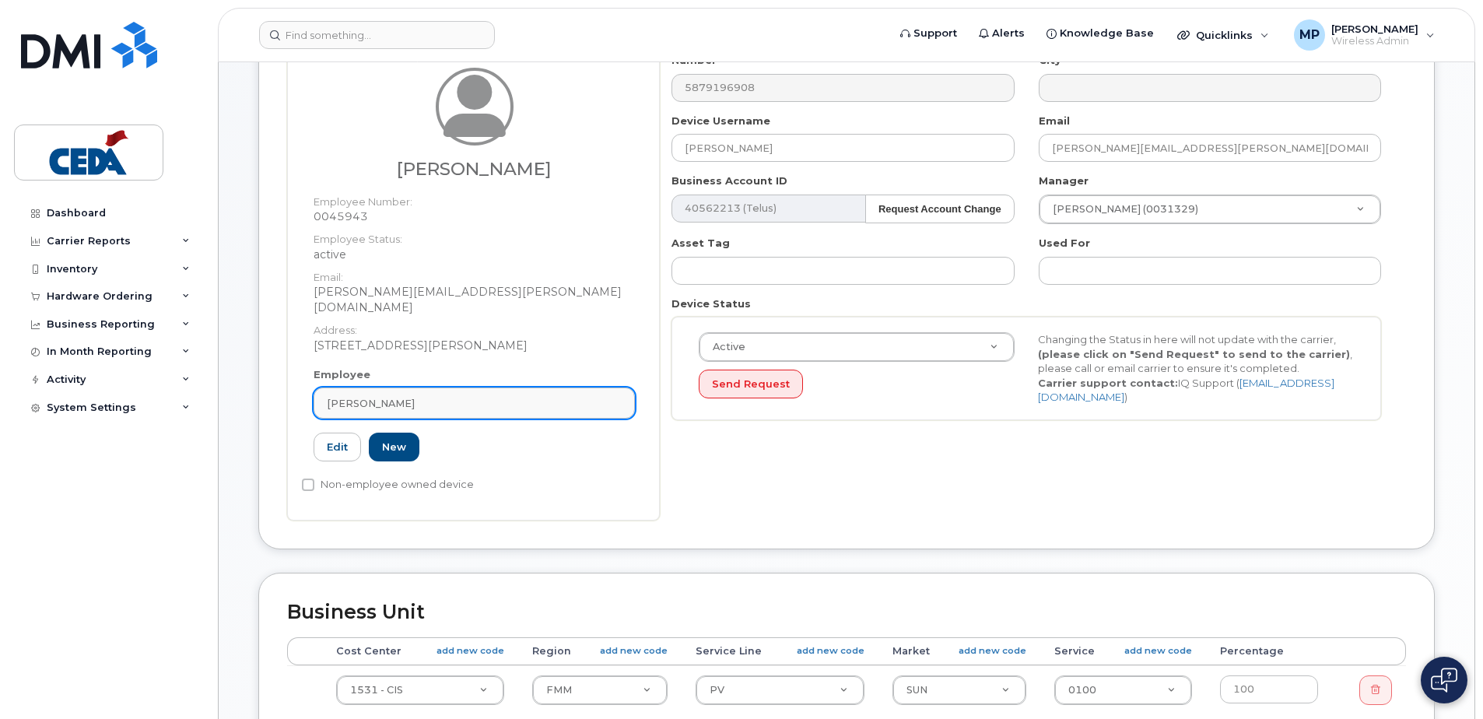
click at [468, 396] on div "[PERSON_NAME]" at bounding box center [474, 403] width 295 height 15
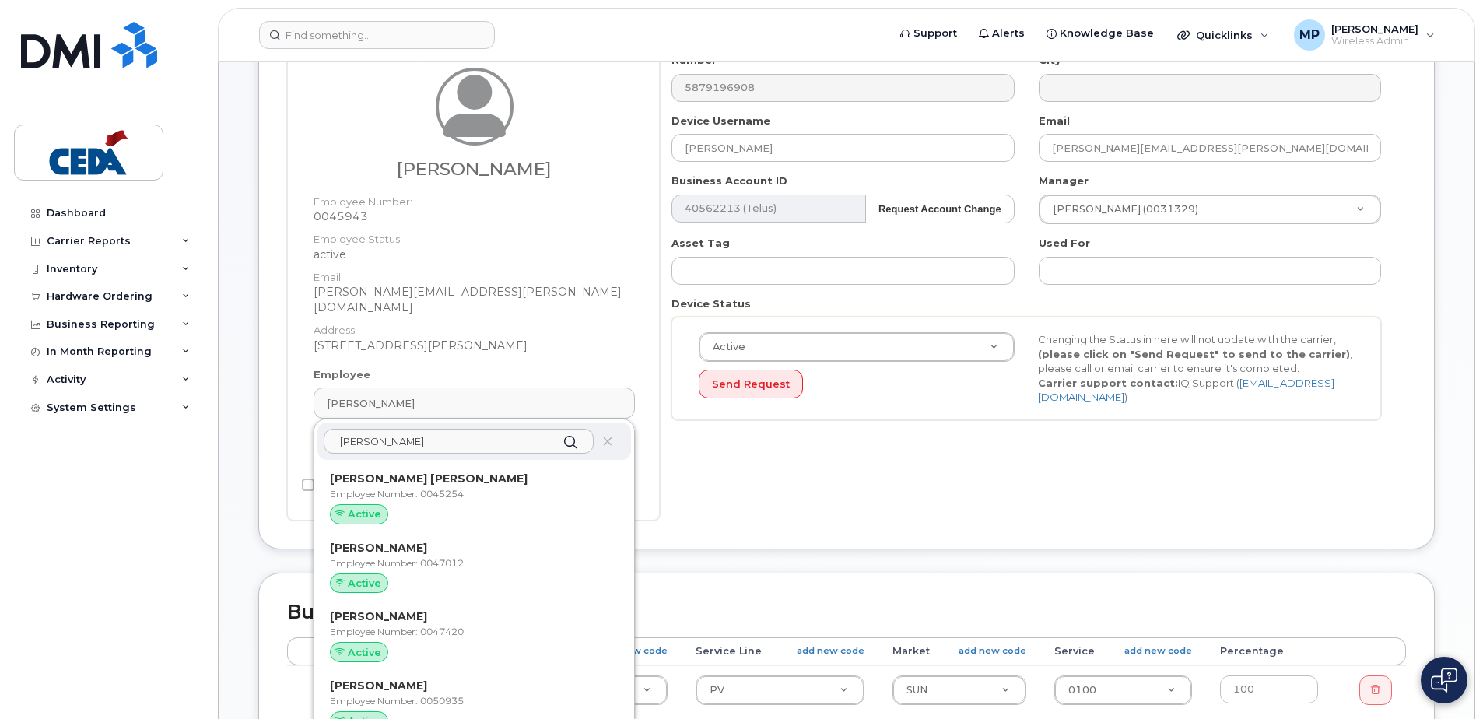
type input "Paul Sc"
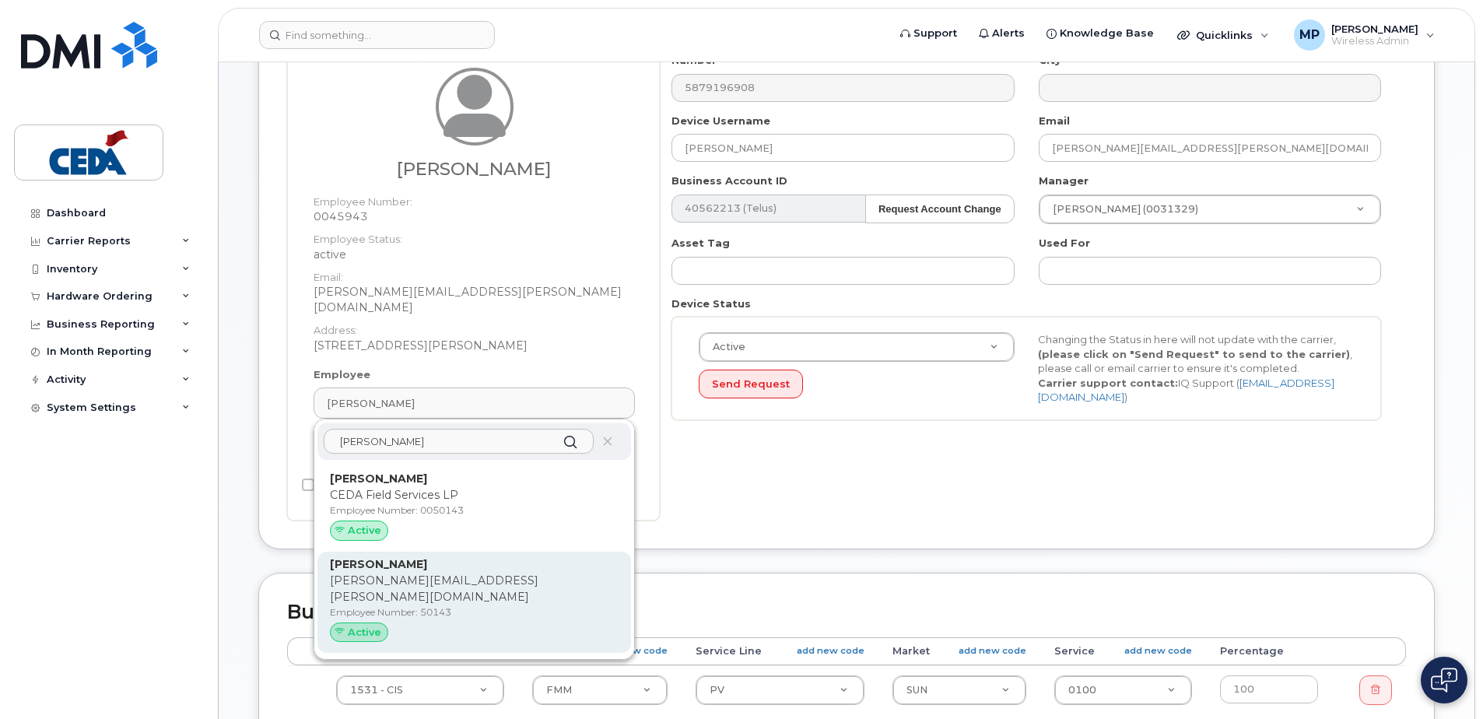
type input "Scherba"
click at [481, 573] on p "Paul.scherba@cedagroup.com" at bounding box center [474, 589] width 289 height 33
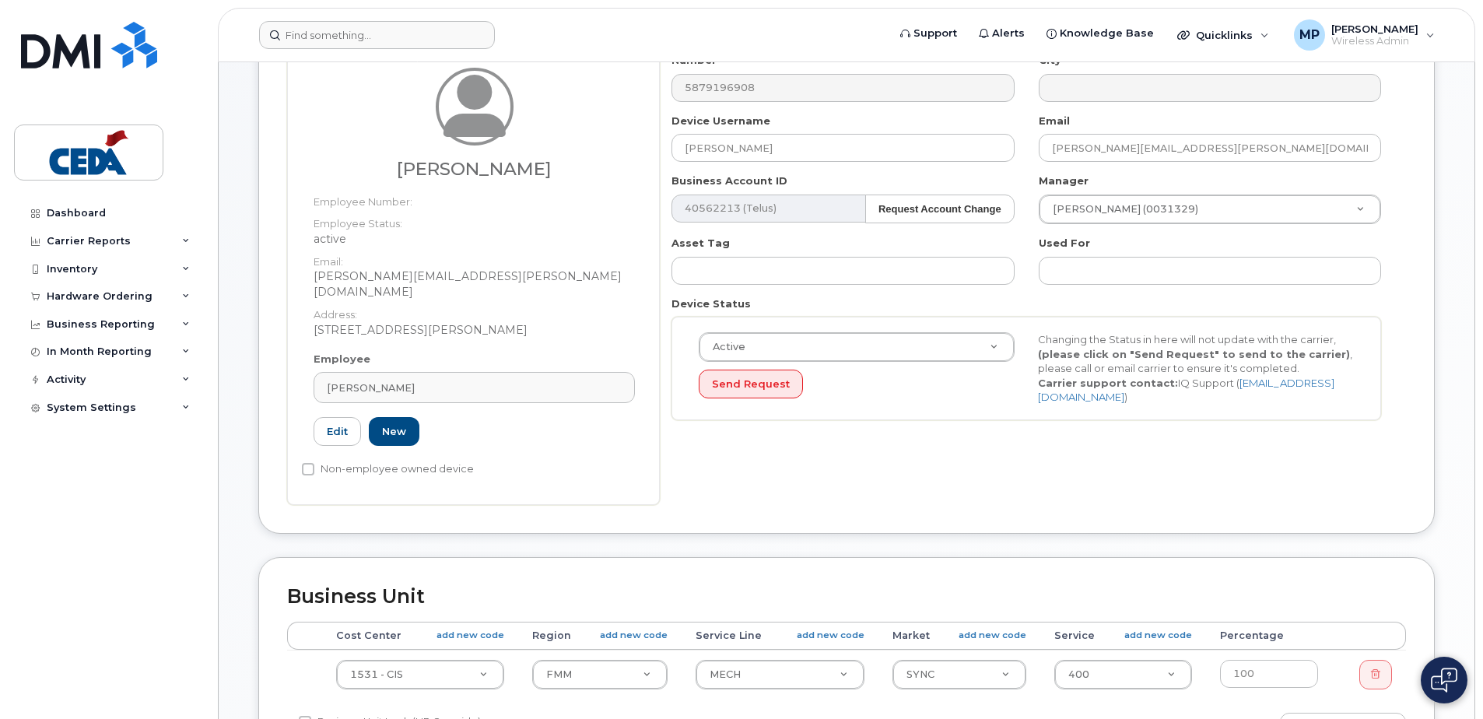
type input "50143"
type input "[PERSON_NAME]"
type input "paul.scherba@cedagroup.com"
select select "31917"
select select "31937"
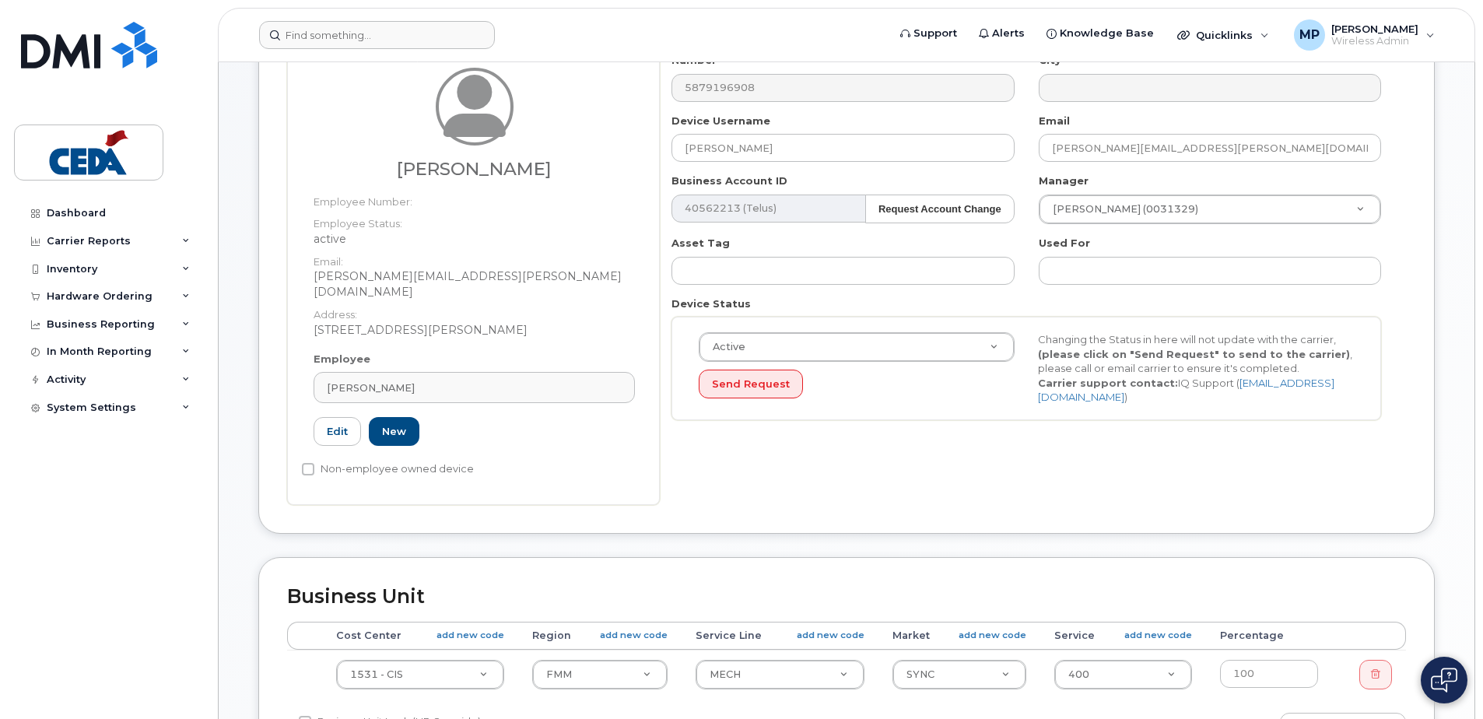
select select "32071"
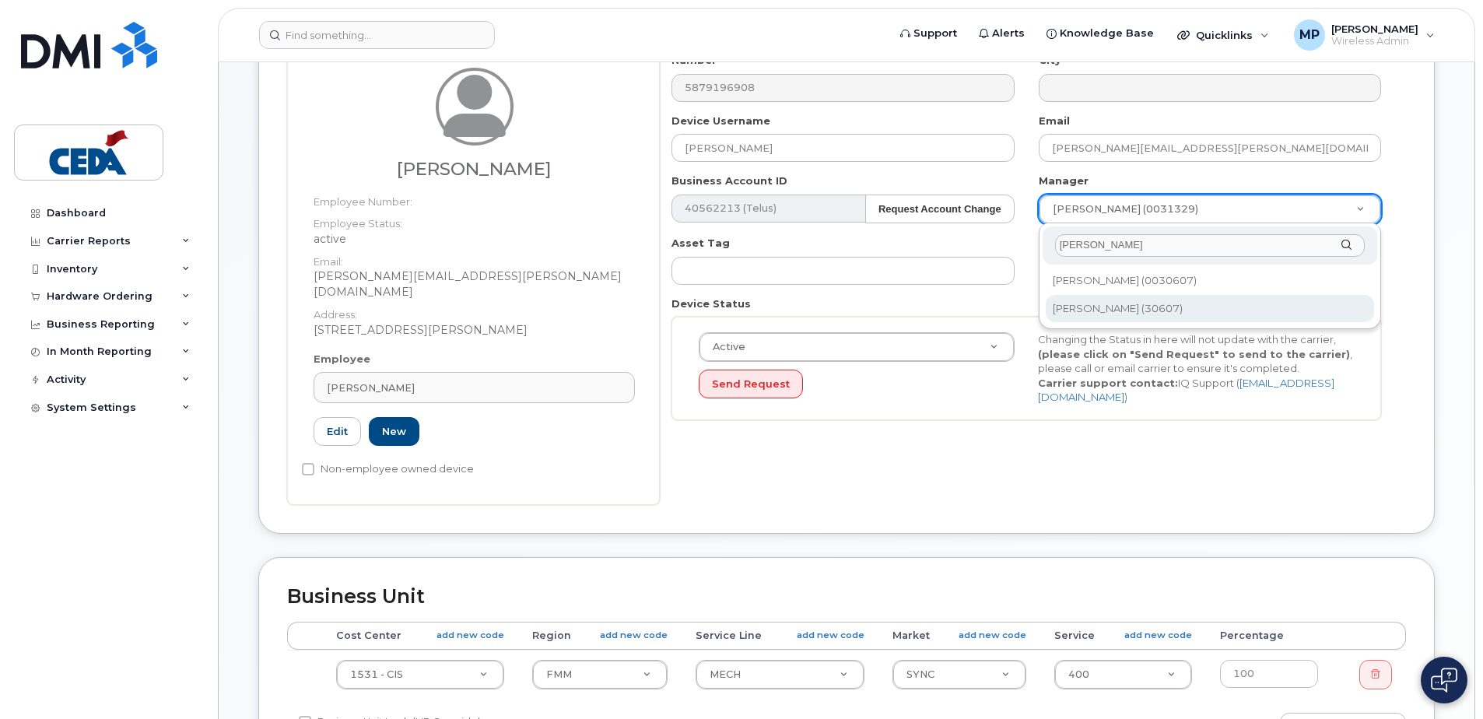
type input "Amy C"
type input "2378838"
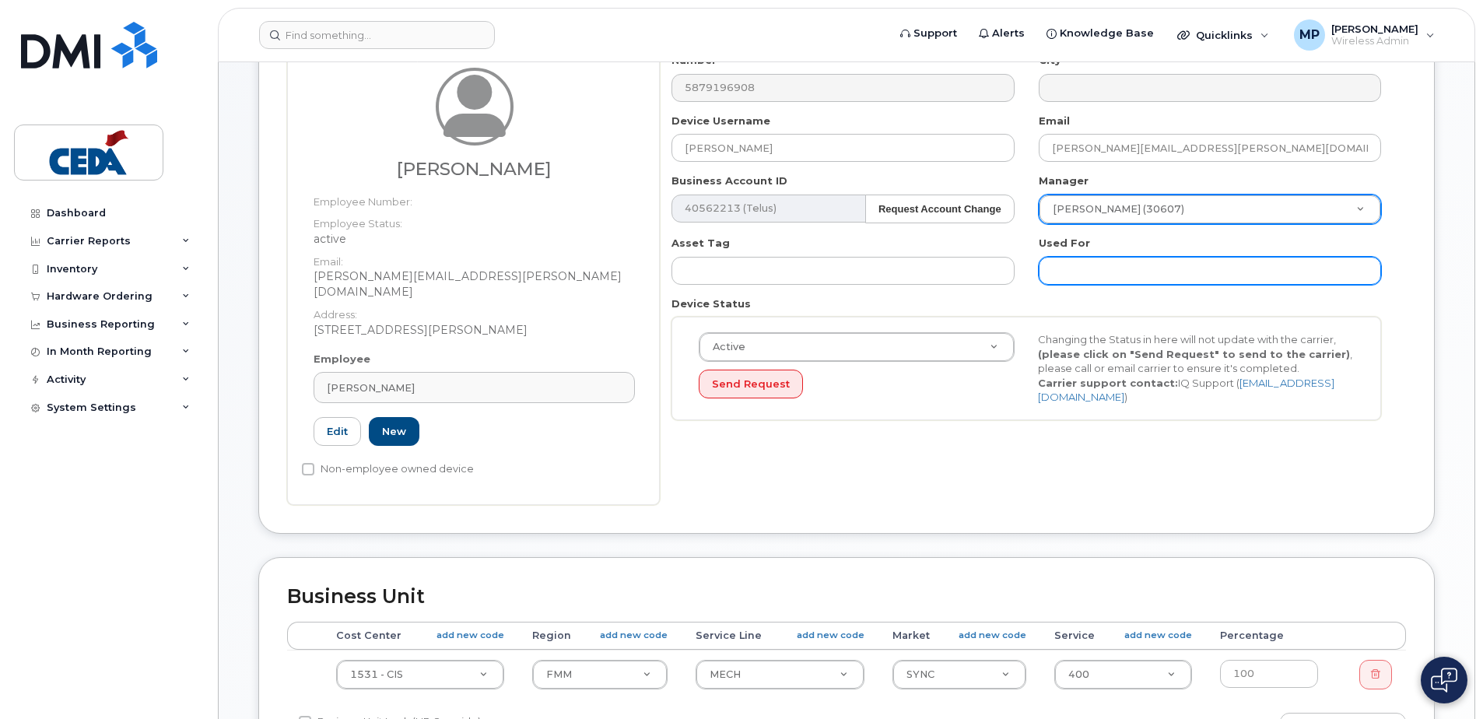
click at [1078, 274] on input "text" at bounding box center [1210, 271] width 342 height 28
paste input "Justin Mckay"
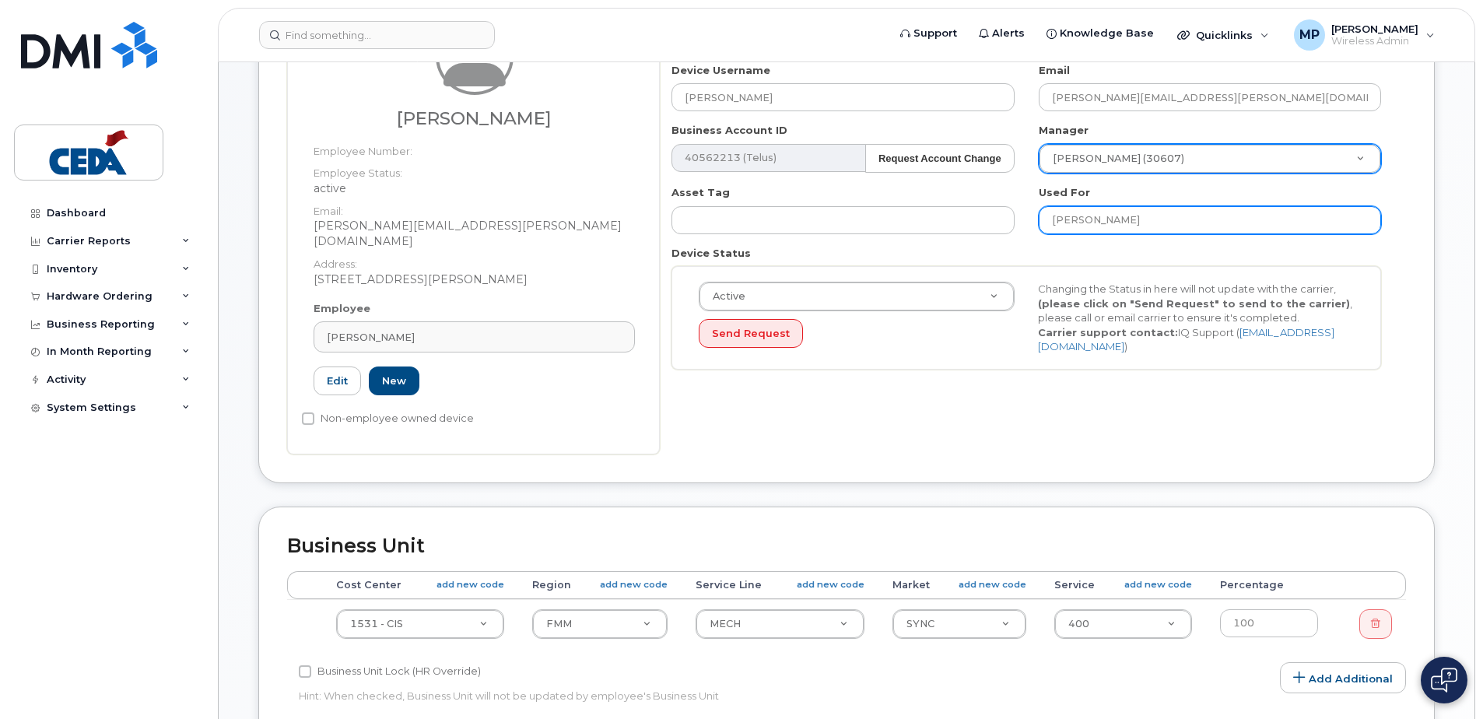
scroll to position [311, 0]
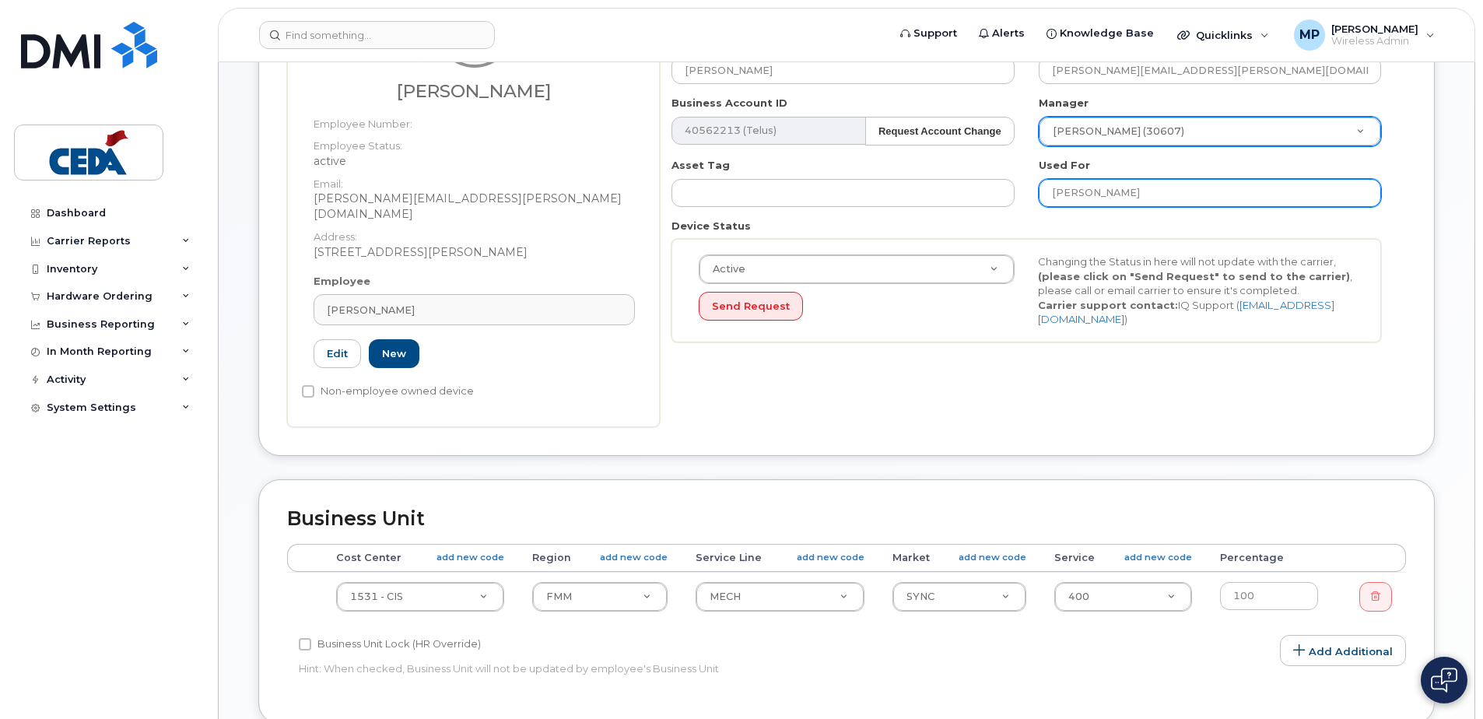
click at [1176, 184] on input "Justin Mckay" at bounding box center [1210, 193] width 342 height 28
type input "Justin Mckay"
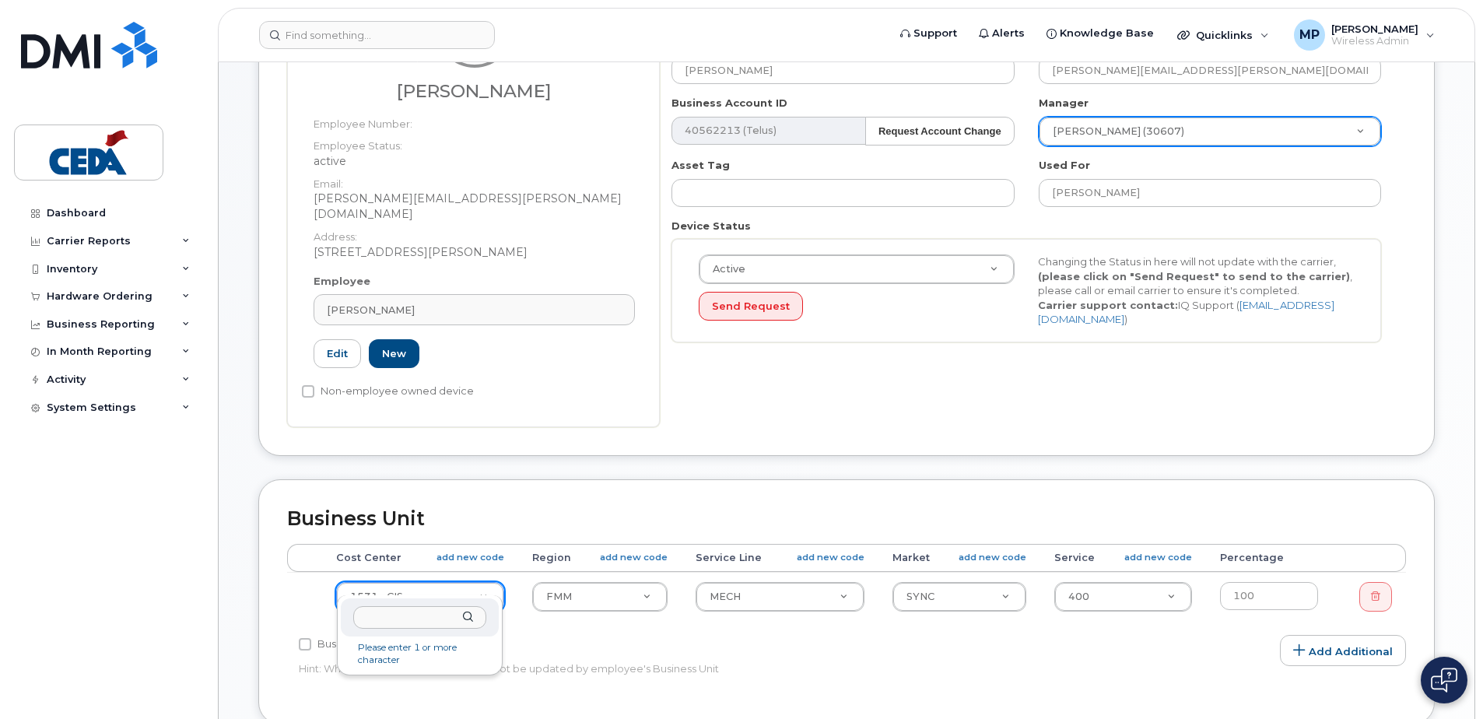
click at [437, 612] on input "text" at bounding box center [419, 617] width 133 height 23
type input "6602"
type input "31826"
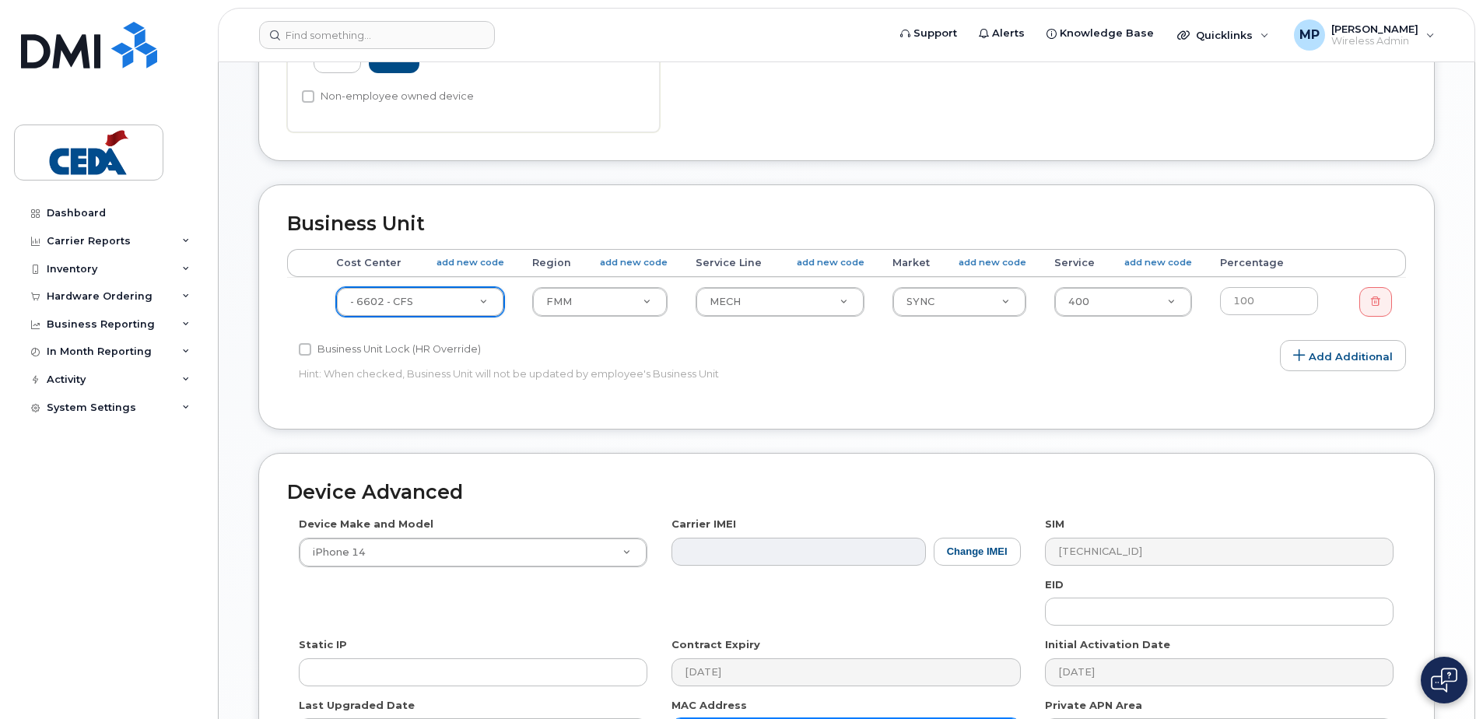
scroll to position [700, 0]
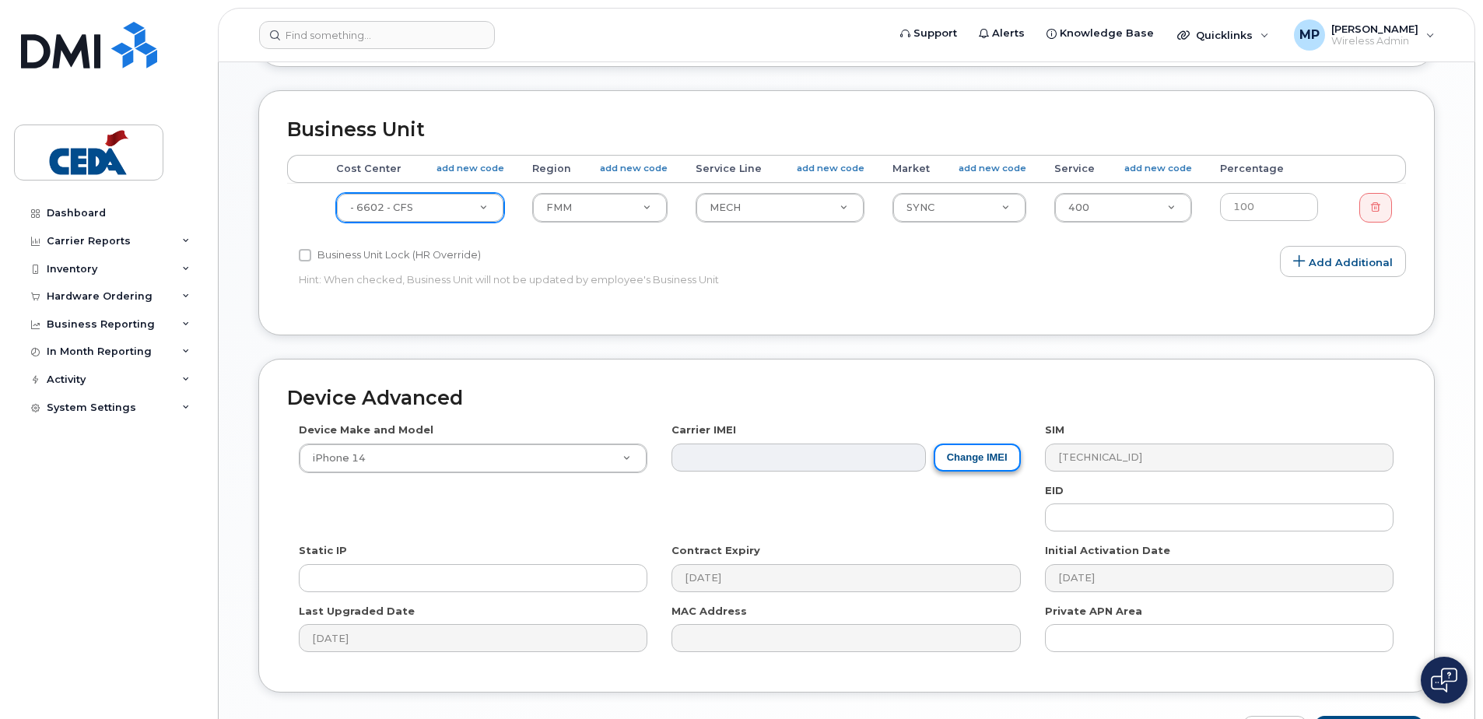
click at [976, 452] on button "Change IMEI" at bounding box center [977, 458] width 87 height 29
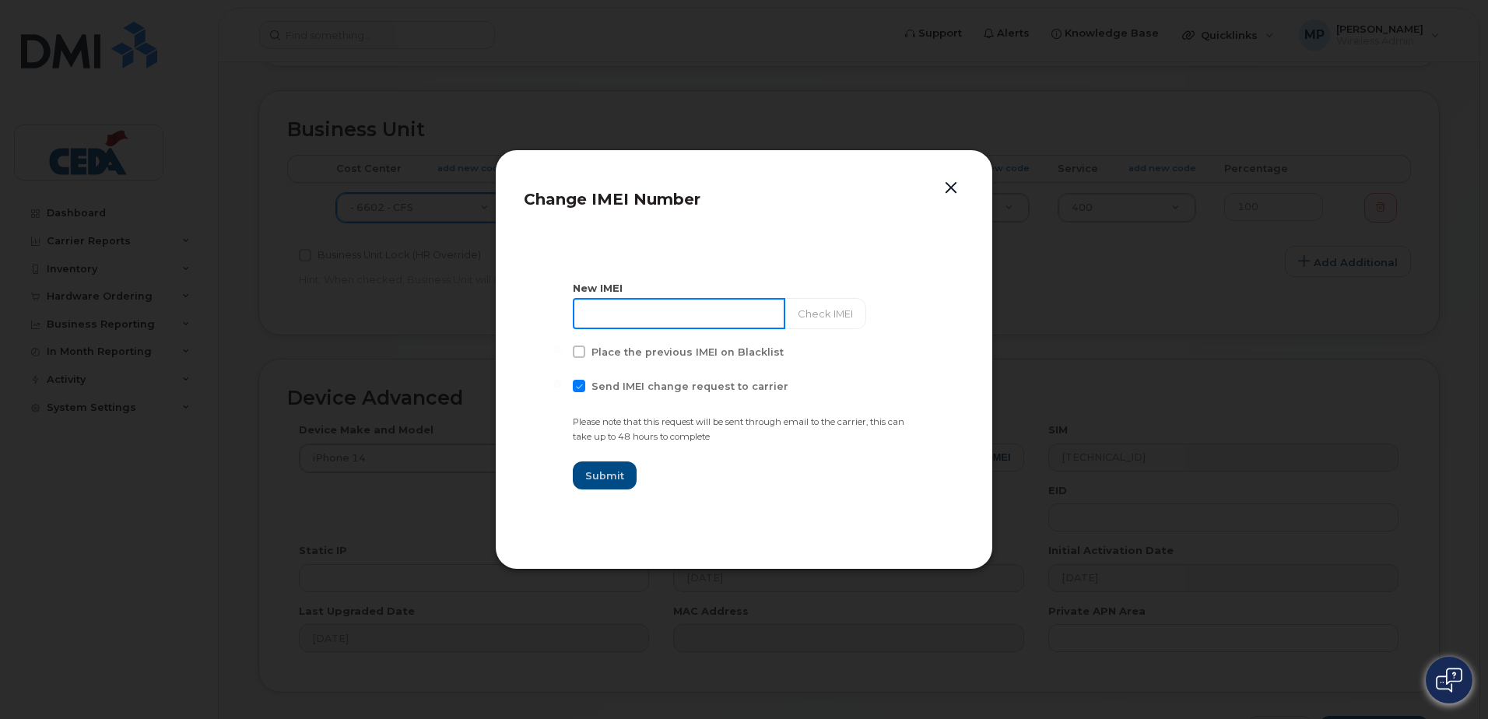
click at [686, 314] on input at bounding box center [679, 313] width 212 height 31
paste input "3597 0862 3199 531"
type input "359708623199531"
click at [838, 316] on button "Check IMEI" at bounding box center [824, 313] width 82 height 31
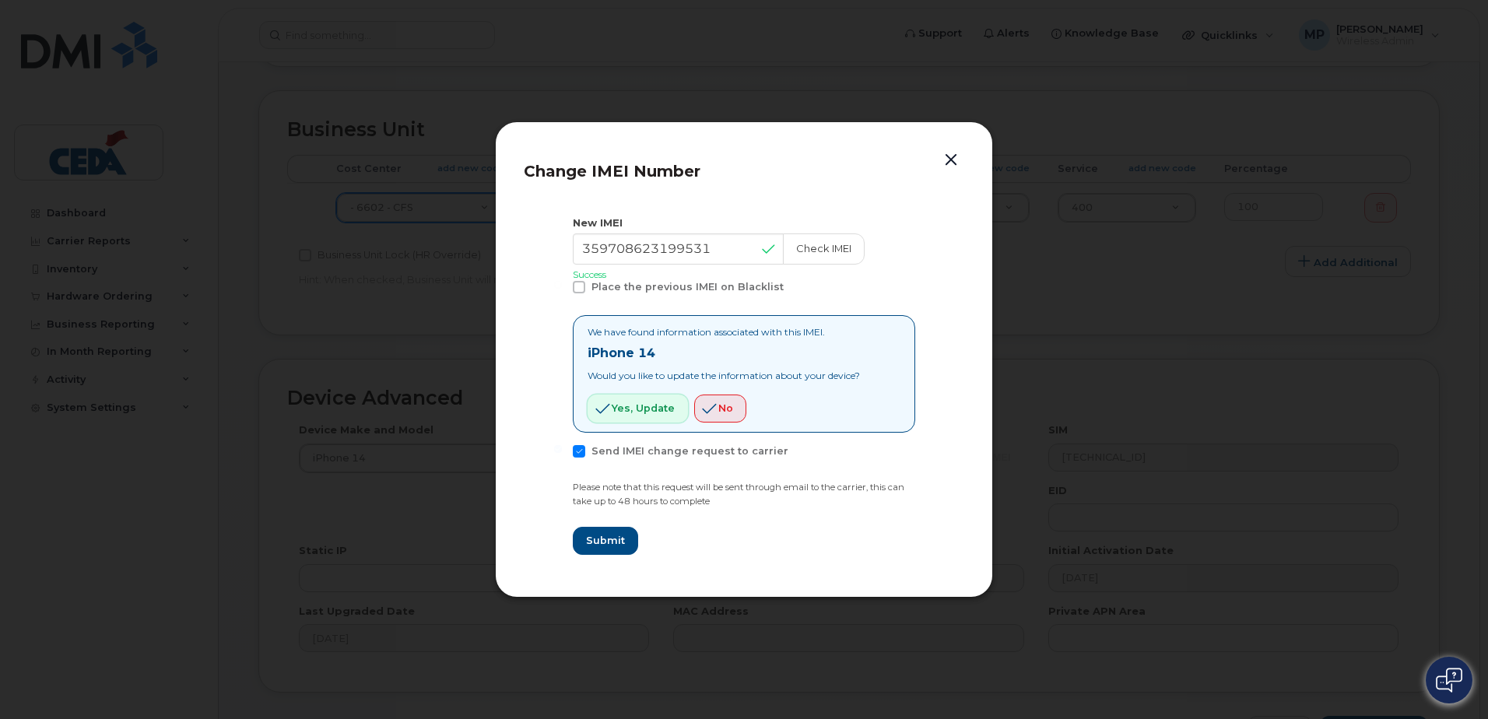
click at [650, 406] on span "Yes, update" at bounding box center [643, 408] width 63 height 15
click at [580, 448] on span at bounding box center [579, 451] width 12 height 12
click at [562, 448] on input "Send IMEI change request to carrier" at bounding box center [558, 449] width 8 height 8
checkbox input "false"
click at [608, 543] on span "Submit" at bounding box center [604, 540] width 39 height 15
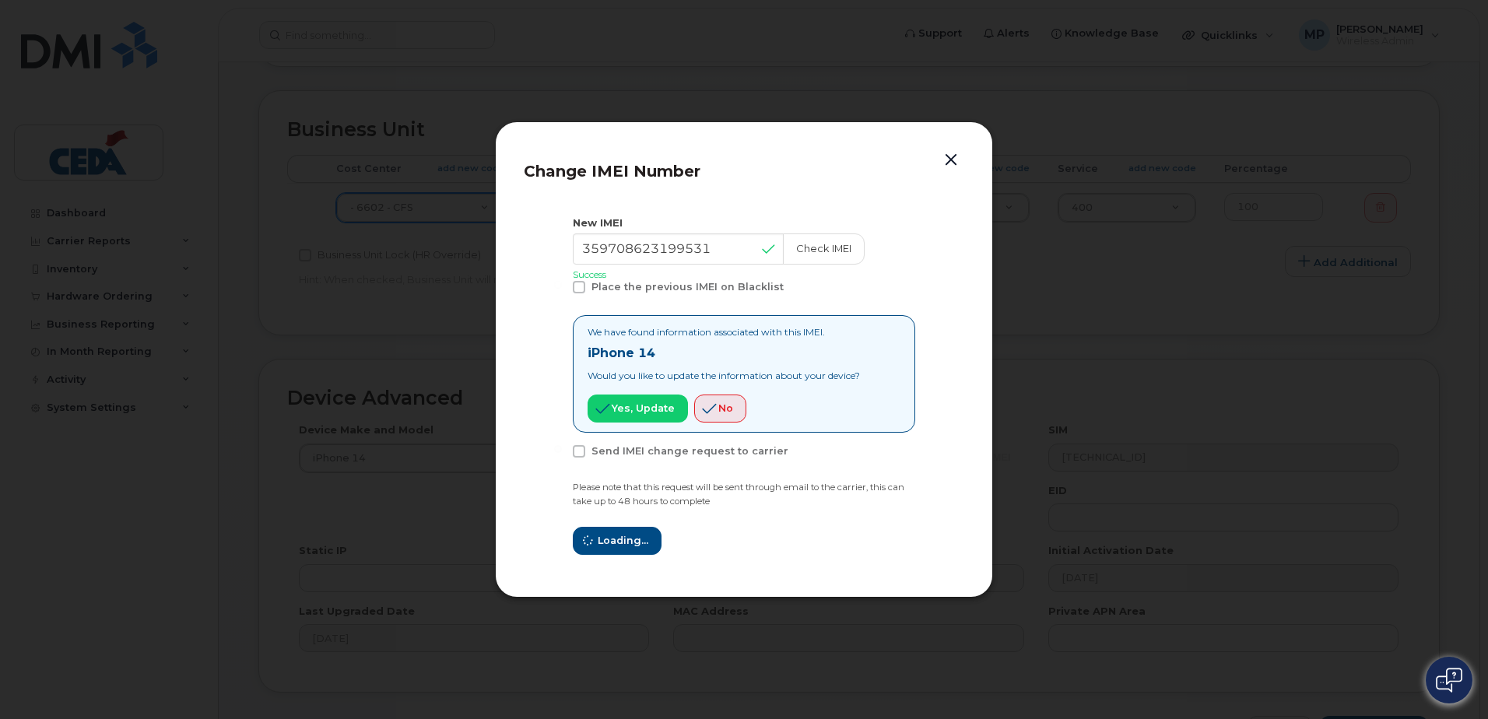
type input "359708623199531"
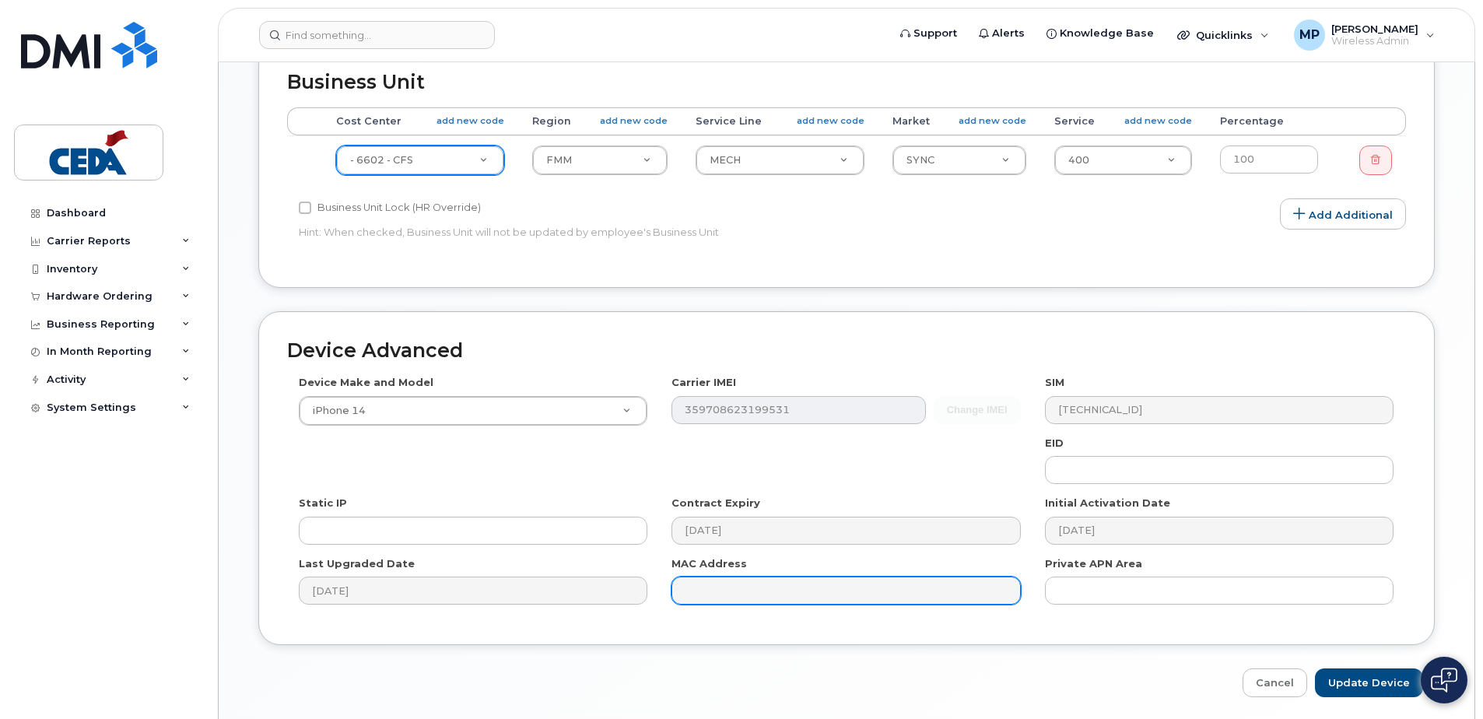
scroll to position [788, 0]
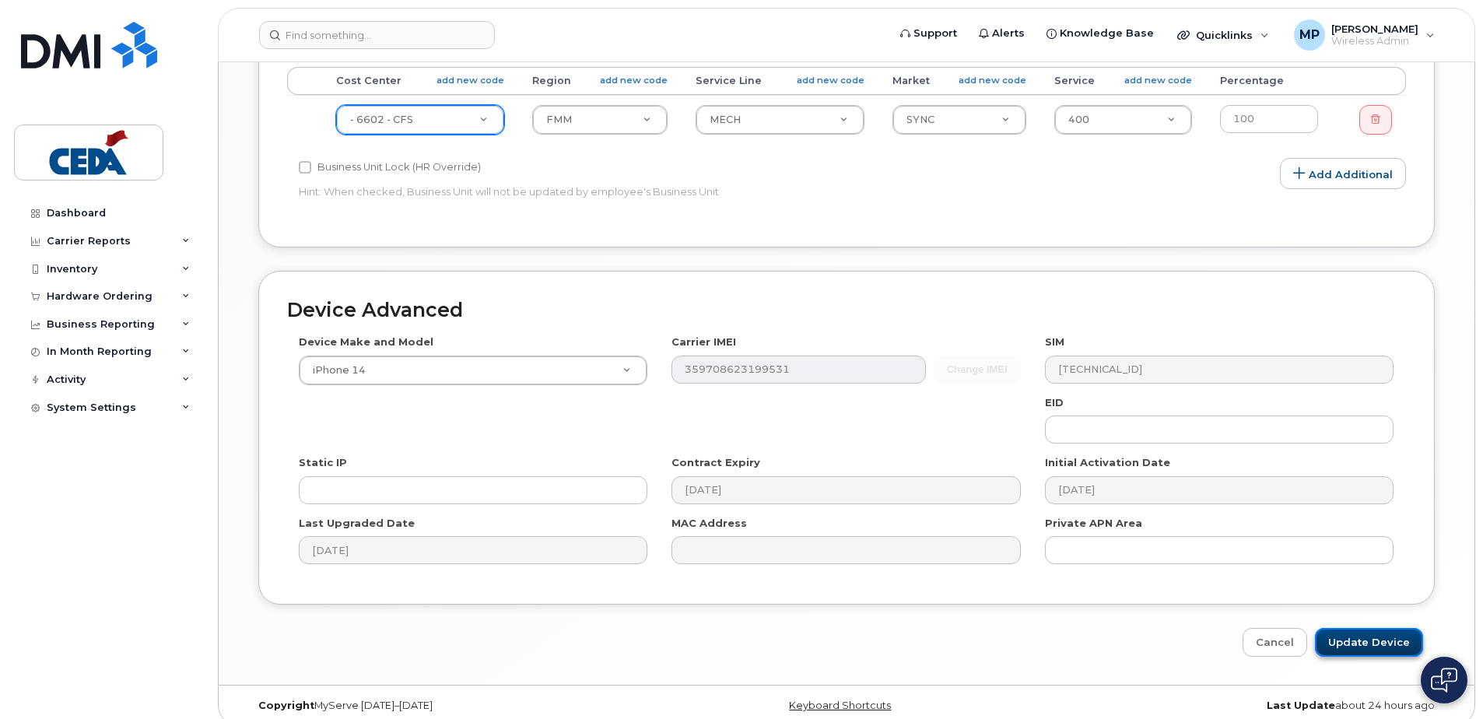
click at [1404, 628] on input "Update Device" at bounding box center [1369, 642] width 108 height 29
type input "Saving..."
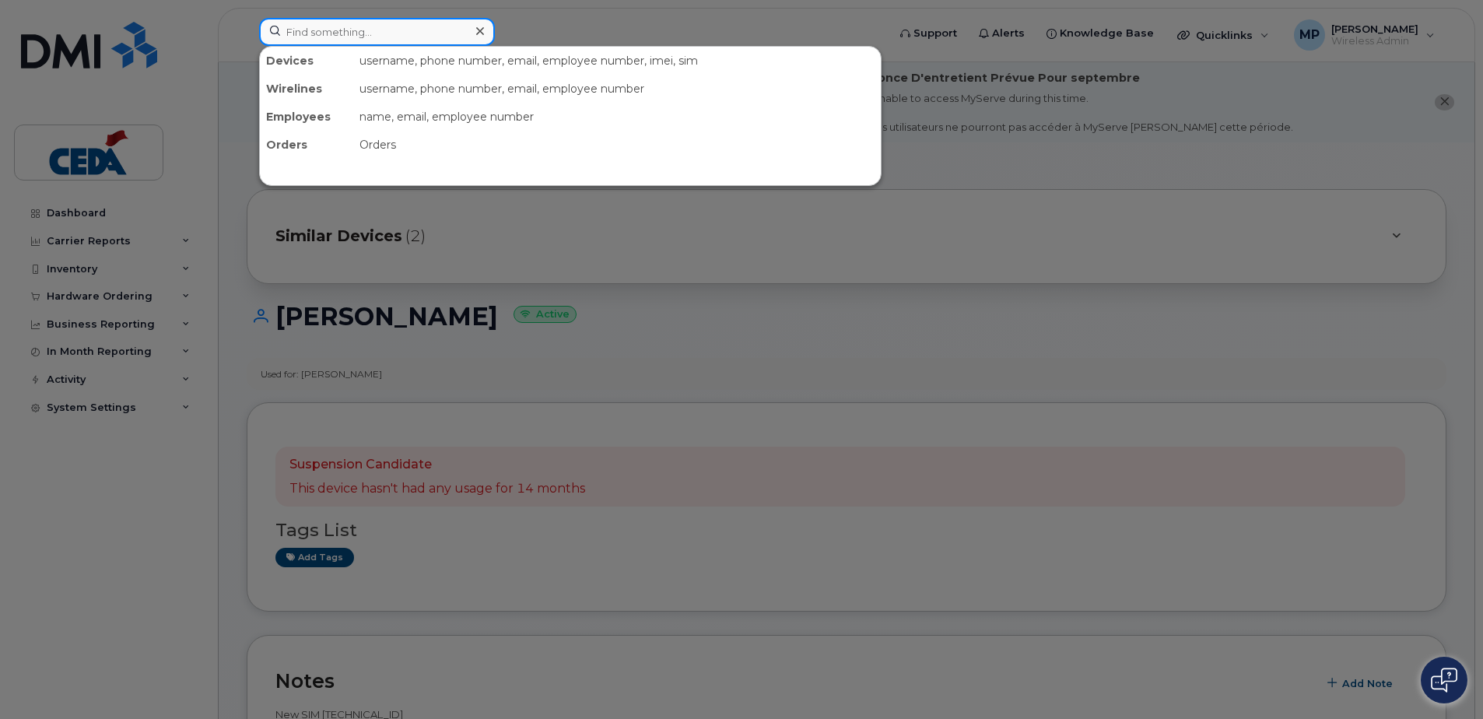
drag, startPoint x: 380, startPoint y: 37, endPoint x: 556, endPoint y: 110, distance: 191.5
click at [380, 37] on input at bounding box center [377, 32] width 236 height 28
paste input "[PHONE_NUMBER]"
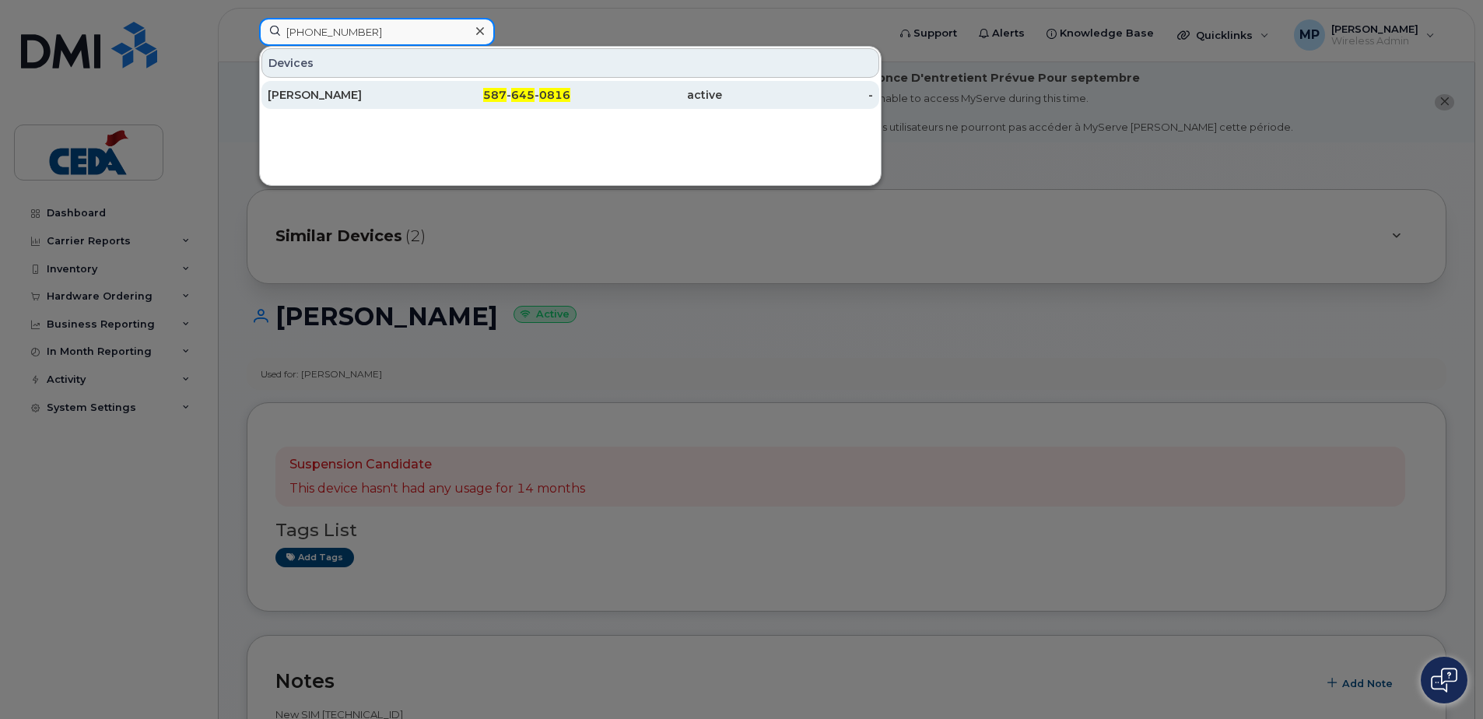
type input "[PHONE_NUMBER]"
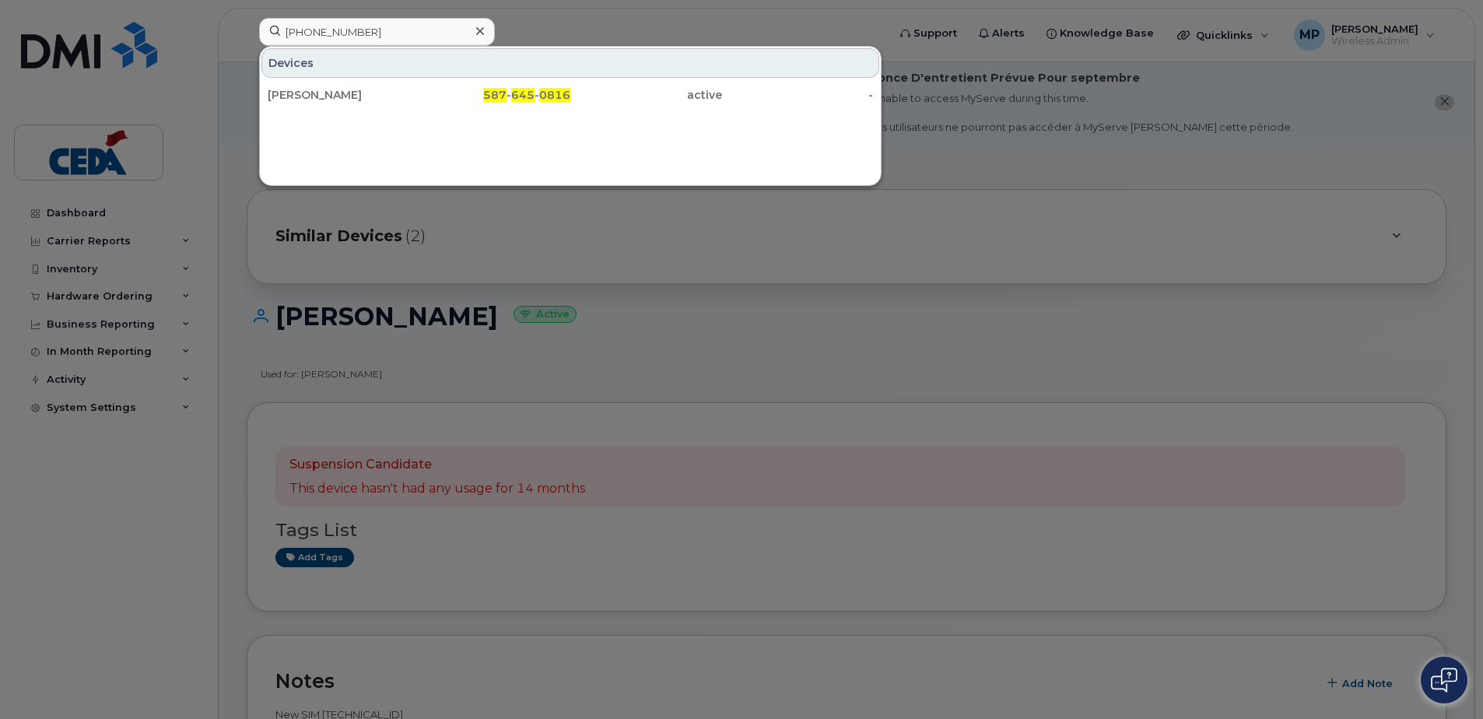
drag, startPoint x: 398, startPoint y: 100, endPoint x: 458, endPoint y: 153, distance: 81.0
click at [398, 100] on div "[PERSON_NAME]" at bounding box center [344, 95] width 152 height 16
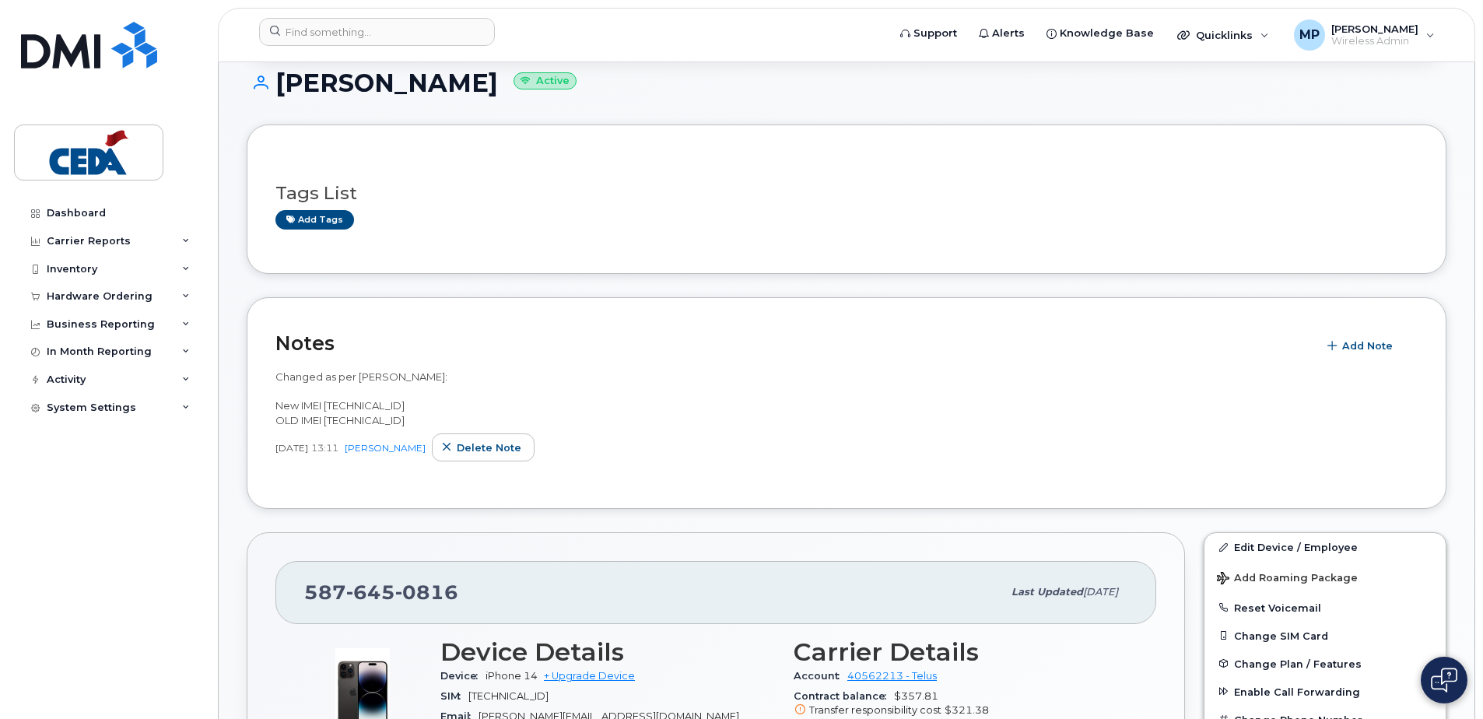
scroll to position [622, 0]
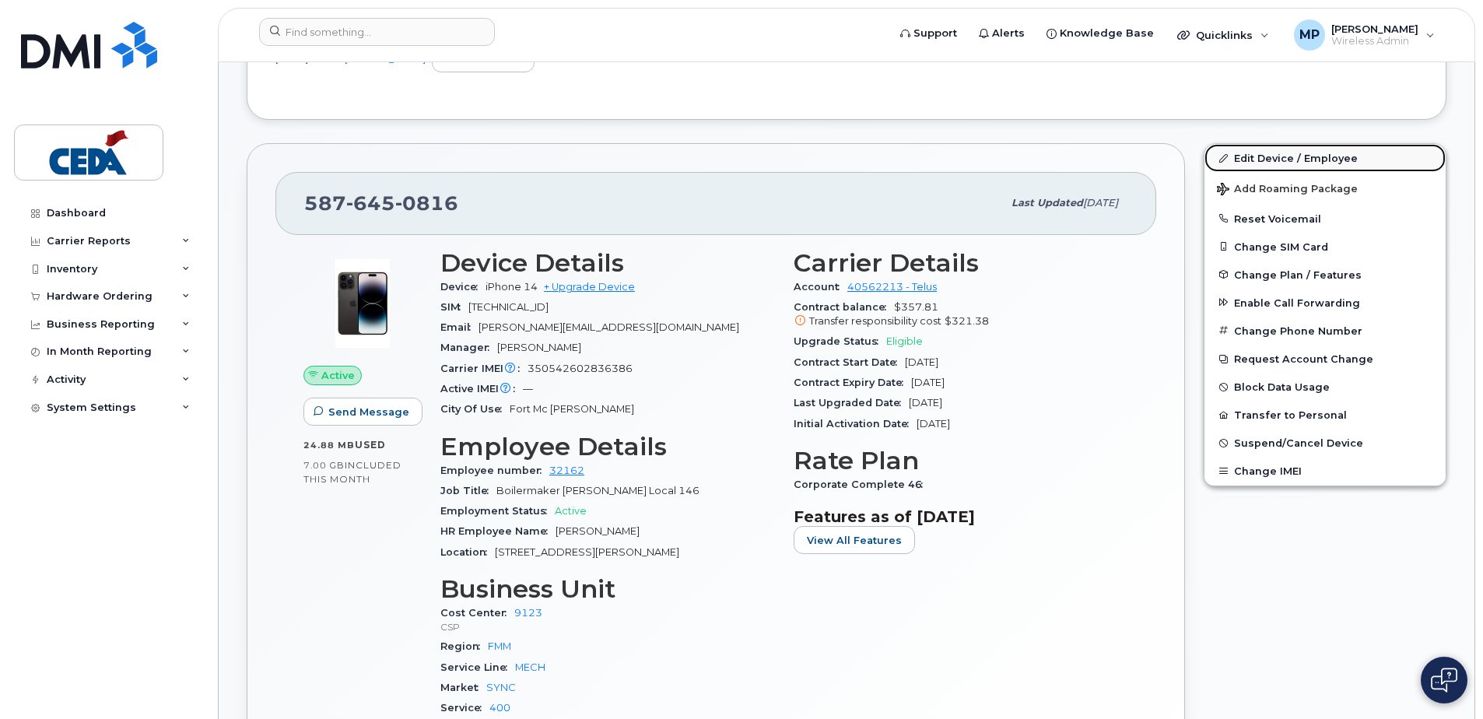
click at [1286, 152] on link "Edit Device / Employee" at bounding box center [1325, 158] width 241 height 28
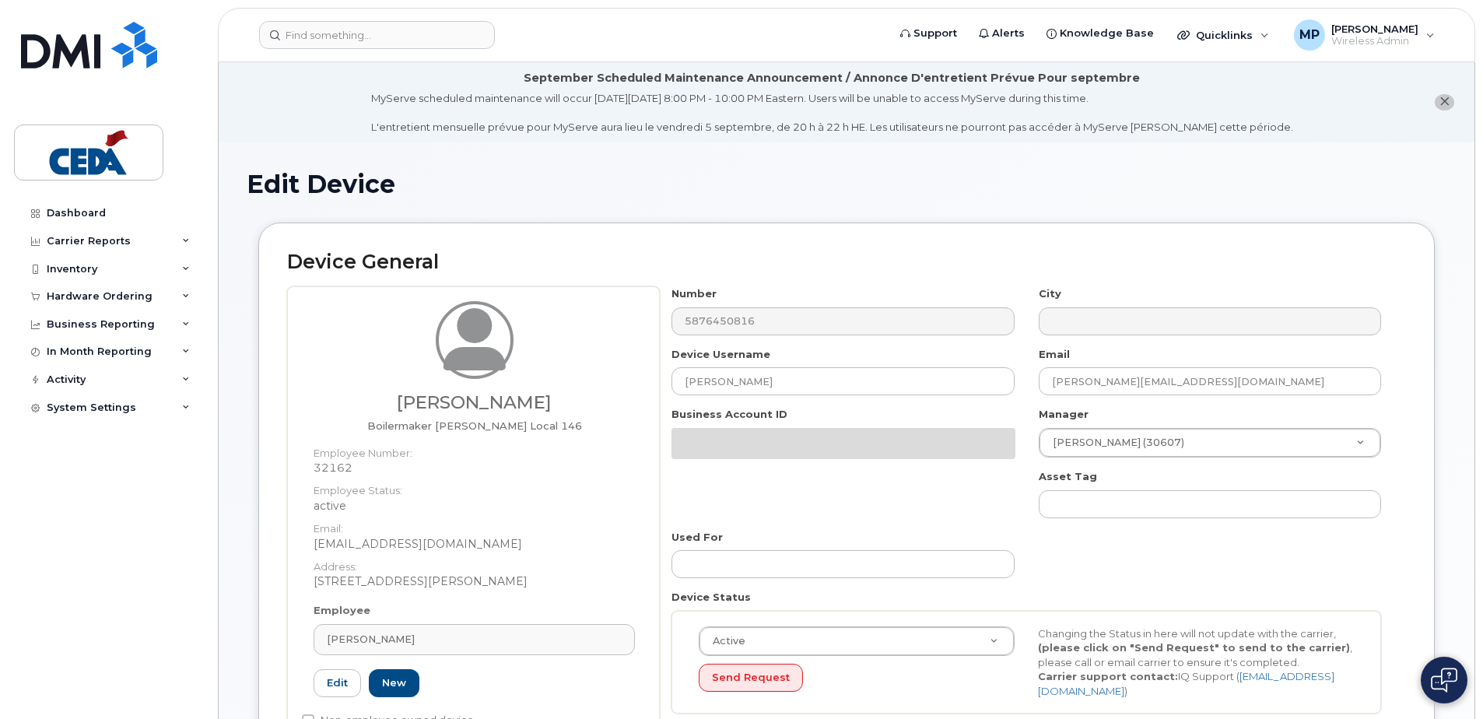
select select "31904"
select select "31917"
select select "31937"
select select "32071"
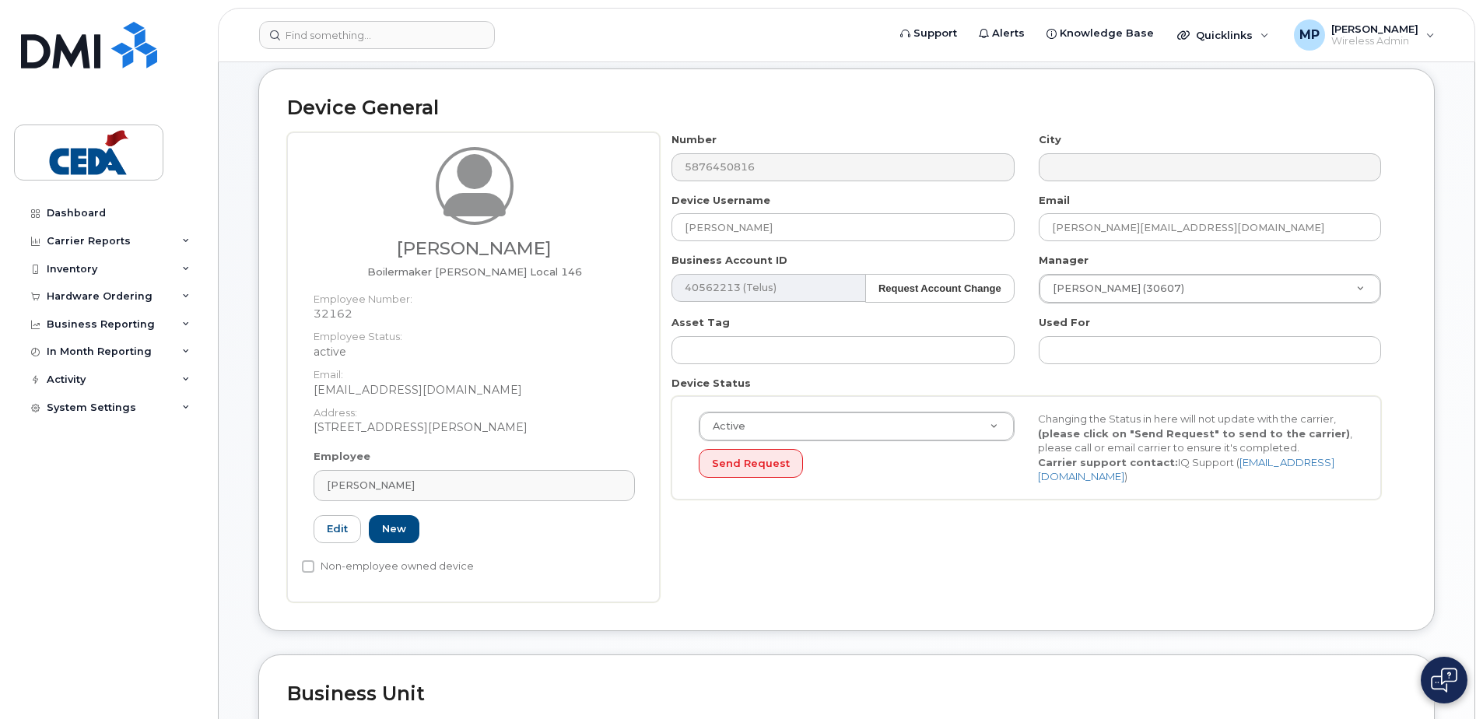
scroll to position [156, 0]
click at [487, 454] on div "Employee Khaled Raboudi Type first three symbols or more 32162 Edit New" at bounding box center [474, 501] width 345 height 108
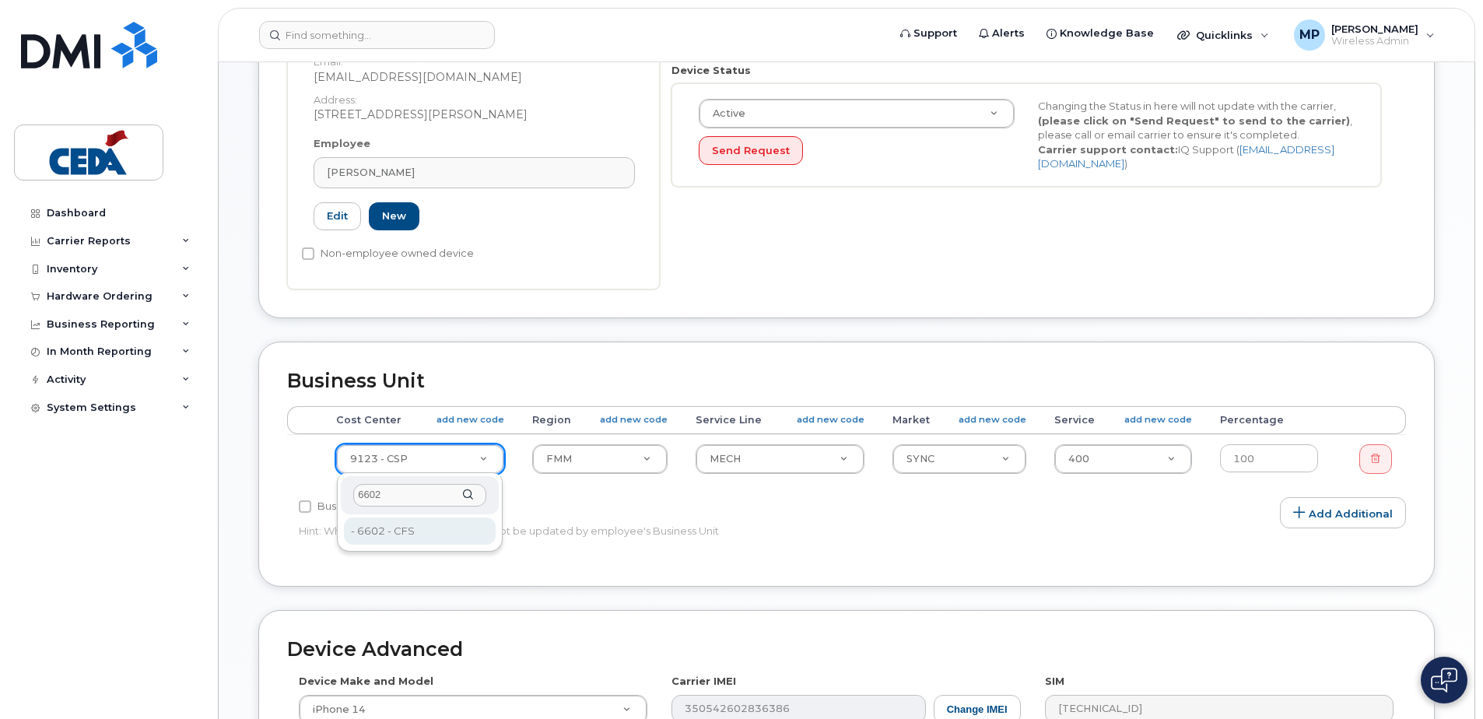
type input "6602"
type input "31826"
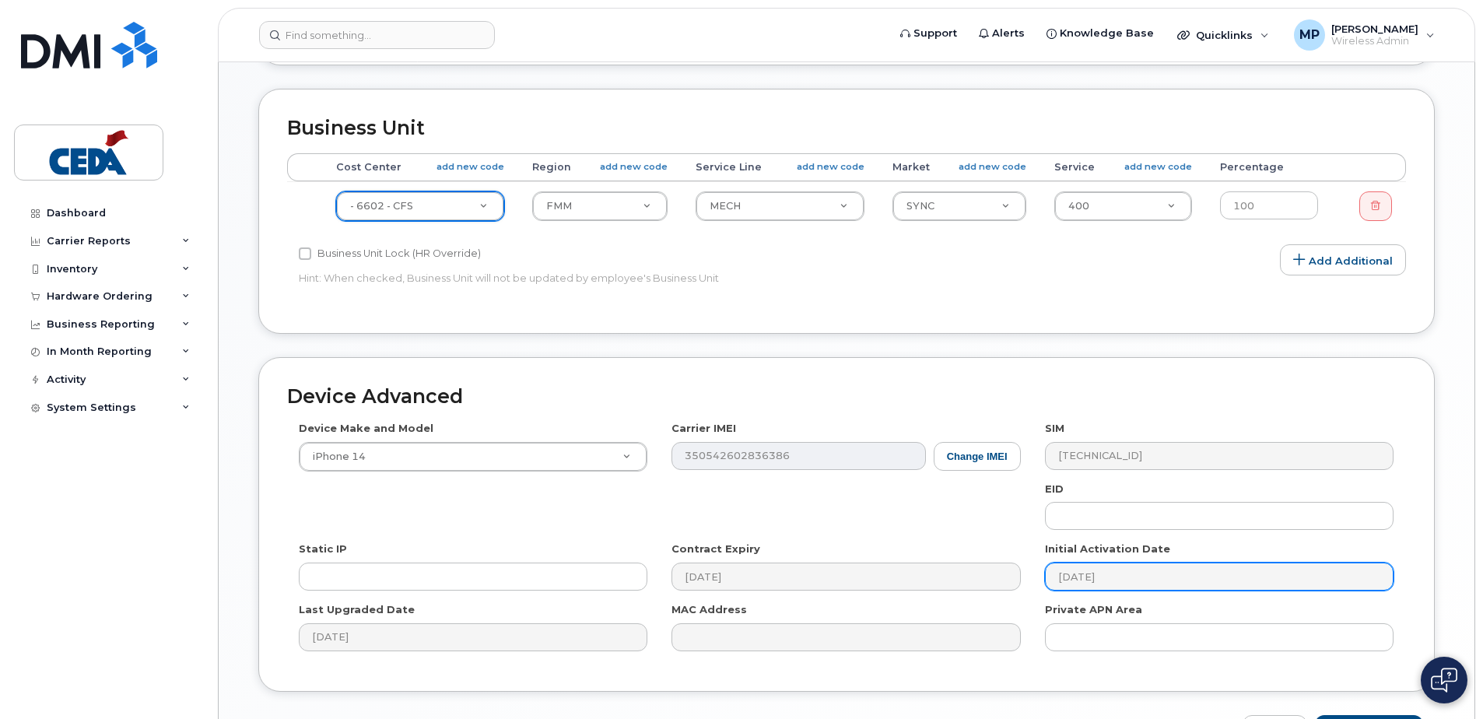
scroll to position [822, 0]
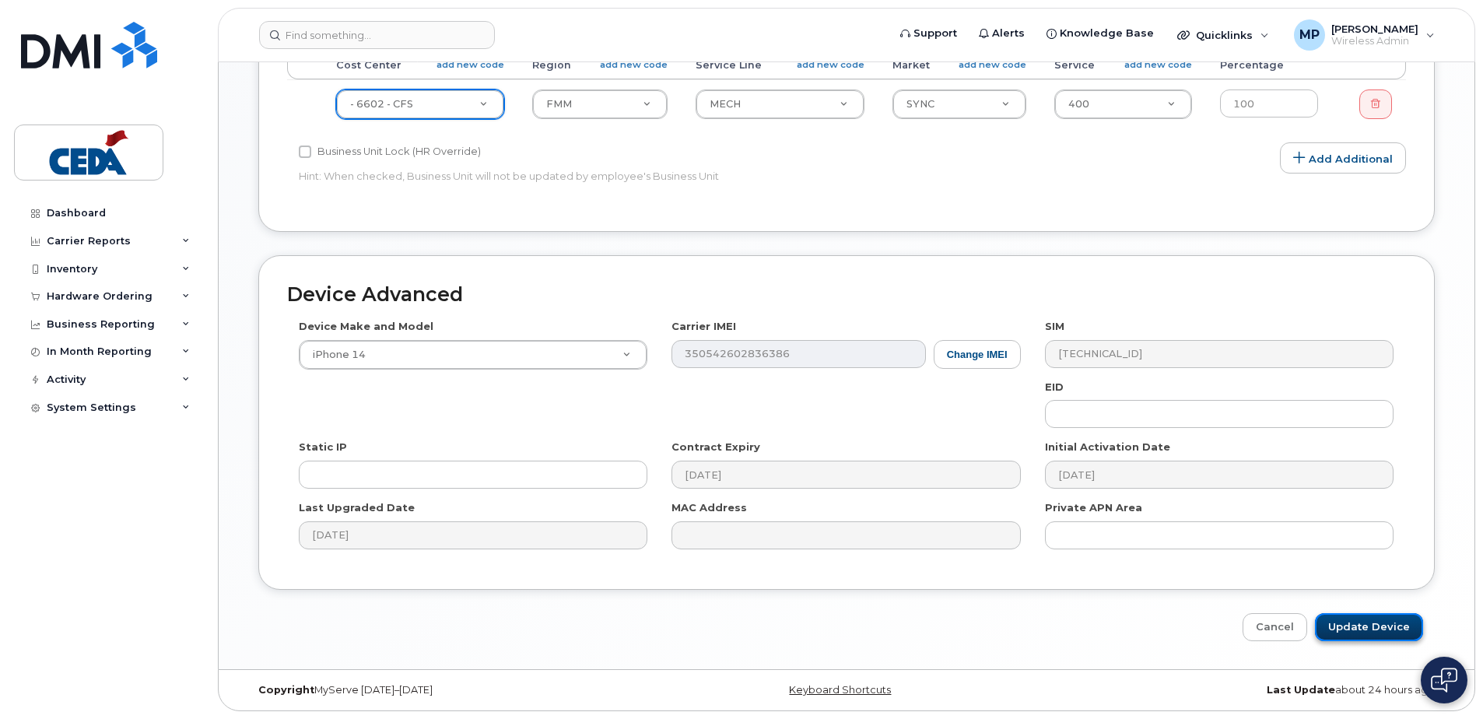
click at [1352, 626] on input "Update Device" at bounding box center [1369, 627] width 108 height 29
type input "Saving..."
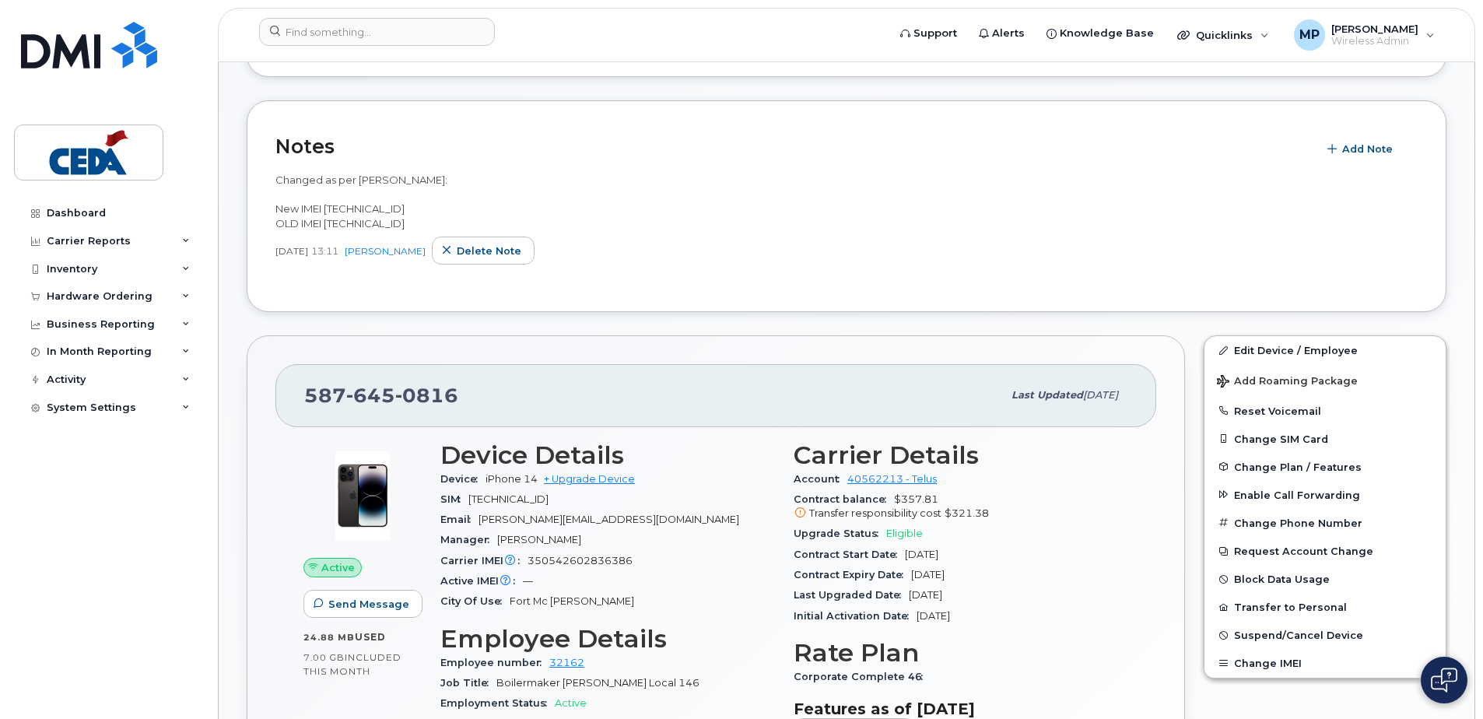
scroll to position [622, 0]
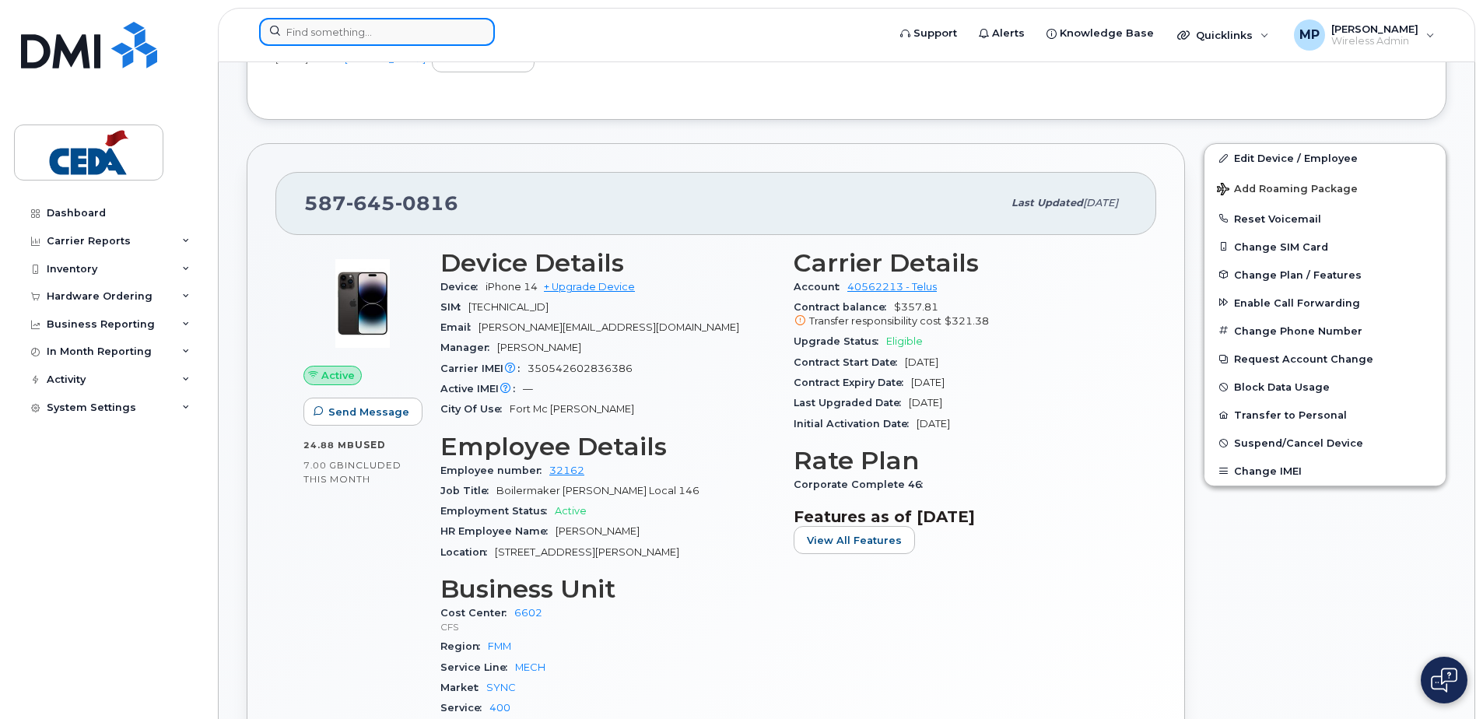
click at [328, 41] on input at bounding box center [377, 32] width 236 height 28
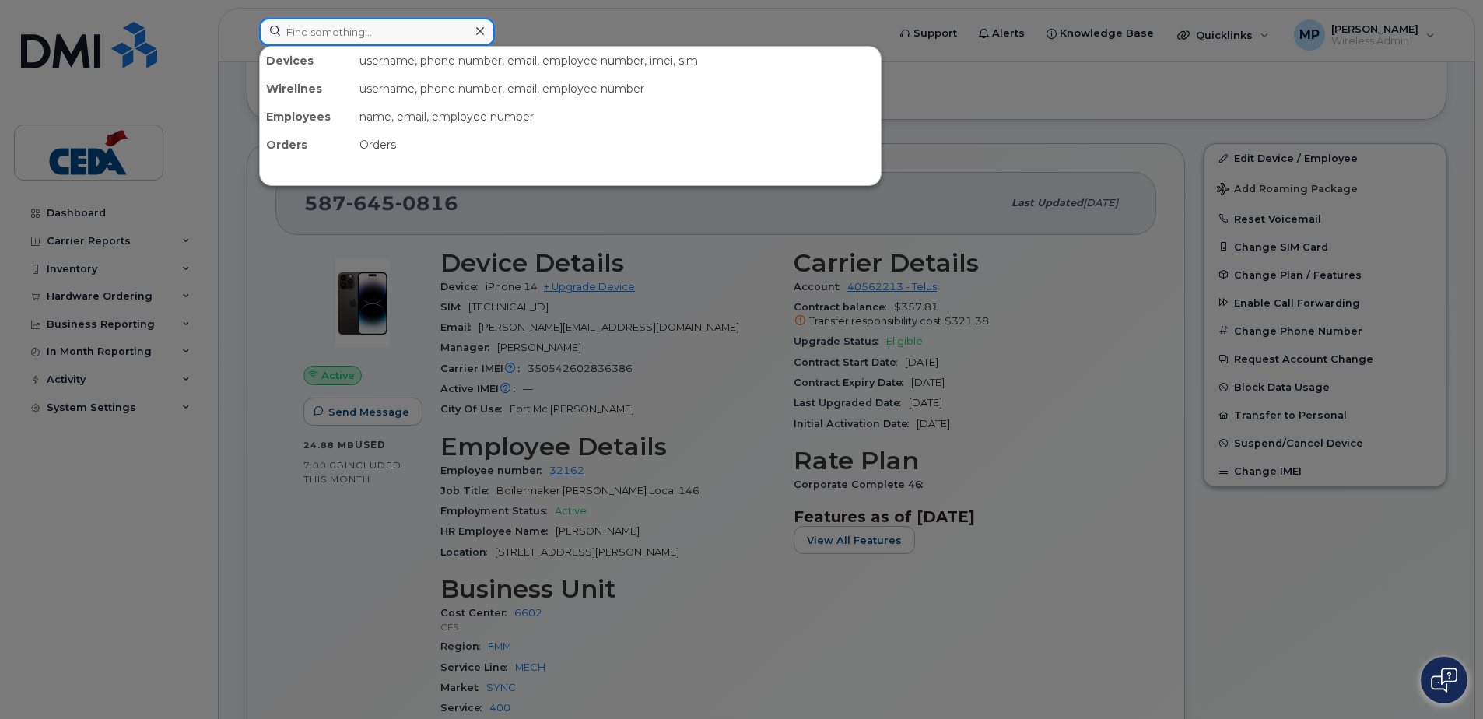
paste input "[PHONE_NUMBER]"
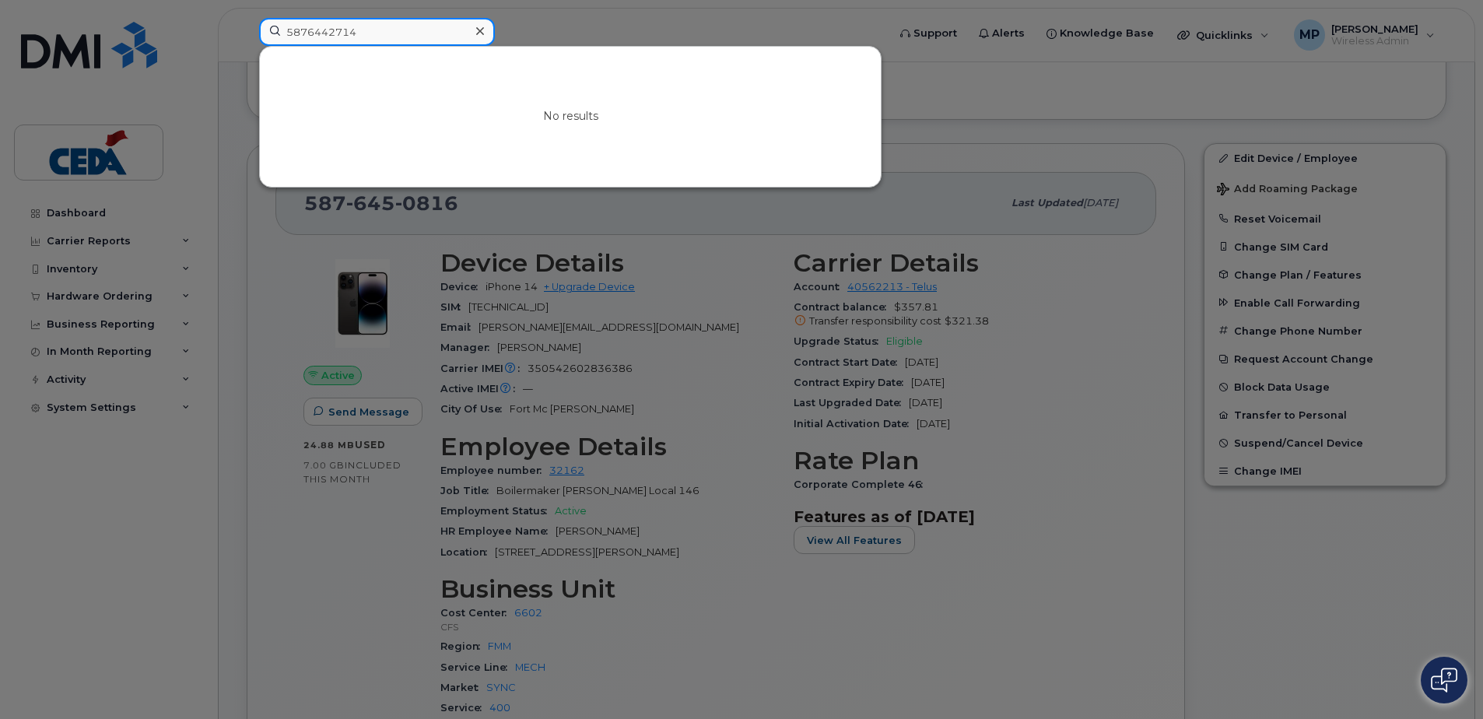
type input "2714"
